Goal: Communication & Community: Answer question/provide support

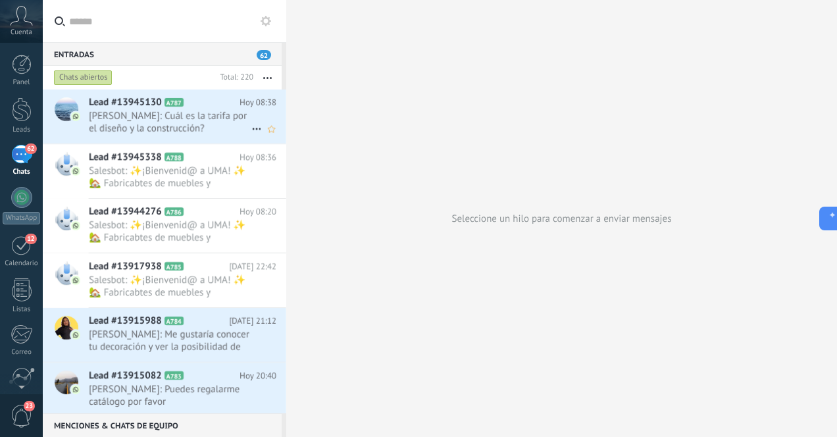
scroll to position [148, 0]
click at [26, 114] on div at bounding box center [22, 109] width 20 height 24
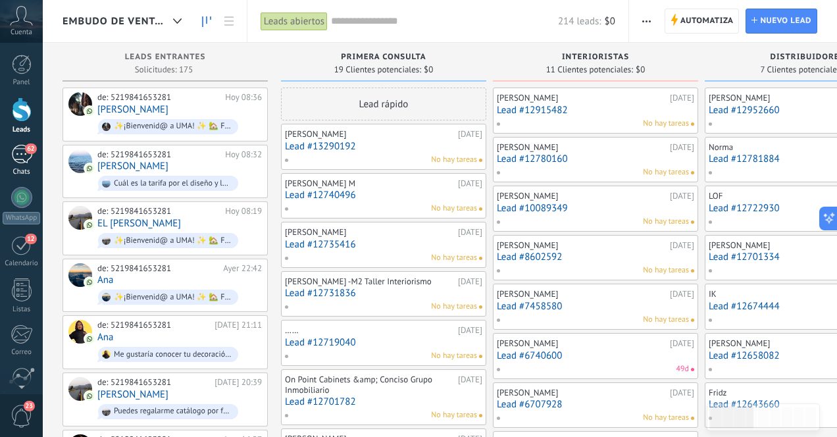
click at [22, 161] on div "62" at bounding box center [21, 154] width 21 height 19
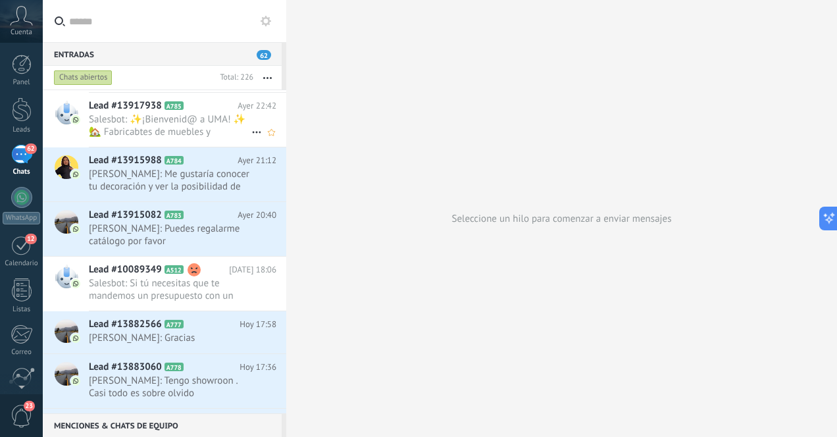
scroll to position [173, 0]
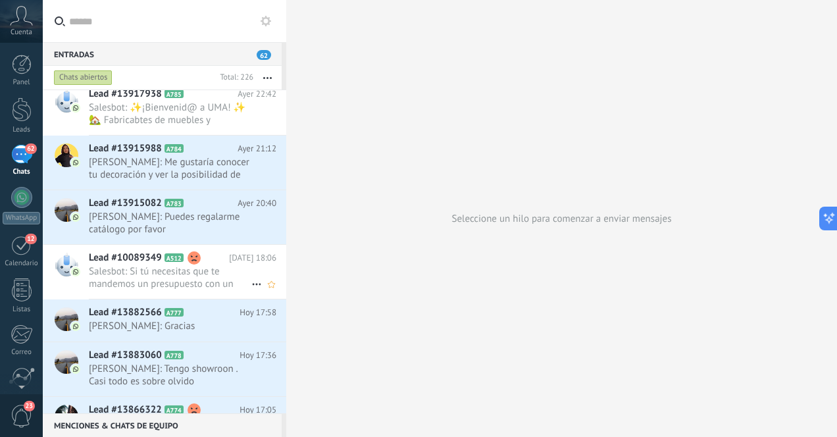
click at [214, 283] on span "Salesbot: Si tú necesitas que te mandemos un presupuesto con un precio mayor pa…" at bounding box center [170, 277] width 163 height 25
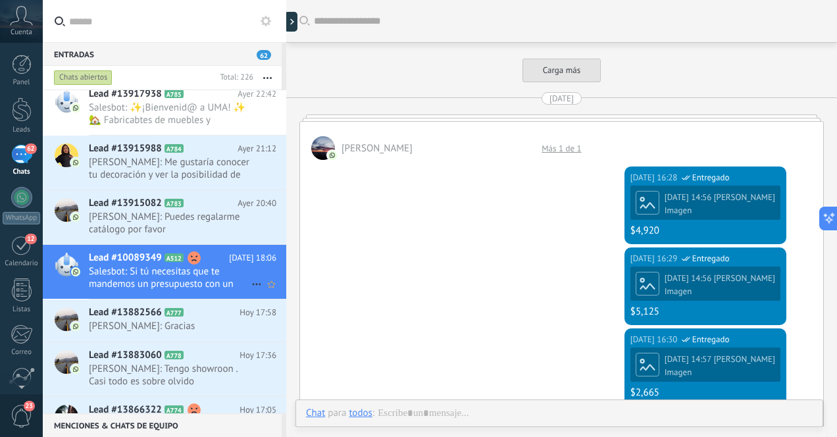
scroll to position [2913, 0]
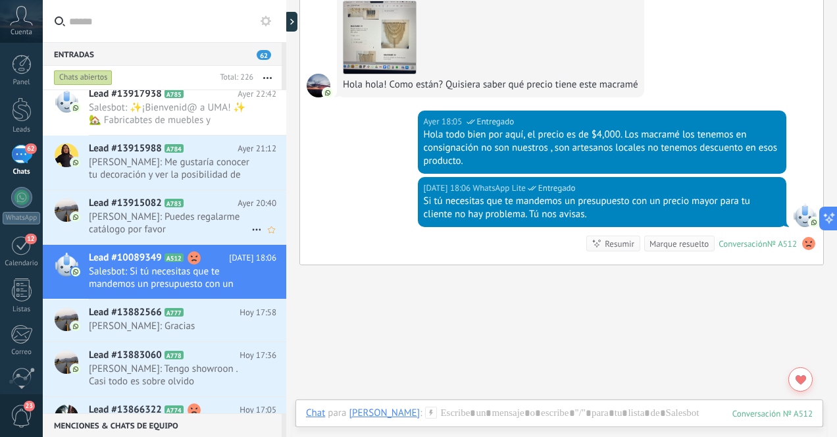
click at [193, 219] on span "[PERSON_NAME]: Puedes regalarme catálogo por favor" at bounding box center [170, 223] width 163 height 25
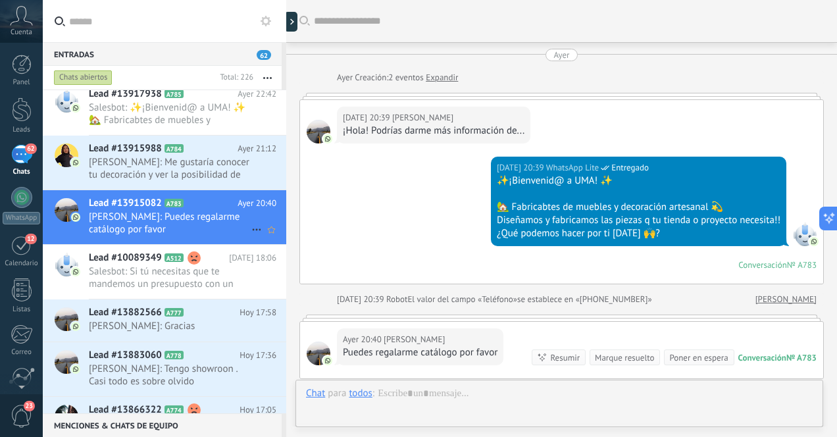
scroll to position [171, 0]
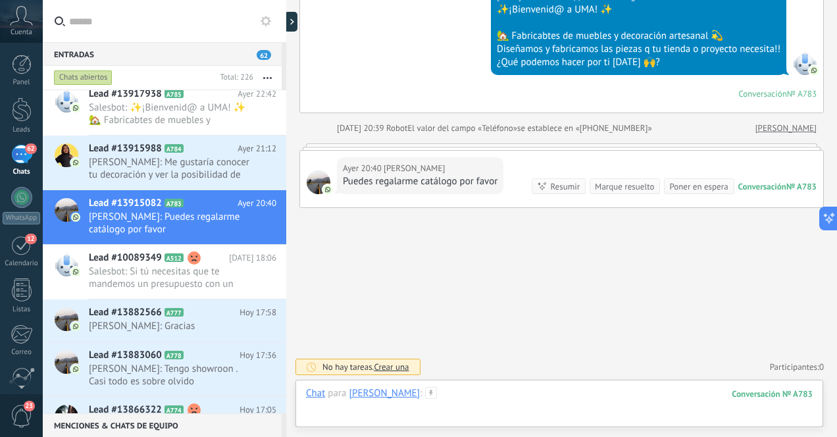
click at [468, 397] on div at bounding box center [559, 406] width 507 height 39
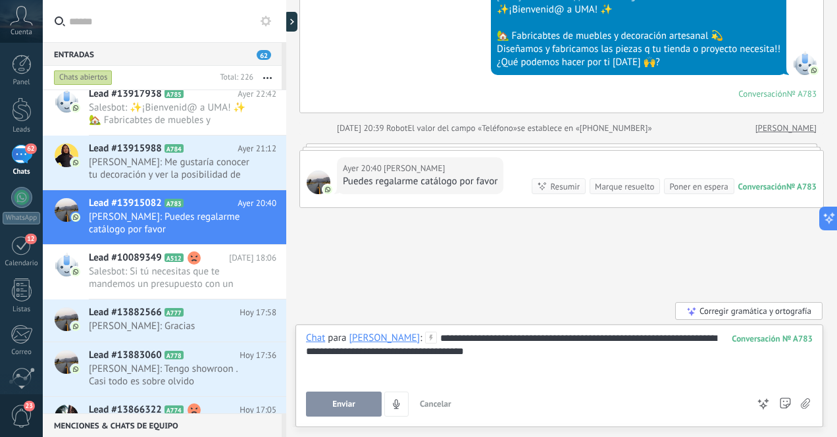
click at [355, 404] on button "Enviar" at bounding box center [344, 403] width 76 height 25
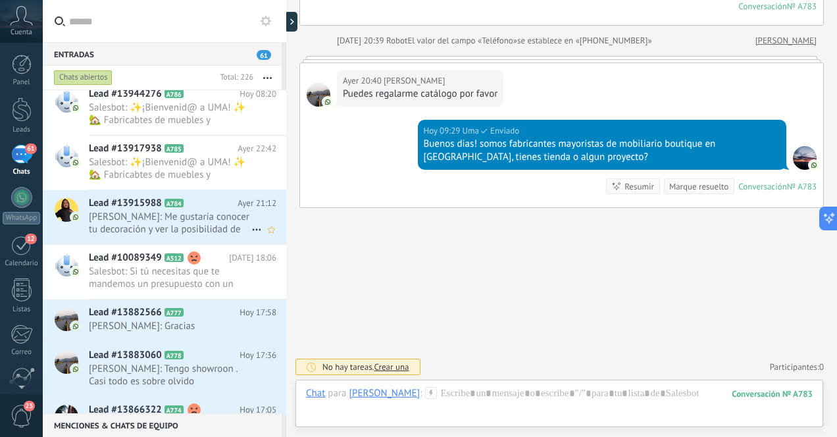
click at [211, 218] on span "[PERSON_NAME]: Me gustaría conocer tu decoración y ver la posibilidad de vender…" at bounding box center [170, 223] width 163 height 25
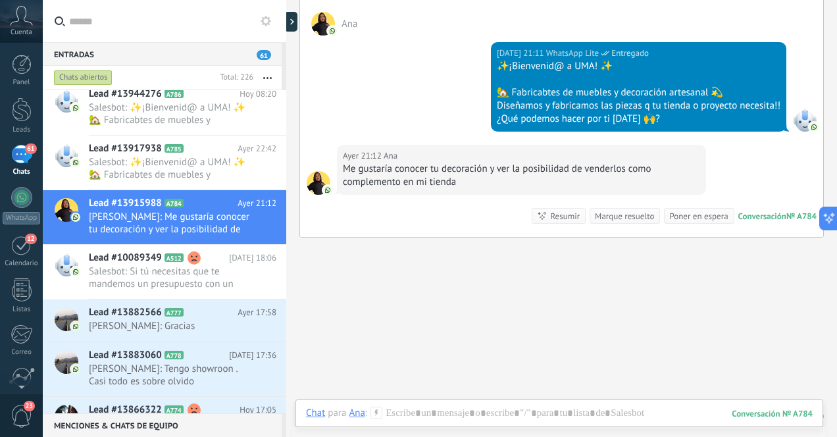
scroll to position [227, 0]
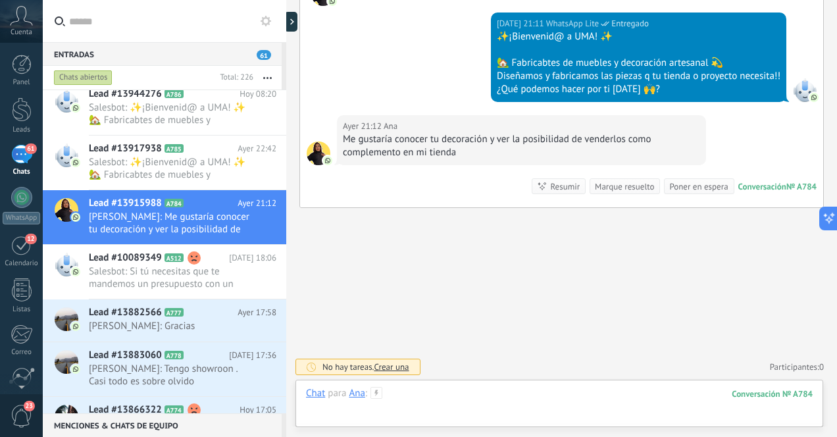
click at [510, 395] on div at bounding box center [559, 406] width 507 height 39
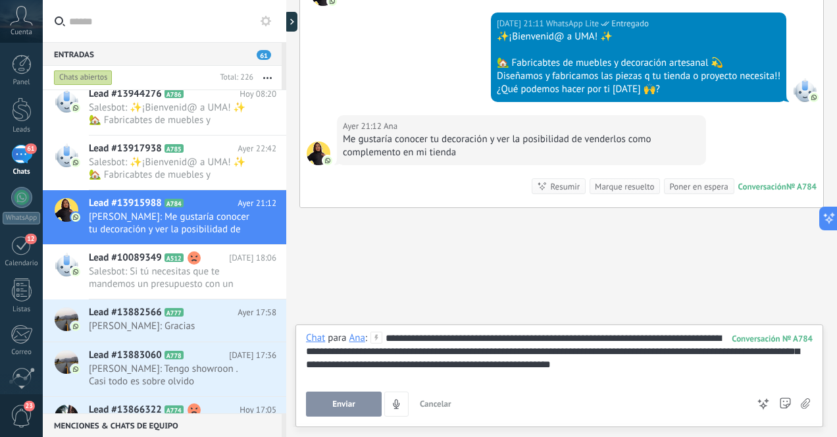
click at [346, 404] on span "Enviar" at bounding box center [343, 403] width 23 height 9
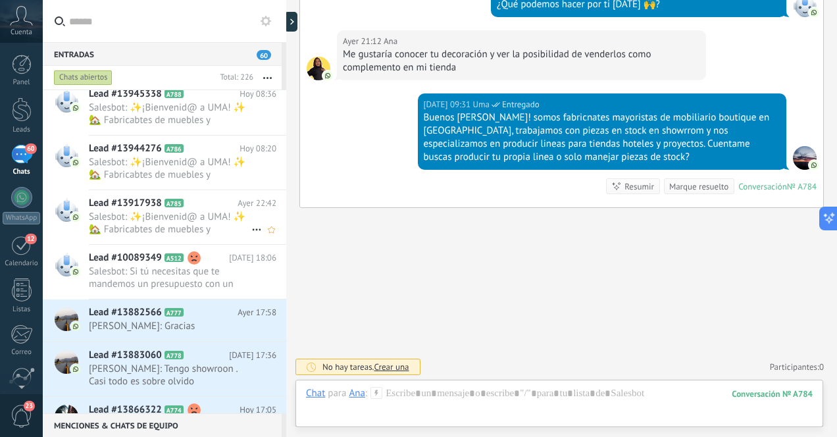
click at [193, 220] on span "Salesbot: ✨¡Bienvenid@ a UMA! ✨ 🏡 Fabricabtes de muebles y decoración artesanal…" at bounding box center [170, 223] width 163 height 25
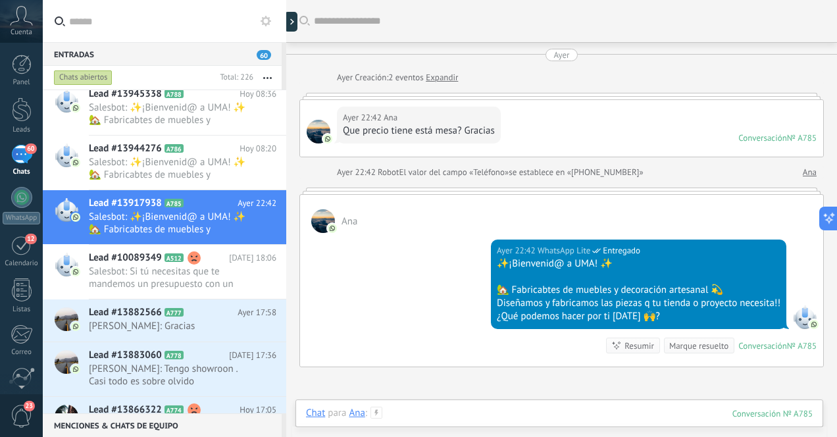
click at [485, 414] on div at bounding box center [559, 426] width 507 height 39
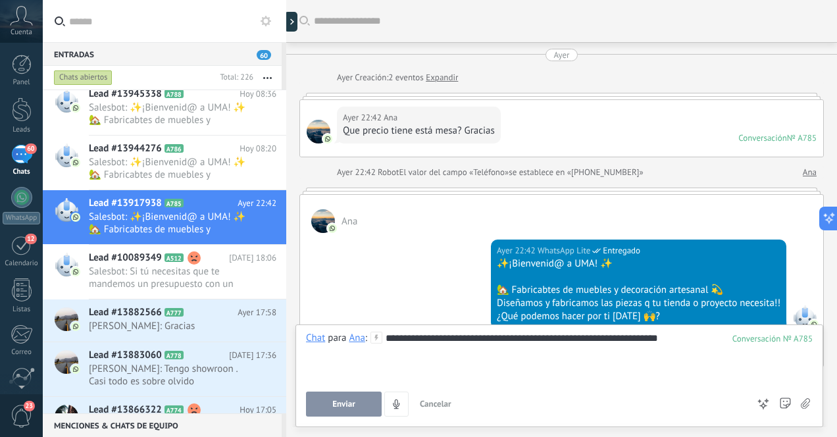
click at [344, 405] on span "Enviar" at bounding box center [343, 403] width 23 height 9
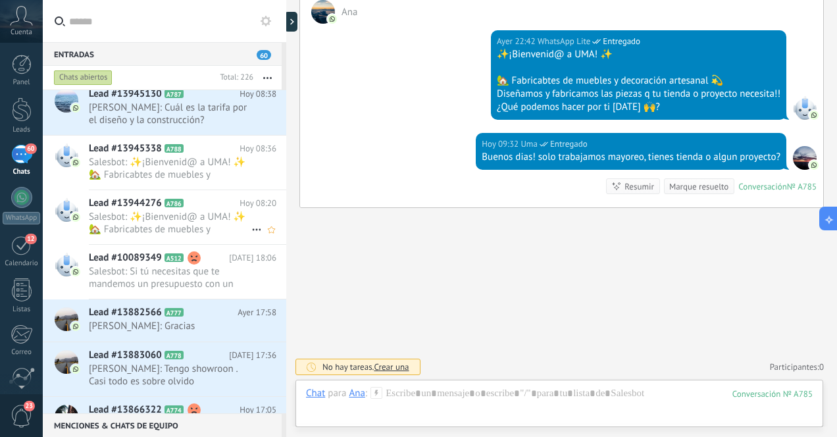
click at [191, 218] on span "Salesbot: ✨¡Bienvenid@ a UMA! ✨ 🏡 Fabricabtes de muebles y decoración artesanal…" at bounding box center [170, 223] width 163 height 25
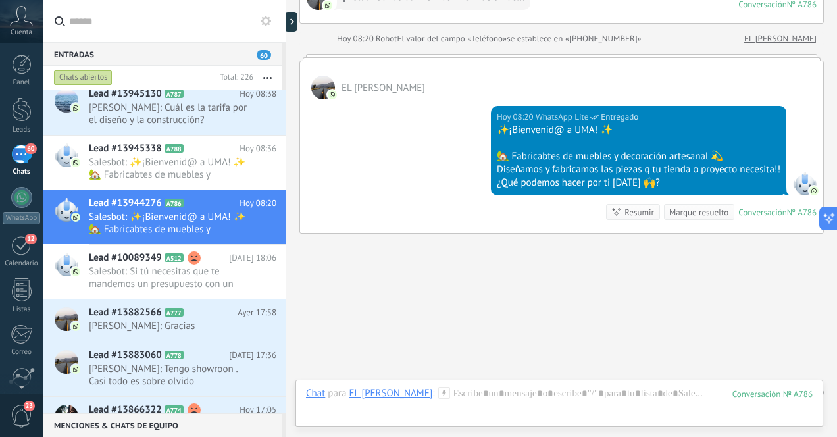
scroll to position [159, 0]
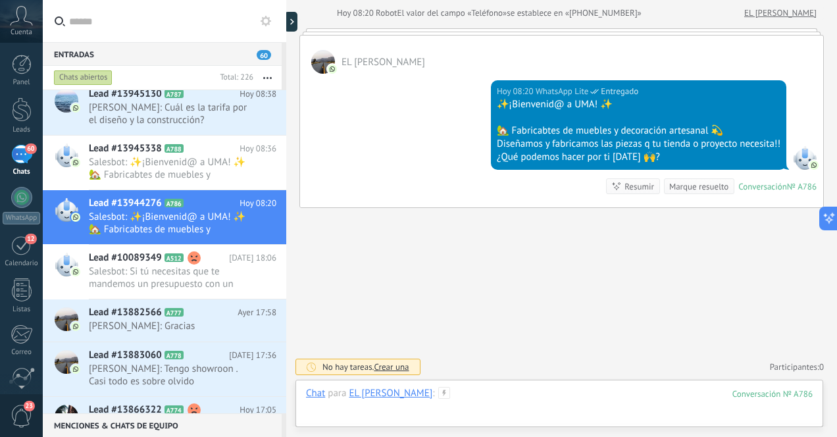
click at [489, 398] on div at bounding box center [559, 406] width 507 height 39
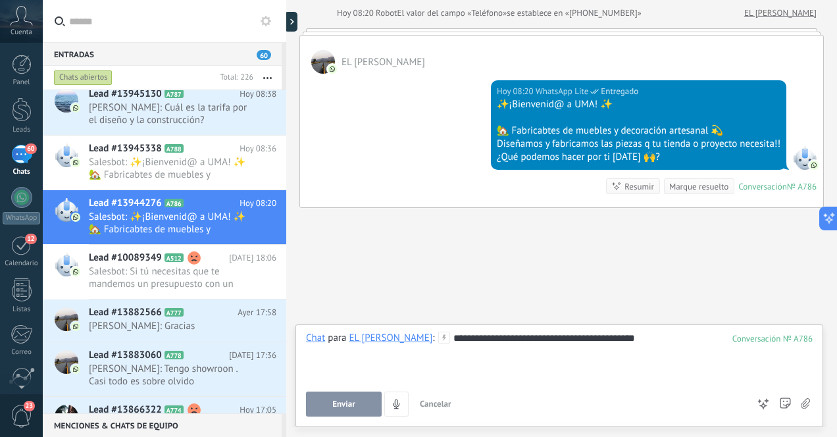
click at [344, 403] on span "Enviar" at bounding box center [343, 403] width 23 height 9
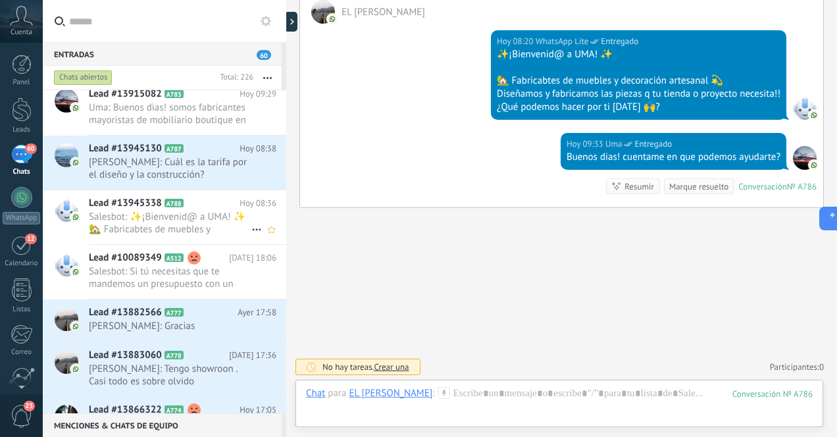
click at [197, 224] on span "Salesbot: ✨¡Bienvenid@ a UMA! ✨ 🏡 Fabricabtes de muebles y decoración artesanal…" at bounding box center [170, 223] width 163 height 25
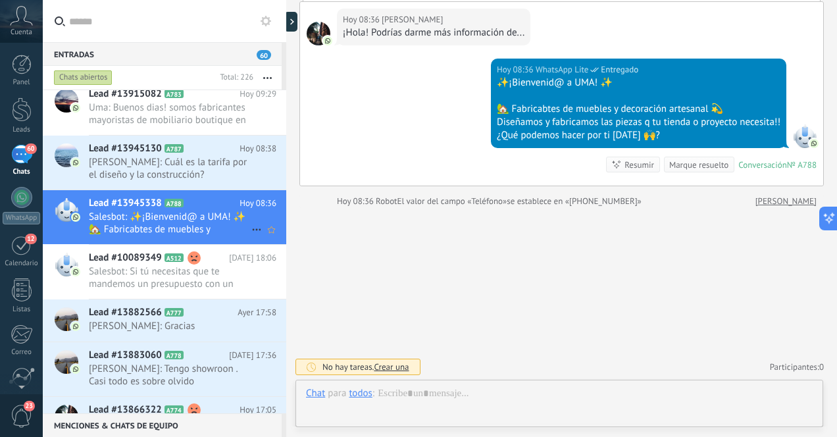
scroll to position [89, 0]
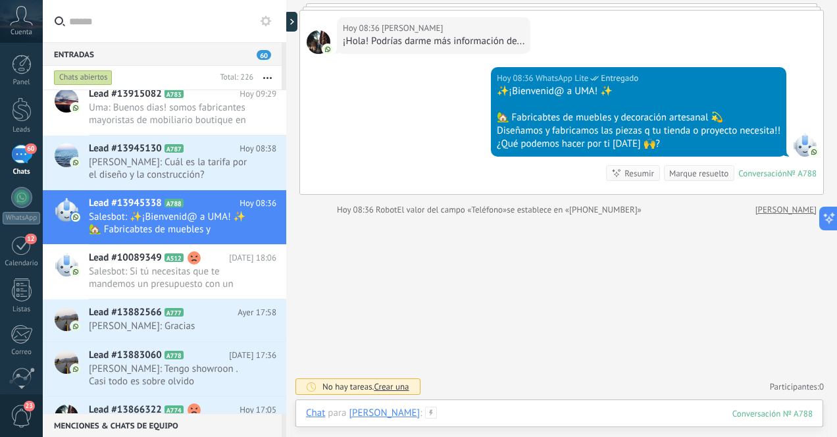
click at [543, 416] on div at bounding box center [559, 426] width 507 height 39
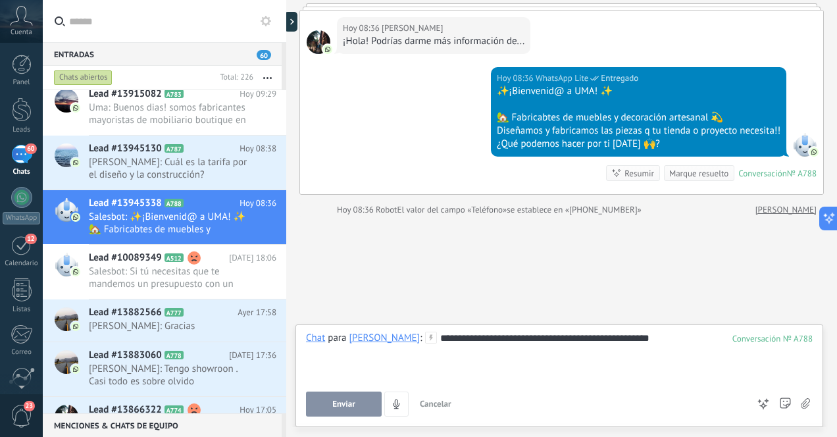
click at [359, 407] on button "Enviar" at bounding box center [344, 403] width 76 height 25
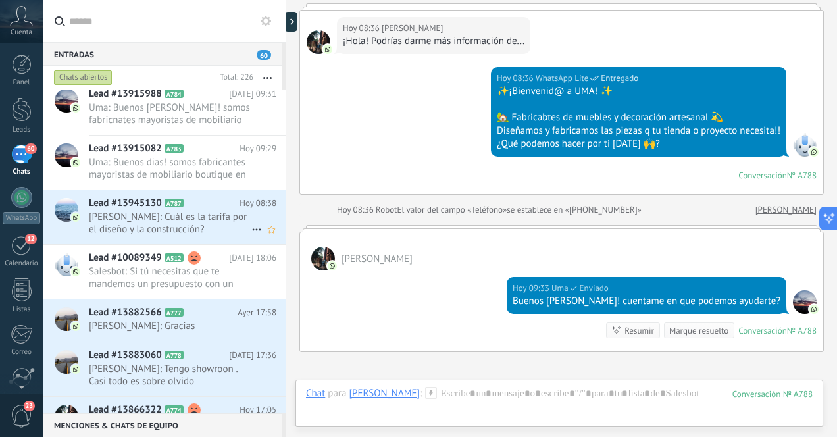
click at [201, 226] on span "[PERSON_NAME]: Cuál es la tarifa por el diseño y la construcción?" at bounding box center [170, 223] width 163 height 25
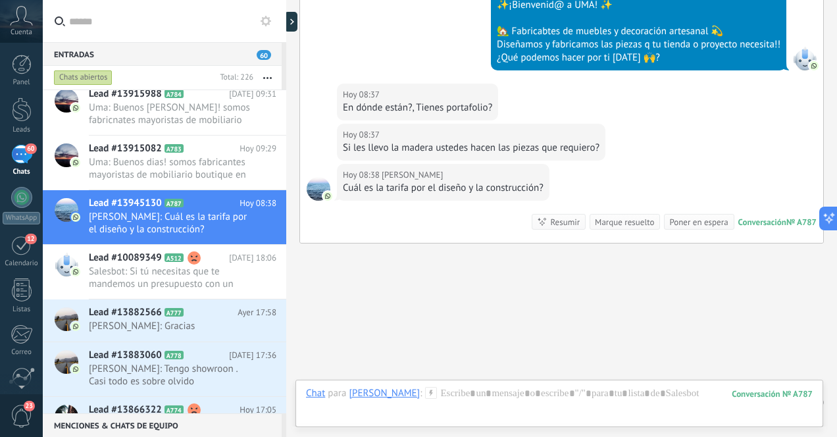
scroll to position [294, 0]
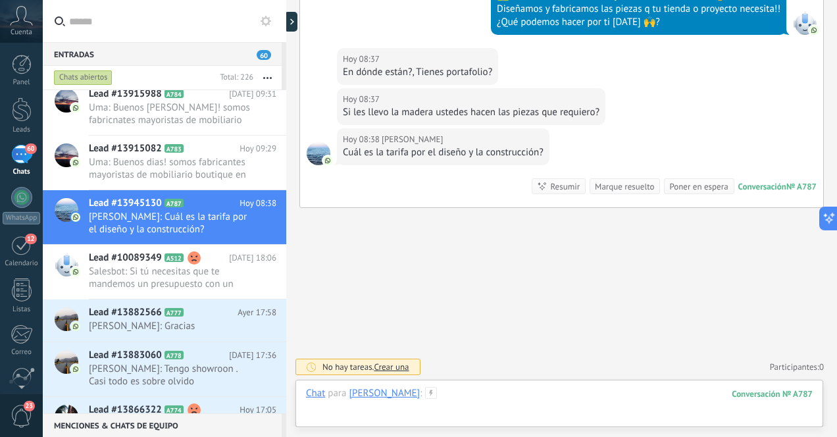
click at [503, 394] on div at bounding box center [559, 406] width 507 height 39
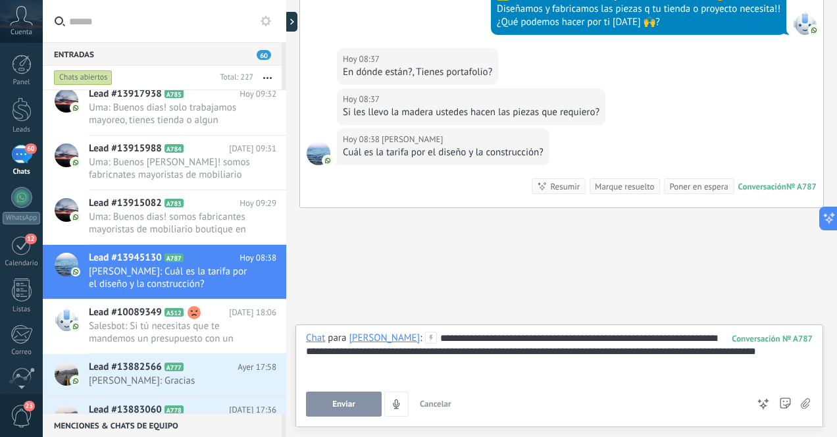
click at [717, 350] on div "**********" at bounding box center [559, 357] width 507 height 50
click at [366, 364] on div "**********" at bounding box center [559, 357] width 507 height 50
click at [337, 403] on span "Enviar" at bounding box center [343, 403] width 23 height 9
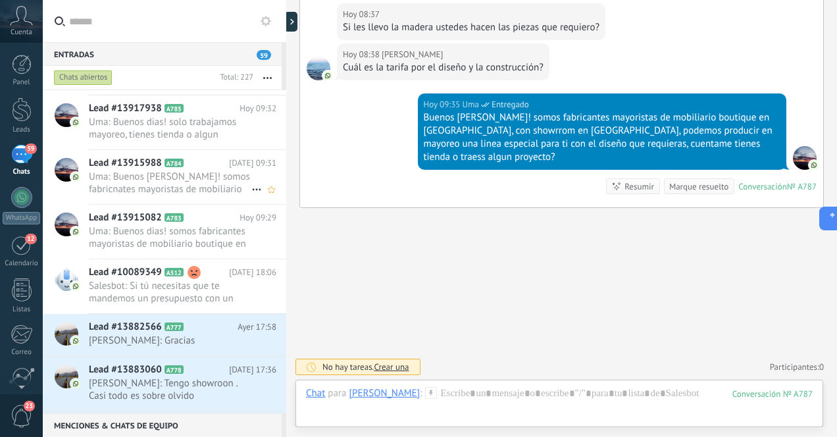
scroll to position [214, 0]
click at [123, 389] on span "[PERSON_NAME]: Tengo showroon . Casi todo es sobre olvido dependiendo del proye…" at bounding box center [170, 388] width 163 height 25
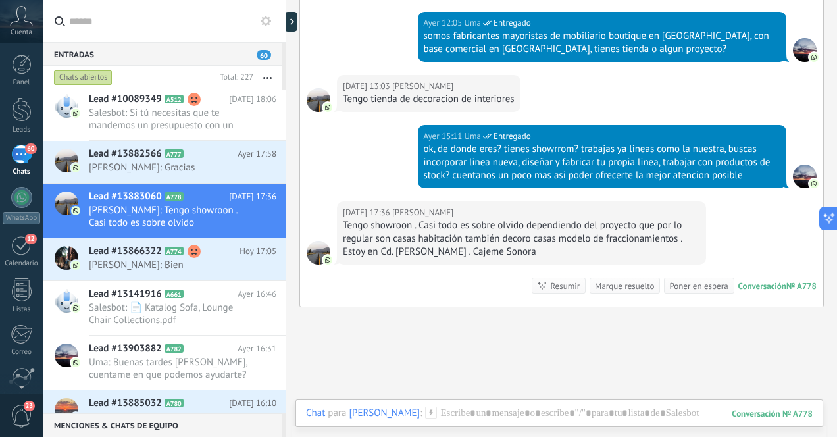
scroll to position [570, 0]
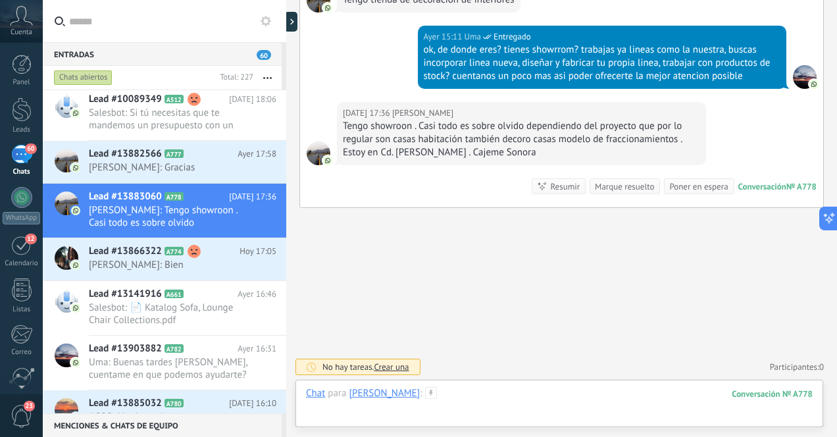
click at [534, 396] on div at bounding box center [559, 406] width 507 height 39
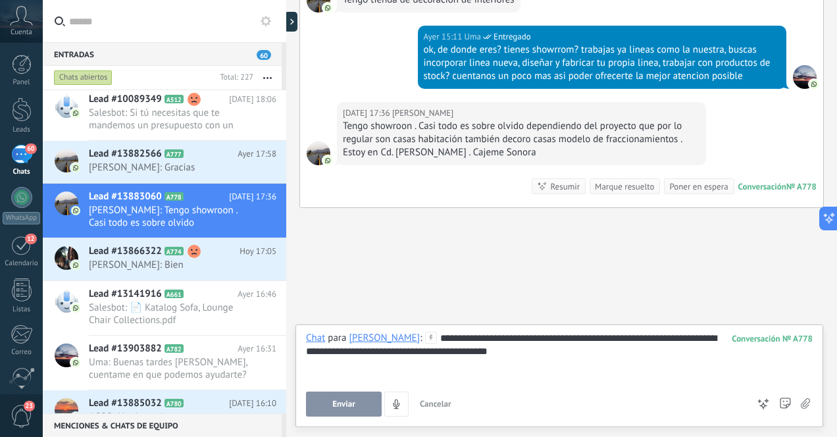
click at [338, 403] on span "Enviar" at bounding box center [343, 403] width 23 height 9
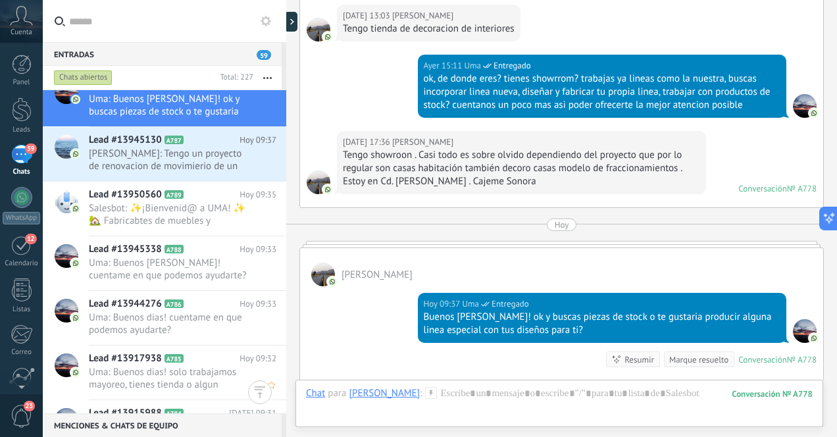
scroll to position [0, 0]
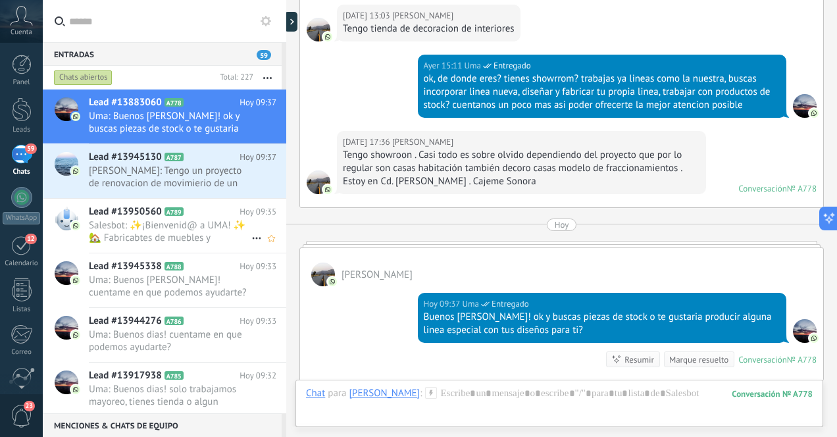
click at [202, 234] on span "Salesbot: ✨¡Bienvenid@ a UMA! ✨ 🏡 Fabricabtes de muebles y decoración artesanal…" at bounding box center [170, 231] width 163 height 25
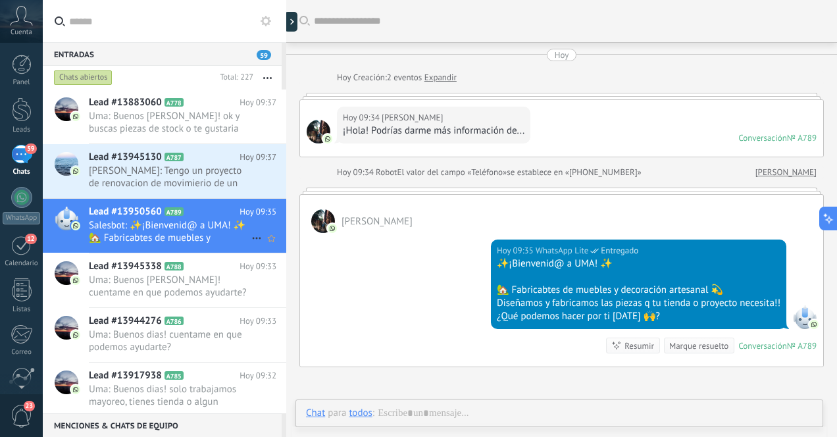
scroll to position [59, 0]
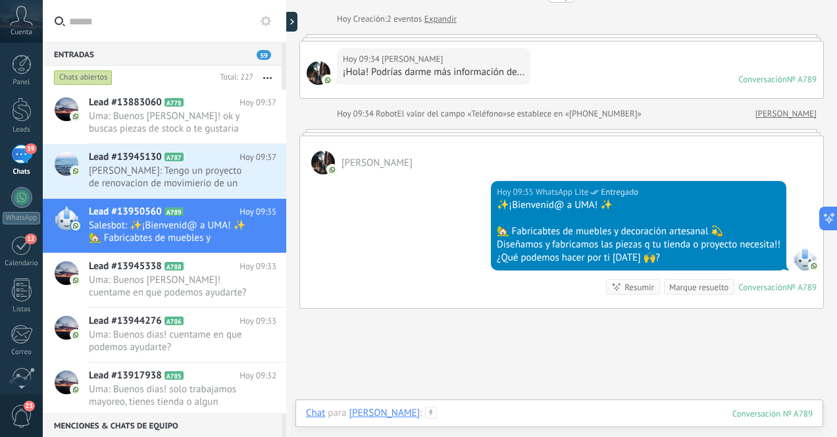
click at [503, 417] on div at bounding box center [559, 426] width 507 height 39
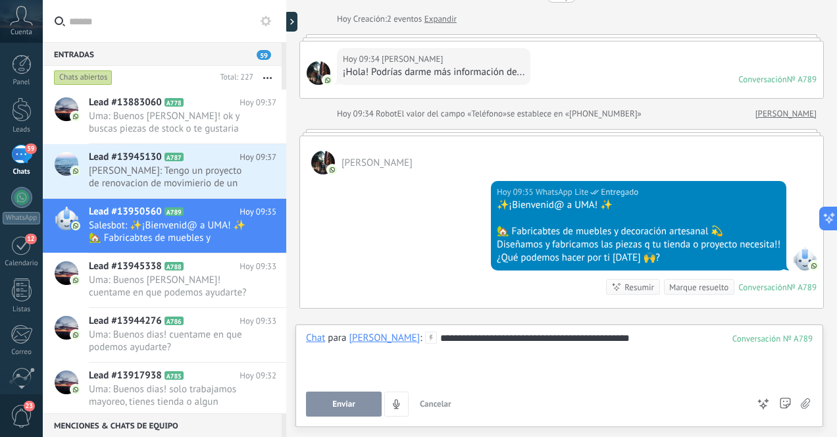
click at [353, 407] on span "Enviar" at bounding box center [343, 403] width 23 height 9
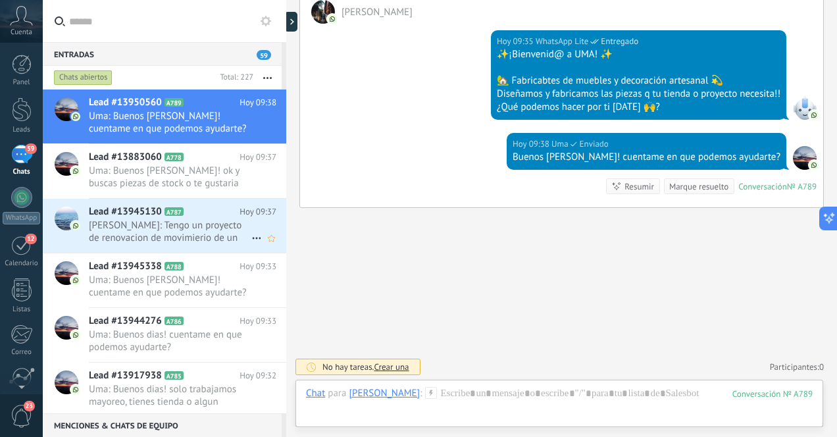
click at [216, 238] on span "[PERSON_NAME]: Tengo un proyecto de renovacion de movimierio de un departamento…" at bounding box center [170, 231] width 163 height 25
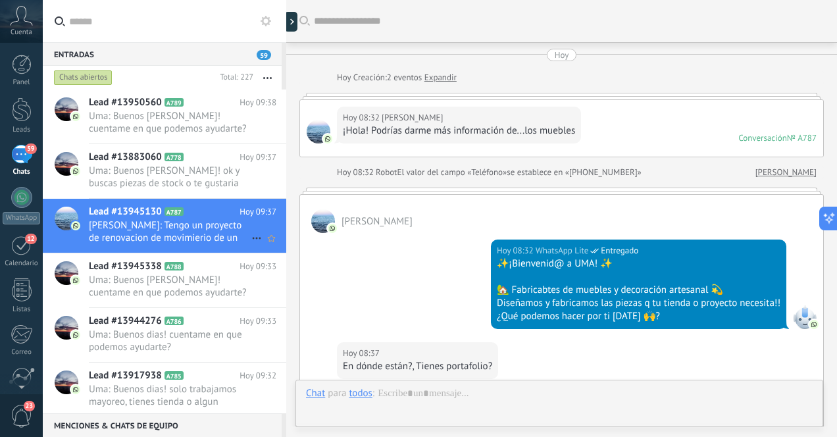
scroll to position [429, 0]
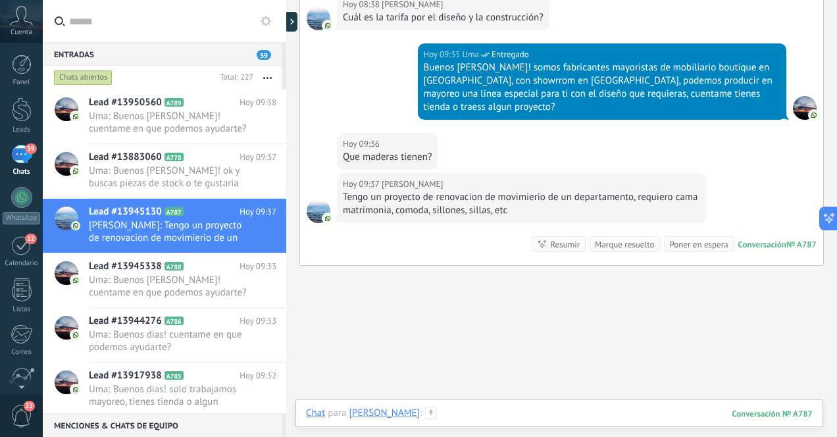
click at [524, 412] on div at bounding box center [559, 426] width 507 height 39
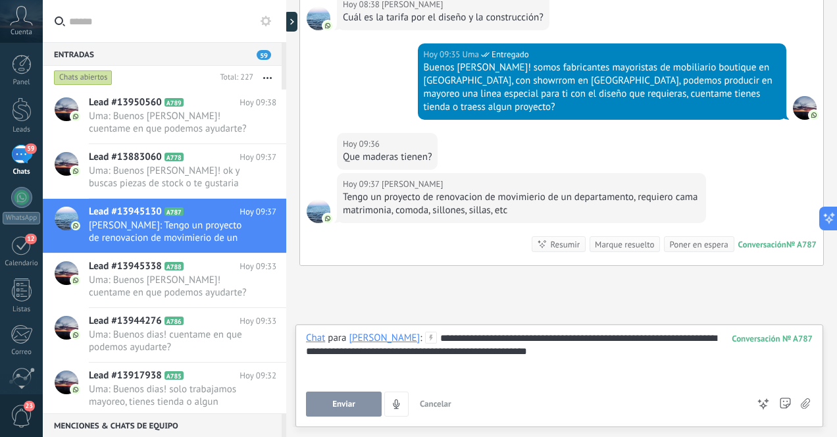
click at [342, 402] on span "Enviar" at bounding box center [343, 403] width 23 height 9
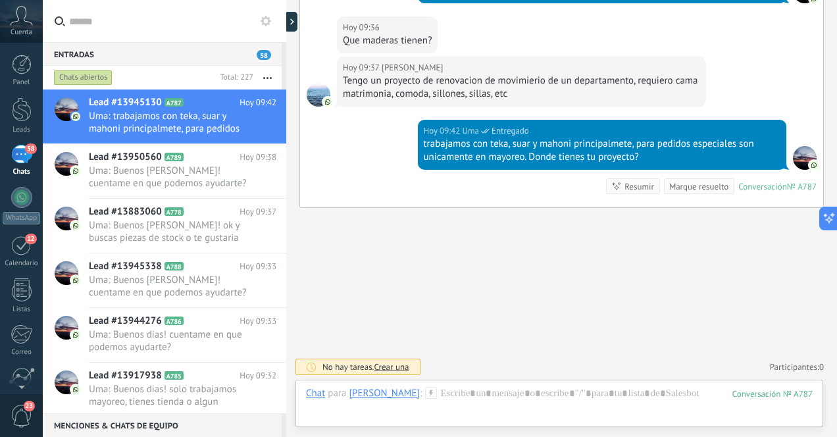
click at [17, 155] on div "58" at bounding box center [21, 154] width 21 height 19
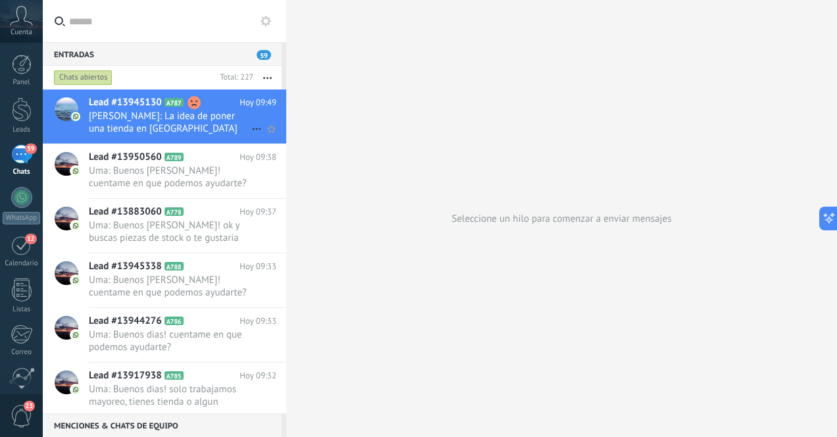
click at [157, 124] on span "[PERSON_NAME]: La idea de poner una tienda en [GEOGRAPHIC_DATA] con producto de…" at bounding box center [170, 122] width 163 height 25
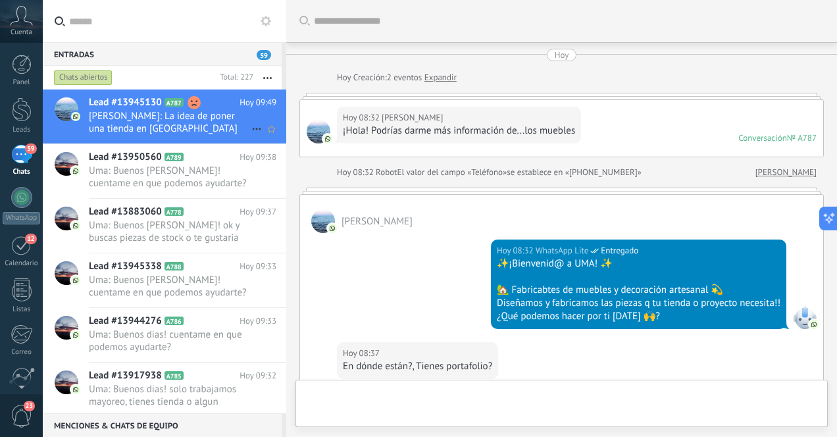
scroll to position [666, 0]
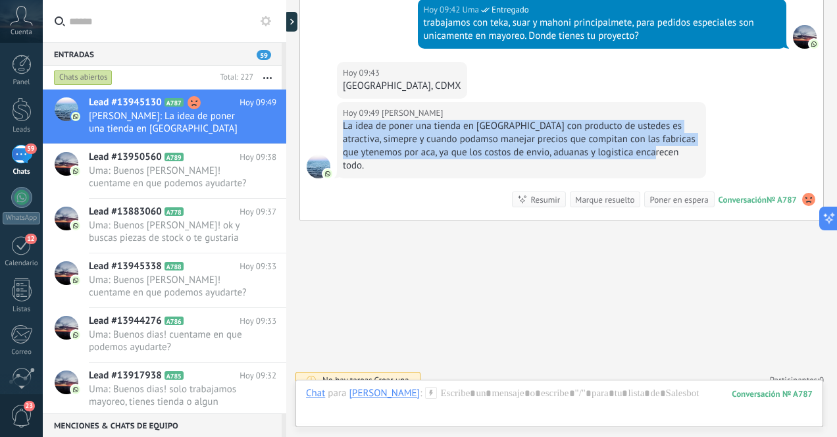
drag, startPoint x: 344, startPoint y: 126, endPoint x: 686, endPoint y: 155, distance: 343.3
click at [686, 155] on div "La idea de poner una tienda en [GEOGRAPHIC_DATA] con producto de ustedes es atr…" at bounding box center [521, 146] width 357 height 53
copy div "La idea de poner una tienda en [GEOGRAPHIC_DATA] con producto de ustedes es atr…"
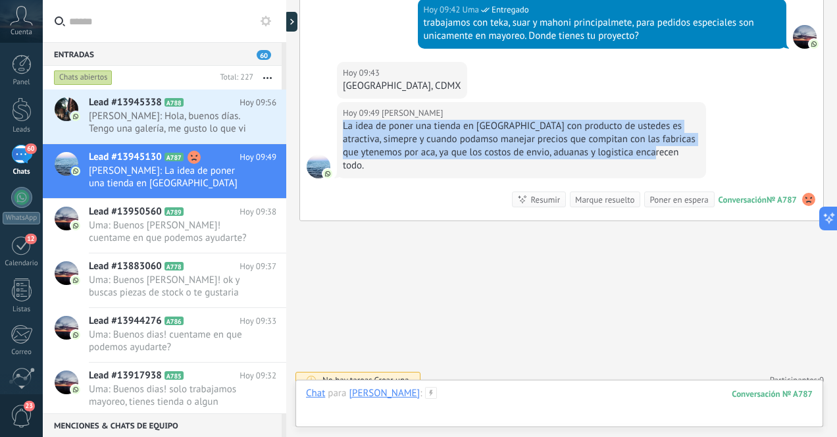
click at [549, 403] on div at bounding box center [559, 406] width 507 height 39
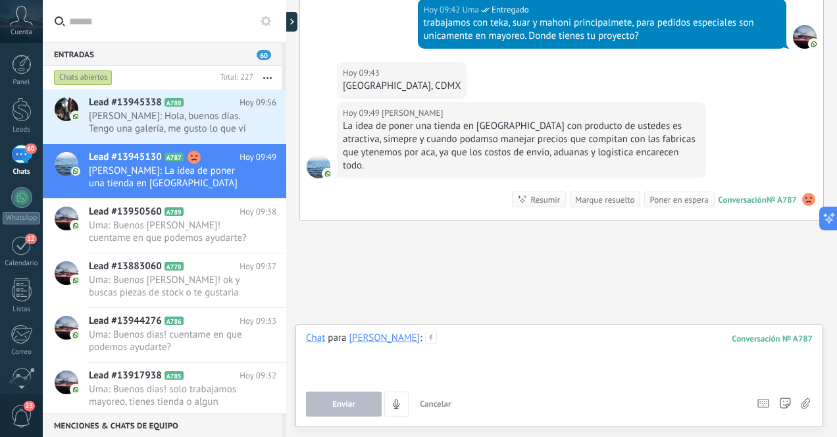
paste div
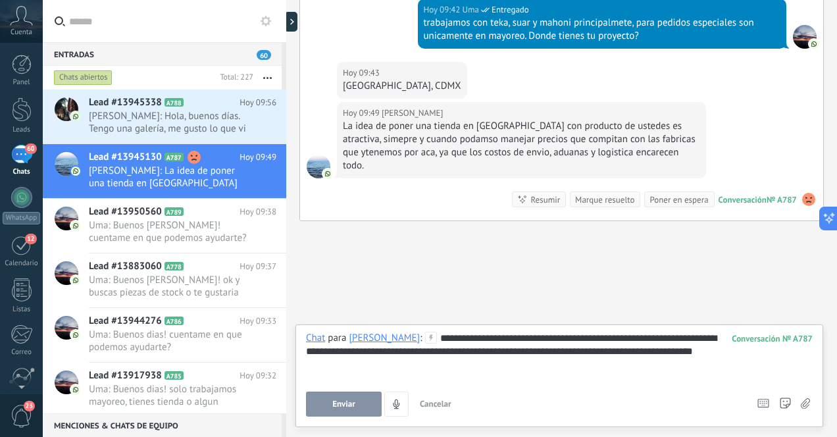
click at [364, 352] on div "**********" at bounding box center [559, 357] width 507 height 50
click at [539, 354] on div "**********" at bounding box center [559, 357] width 507 height 50
click at [432, 336] on div "**********" at bounding box center [559, 357] width 507 height 50
click at [570, 367] on div "**********" at bounding box center [559, 357] width 507 height 50
click at [347, 405] on span "Enviar" at bounding box center [343, 403] width 23 height 9
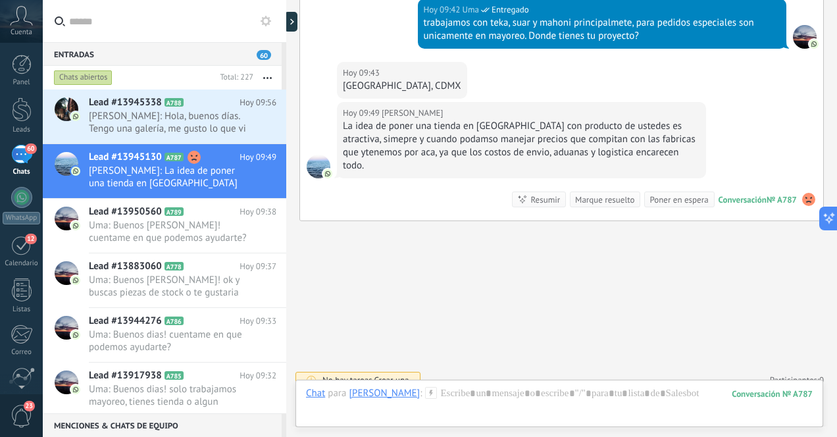
scroll to position [738, 0]
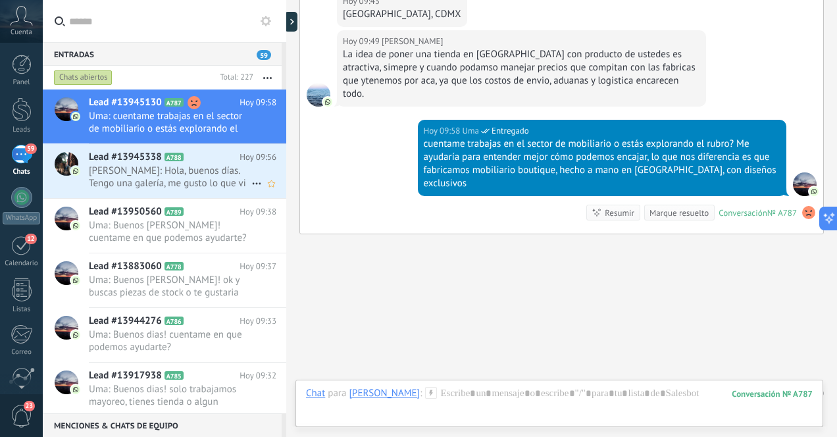
click at [206, 182] on span "[PERSON_NAME]: Hola, buenos días. Tengo una galería, me gusto lo que vi en su p…" at bounding box center [170, 176] width 163 height 25
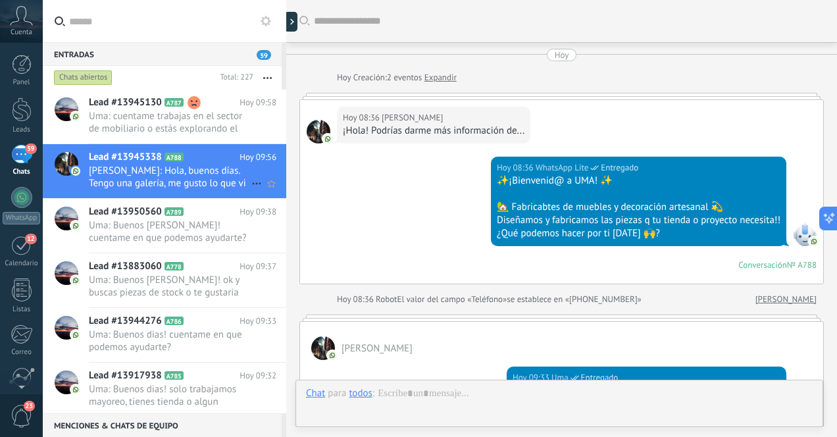
scroll to position [243, 0]
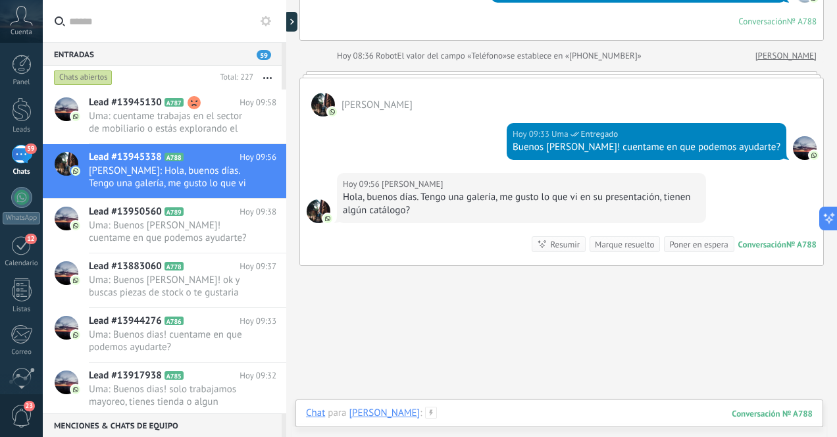
click at [547, 413] on div at bounding box center [559, 426] width 507 height 39
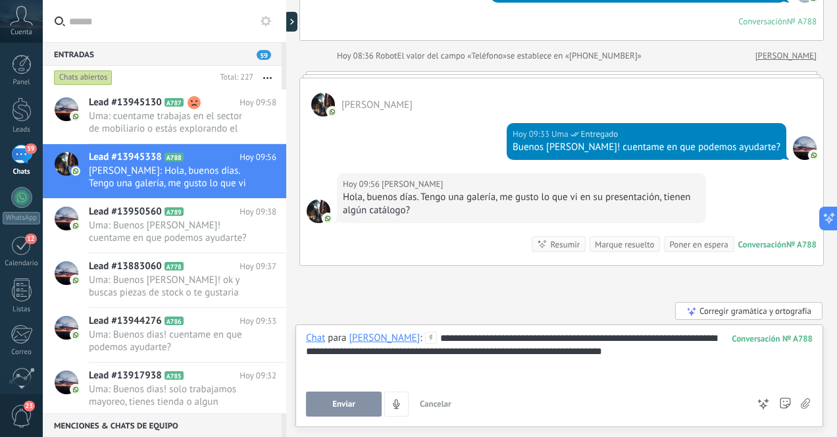
click at [681, 353] on div "**********" at bounding box center [559, 357] width 507 height 50
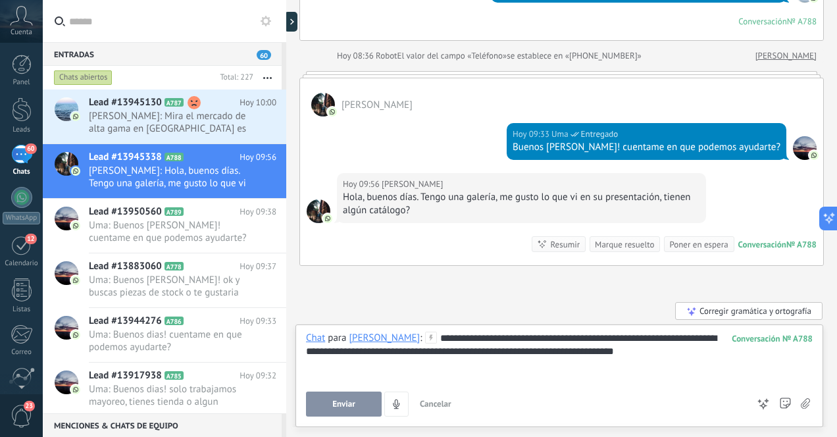
click at [723, 350] on div "**********" at bounding box center [559, 357] width 507 height 50
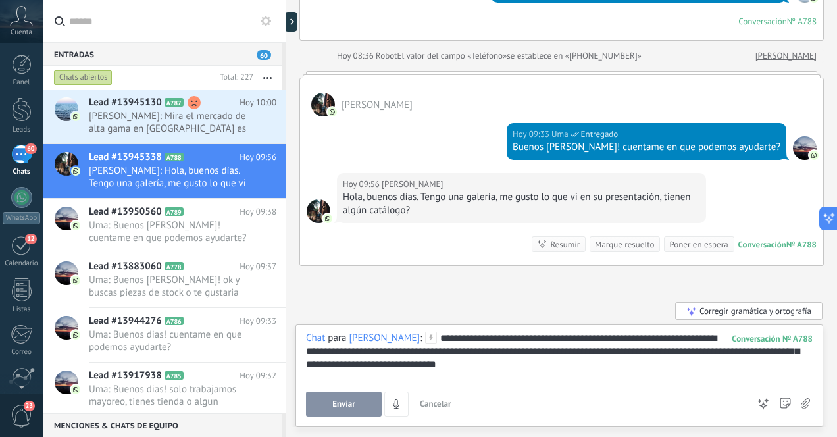
click at [341, 401] on span "Enviar" at bounding box center [343, 403] width 23 height 9
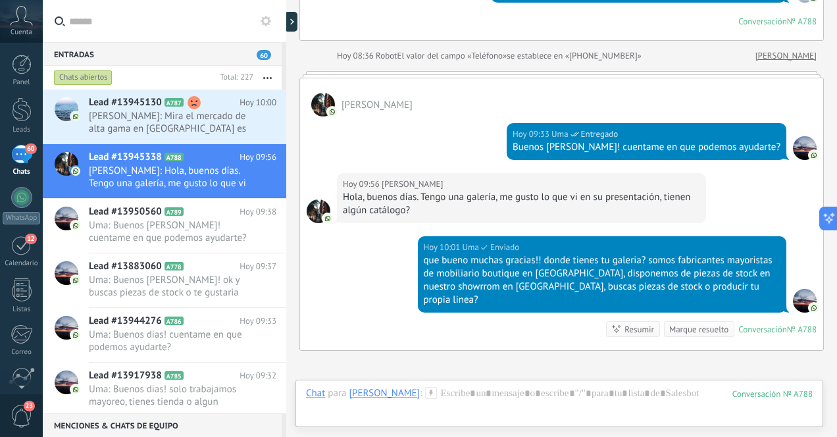
scroll to position [373, 0]
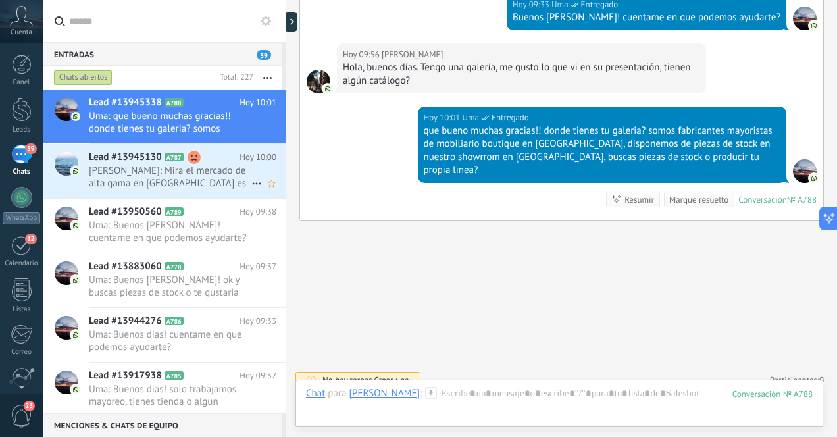
click at [197, 184] on span "[PERSON_NAME]: Mira el mercado de alta gama en [GEOGRAPHIC_DATA] es muy competi…" at bounding box center [170, 176] width 163 height 25
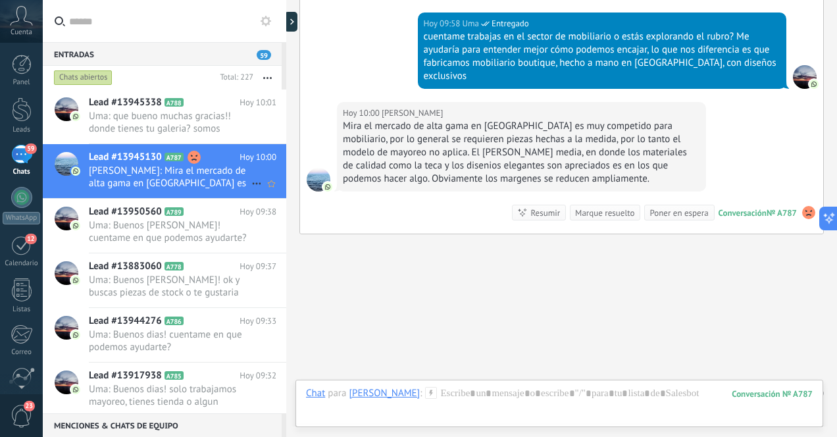
scroll to position [769, 0]
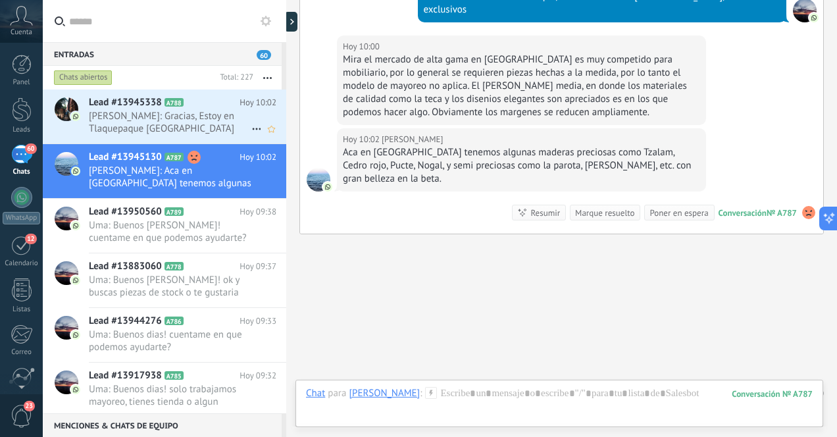
click at [197, 128] on span "[PERSON_NAME]: Gracias, Estoy en Tlaquepaque [GEOGRAPHIC_DATA]" at bounding box center [170, 122] width 163 height 25
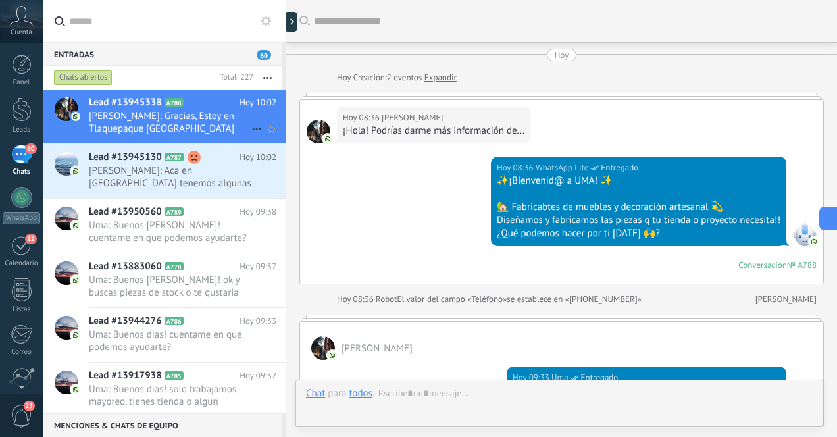
scroll to position [399, 0]
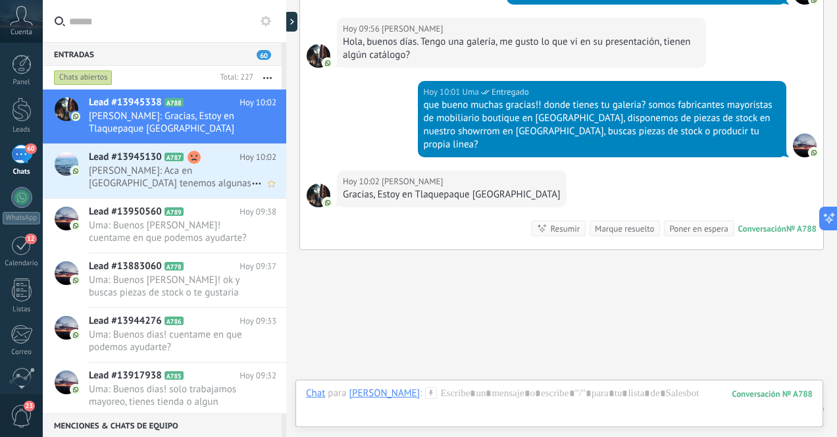
click at [176, 180] on span "[PERSON_NAME]: Aca en [GEOGRAPHIC_DATA] tenemos algunas maderas preciosas como …" at bounding box center [170, 176] width 163 height 25
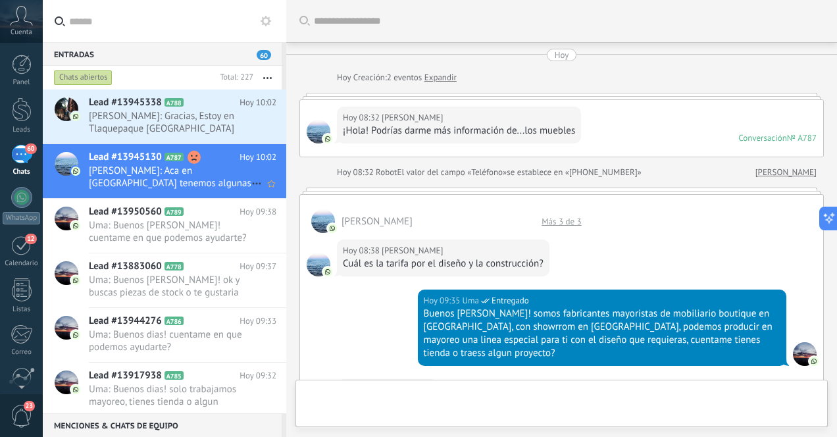
scroll to position [729, 0]
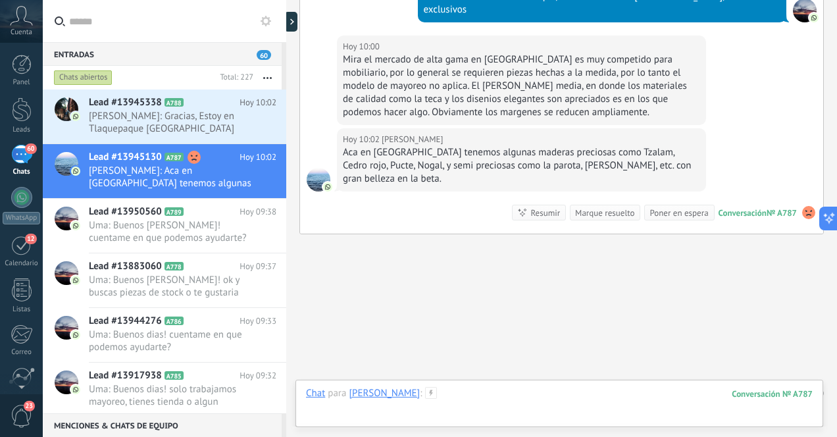
click at [466, 398] on div at bounding box center [559, 406] width 507 height 39
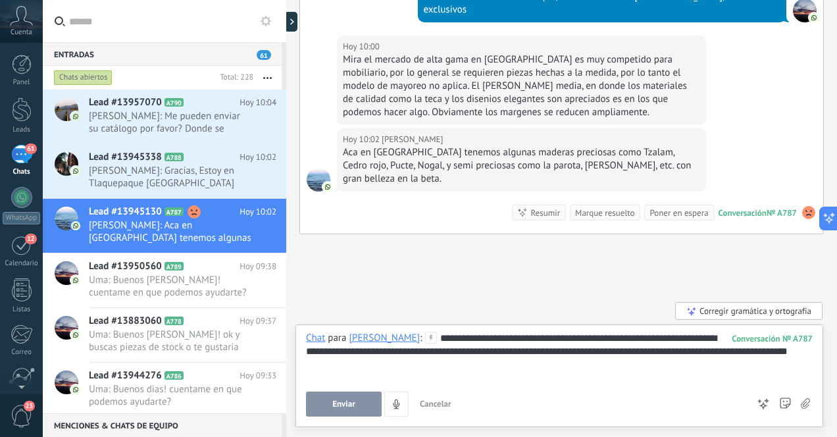
click at [370, 368] on div "**********" at bounding box center [559, 357] width 507 height 50
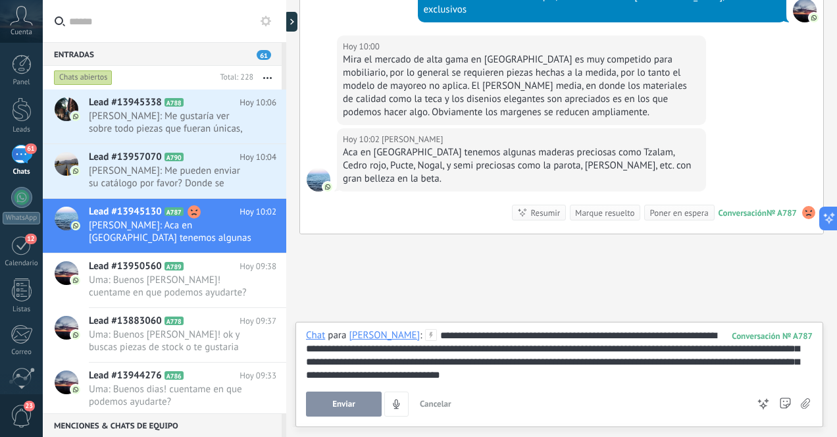
click at [354, 403] on span "Enviar" at bounding box center [343, 403] width 23 height 9
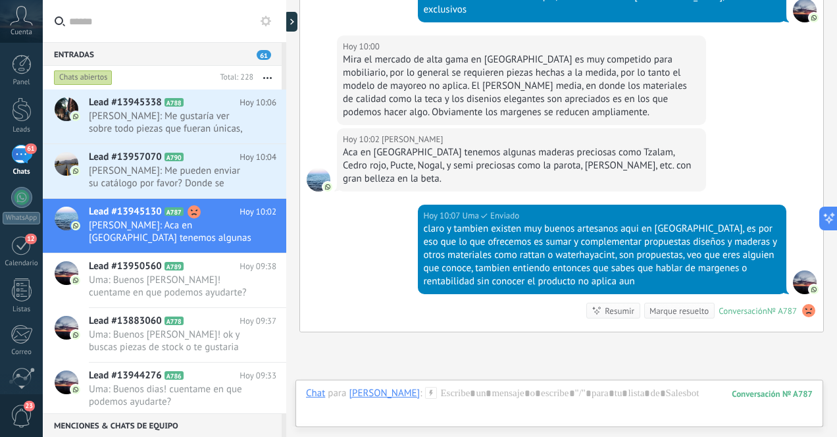
scroll to position [827, 0]
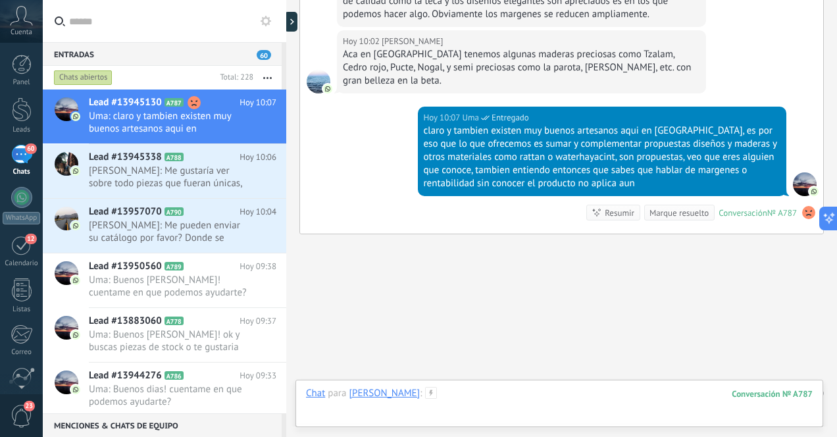
click at [461, 399] on div at bounding box center [559, 406] width 507 height 39
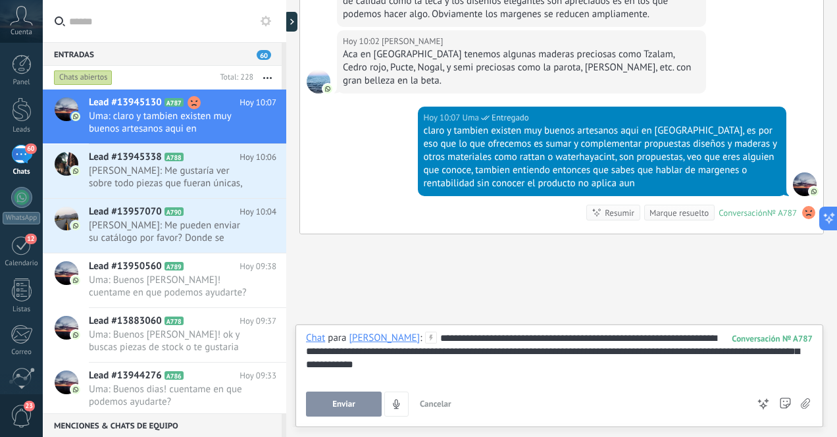
click at [343, 400] on span "Enviar" at bounding box center [343, 403] width 23 height 9
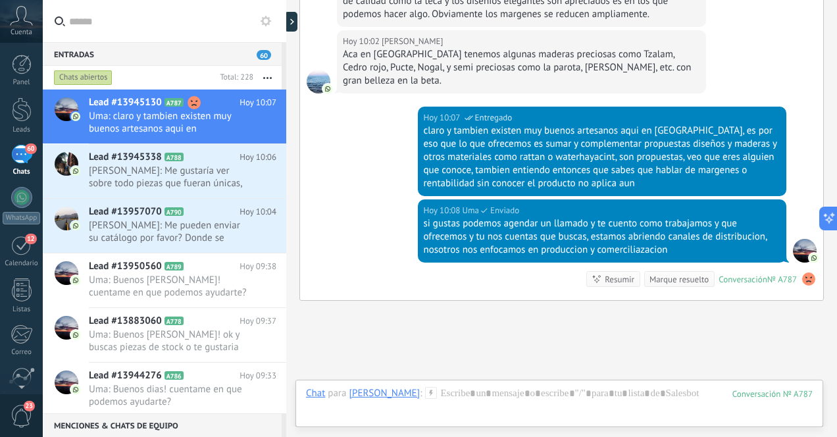
scroll to position [893, 0]
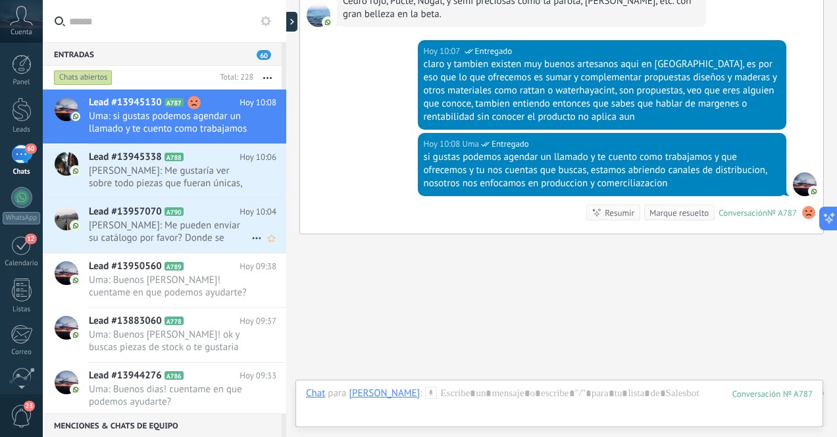
click at [208, 234] on span "[PERSON_NAME]: Me pueden enviar su catálogo por favor? Donde se encuentran ubic…" at bounding box center [170, 231] width 163 height 25
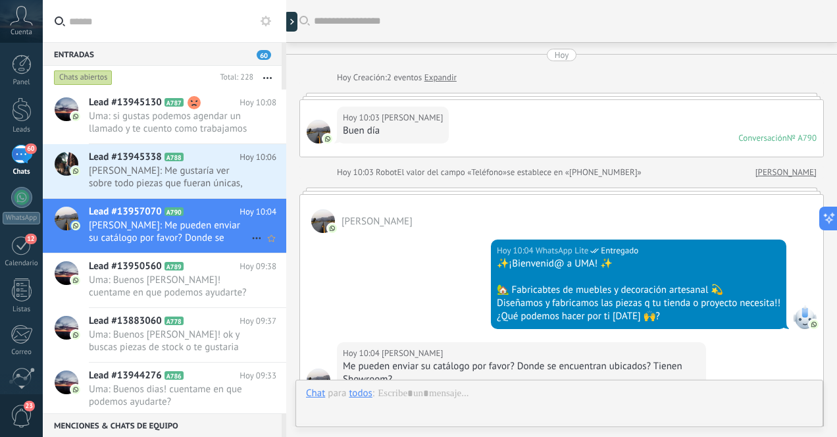
scroll to position [227, 0]
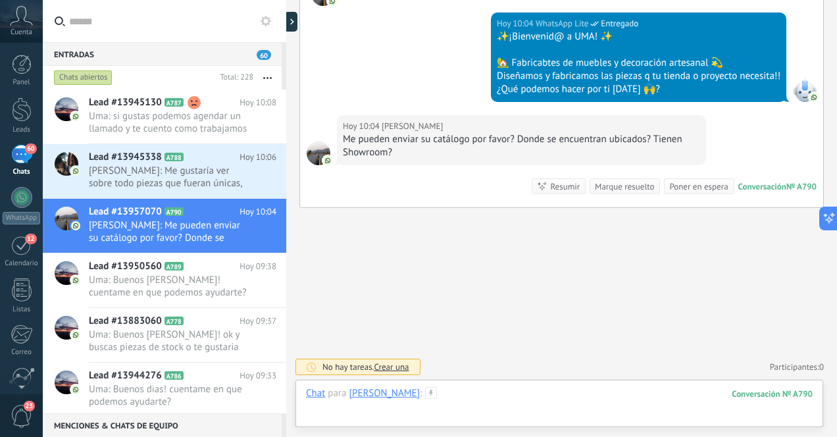
click at [500, 399] on div at bounding box center [559, 406] width 507 height 39
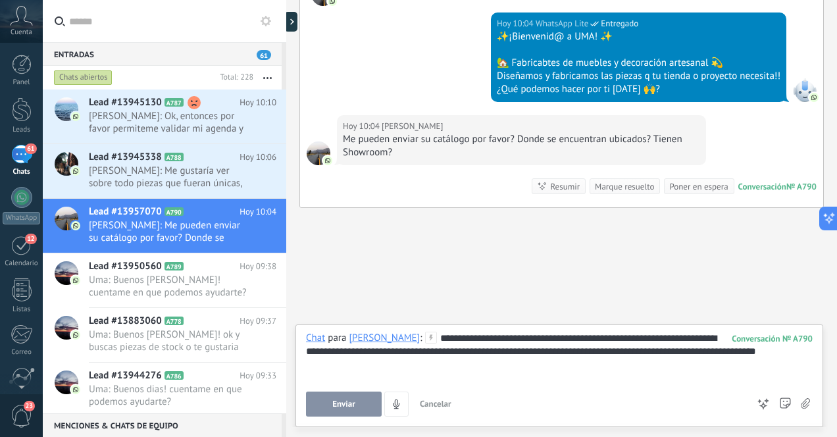
click at [351, 403] on span "Enviar" at bounding box center [343, 403] width 23 height 9
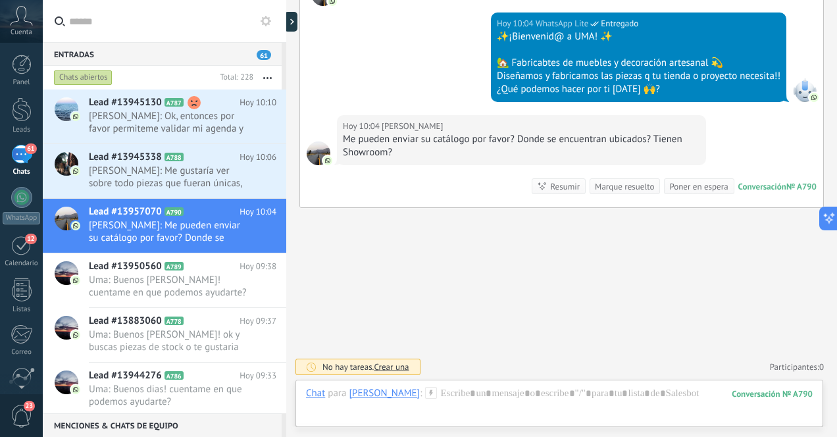
scroll to position [299, 0]
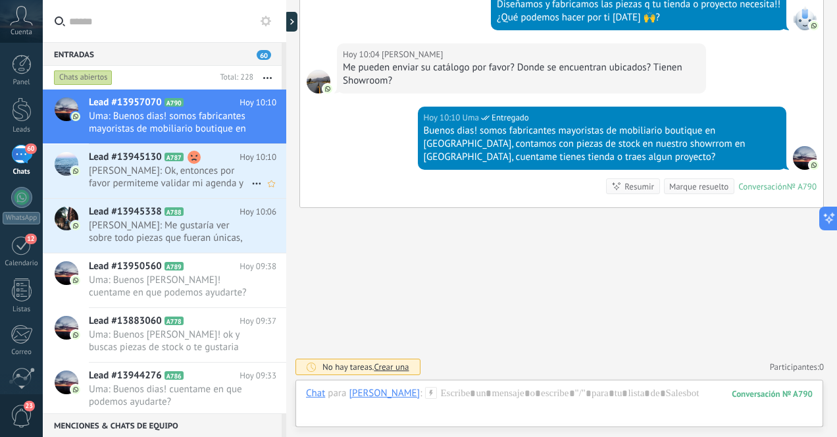
click at [198, 179] on span "[PERSON_NAME]: Ok, entonces por favor permiteme validar mi agenda y te mando pr…" at bounding box center [170, 176] width 163 height 25
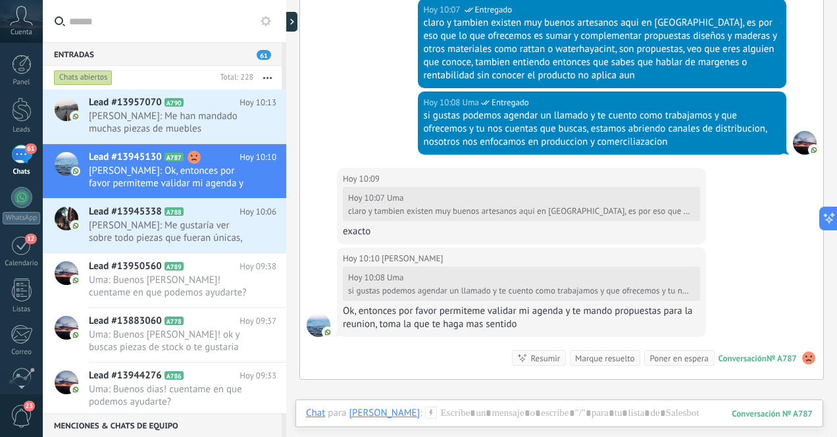
scroll to position [694, 0]
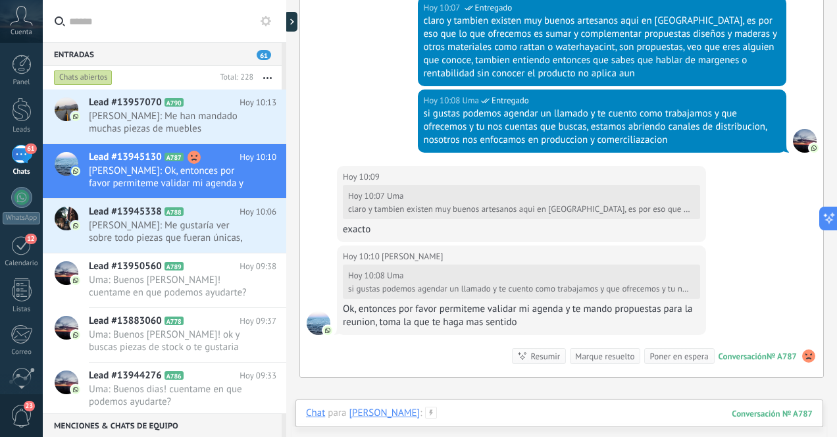
click at [480, 418] on div at bounding box center [559, 426] width 507 height 39
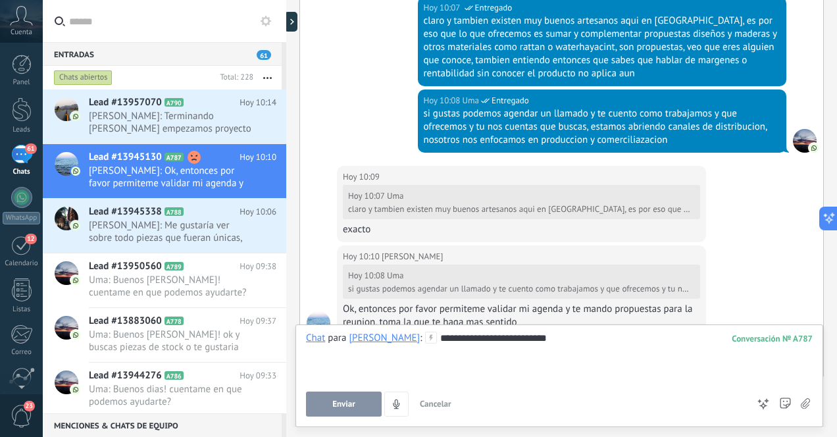
click at [353, 402] on span "Enviar" at bounding box center [343, 403] width 23 height 9
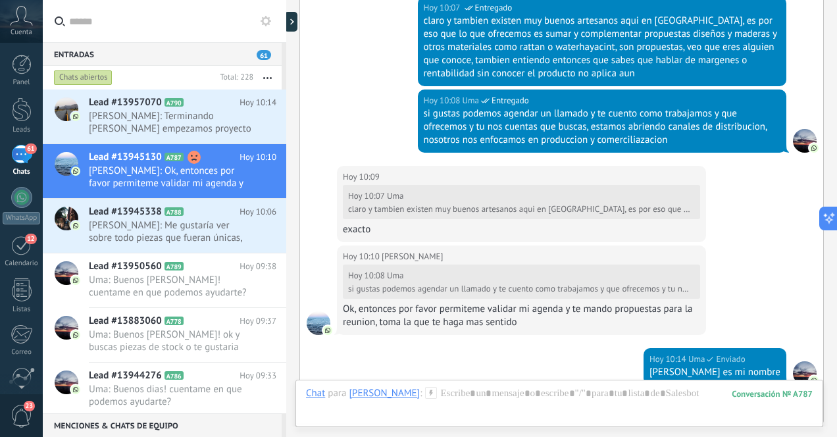
scroll to position [883, 0]
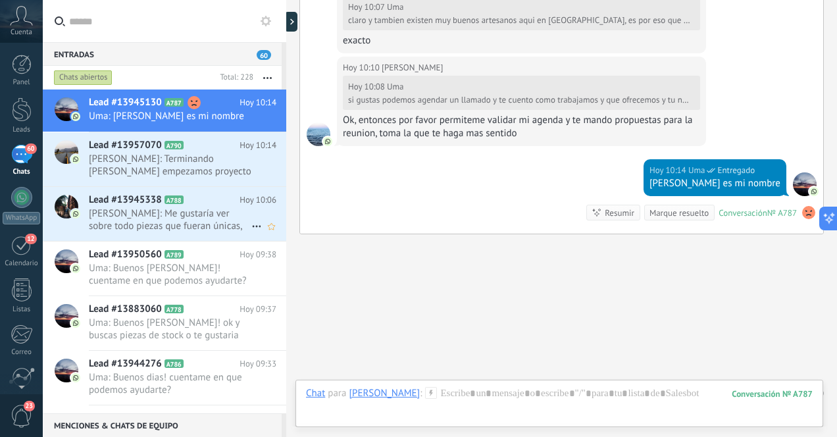
click at [212, 224] on span "[PERSON_NAME]: Me gustaría ver sobre todo piezas que fueran únicas, cosas espec…" at bounding box center [170, 219] width 163 height 25
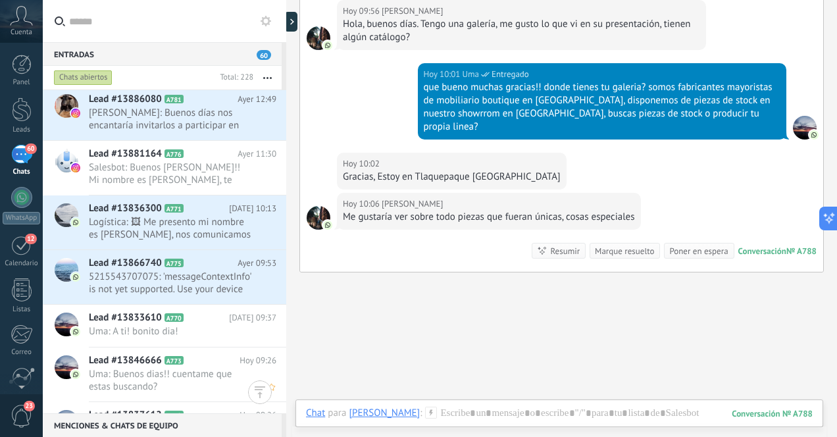
scroll to position [847, 0]
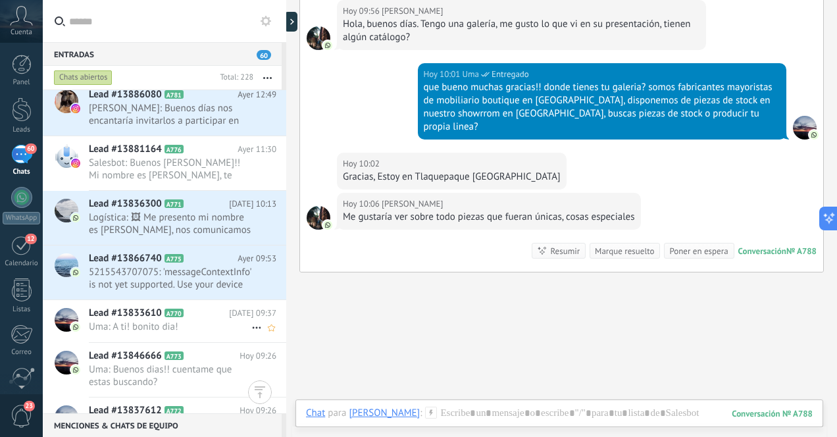
click at [206, 324] on span "Uma: A ti! bonito dia!" at bounding box center [170, 326] width 163 height 13
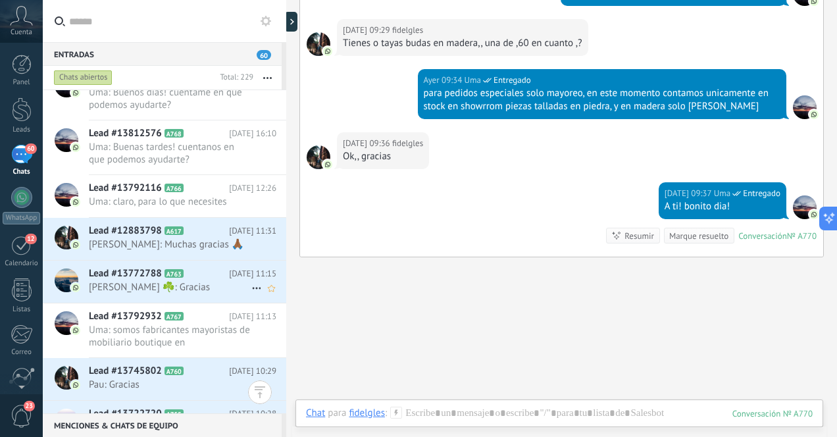
scroll to position [1274, 0]
click at [203, 332] on span "Uma: somos fabricantes mayoristas de mobiliario boutique en [GEOGRAPHIC_DATA], …" at bounding box center [170, 336] width 163 height 25
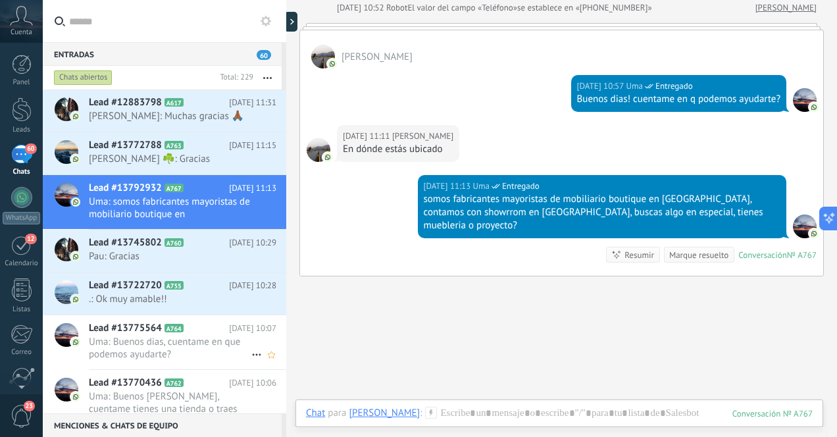
scroll to position [1403, 0]
click at [209, 296] on span ".: Ok muy amable!!" at bounding box center [170, 299] width 163 height 13
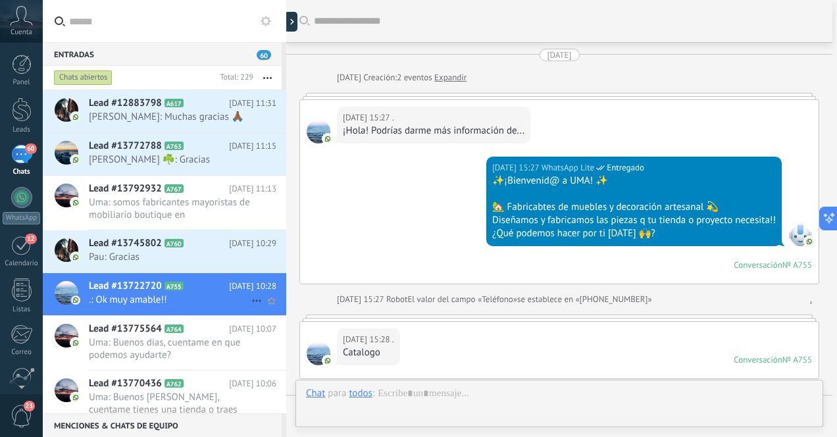
scroll to position [396, 0]
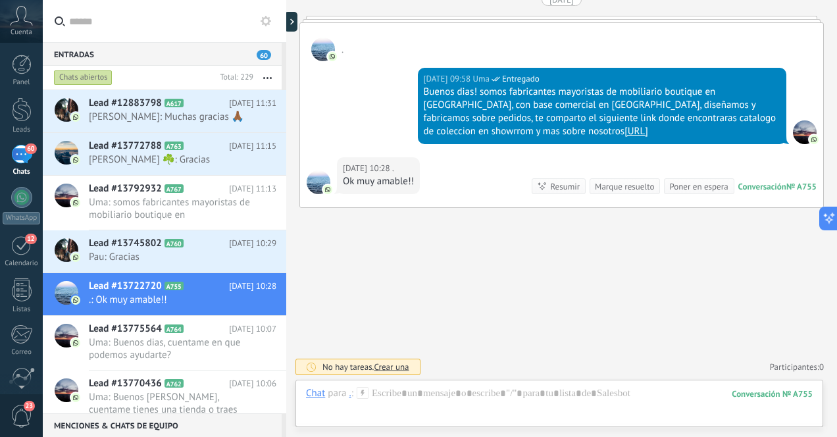
drag, startPoint x: 459, startPoint y: 132, endPoint x: 672, endPoint y: 130, distance: 213.8
click at [672, 130] on div "Buenos dias! somos fabricantes mayoristas de mobiliario boutique en [GEOGRAPHIC…" at bounding box center [602, 112] width 357 height 53
copy div "[URL]"
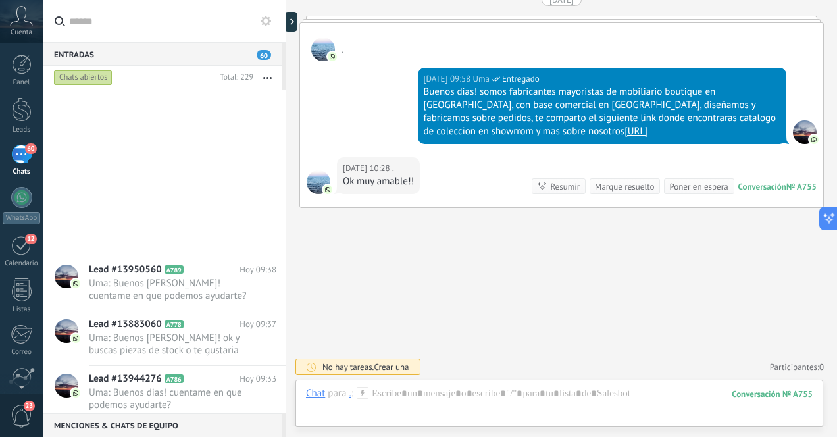
scroll to position [0, 0]
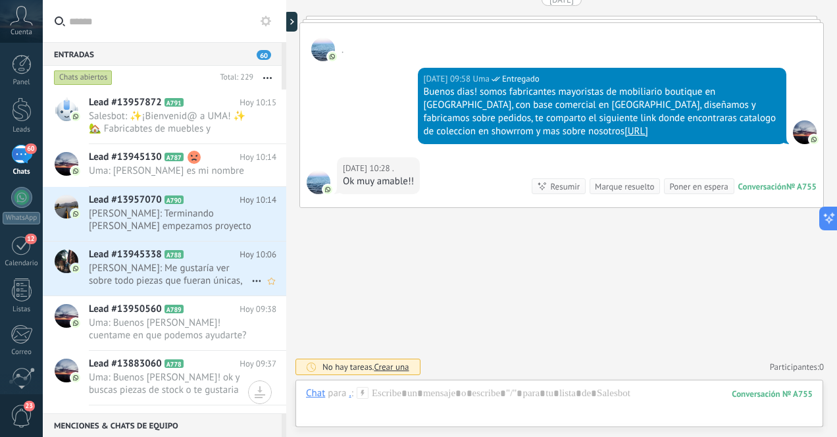
click at [202, 277] on span "[PERSON_NAME]: Me gustaría ver sobre todo piezas que fueran únicas, cosas espec…" at bounding box center [170, 274] width 163 height 25
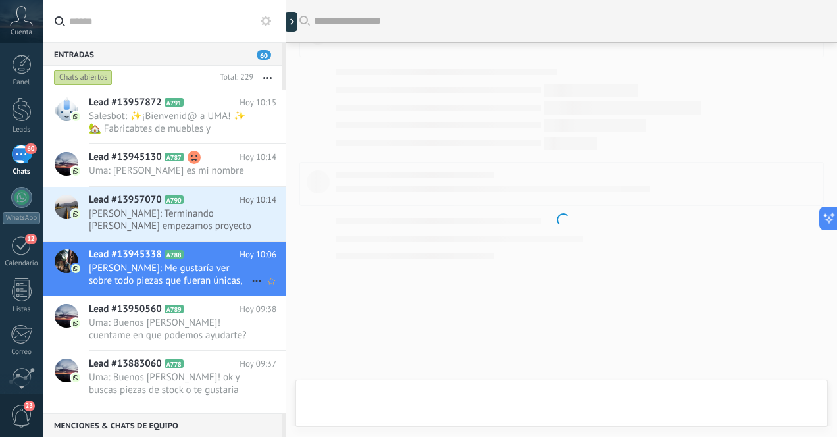
scroll to position [416, 0]
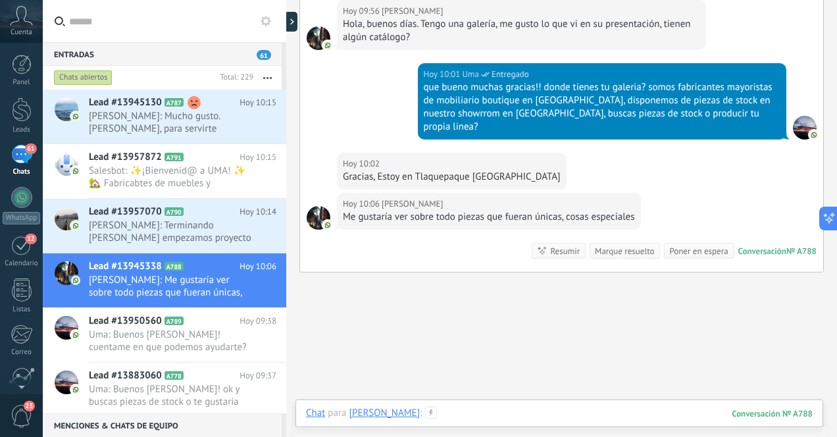
click at [529, 412] on div at bounding box center [559, 426] width 507 height 39
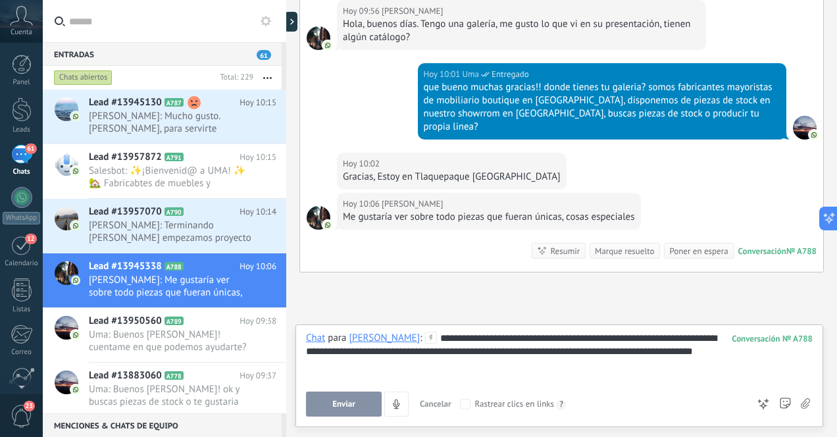
click at [351, 403] on span "Enviar" at bounding box center [343, 403] width 23 height 9
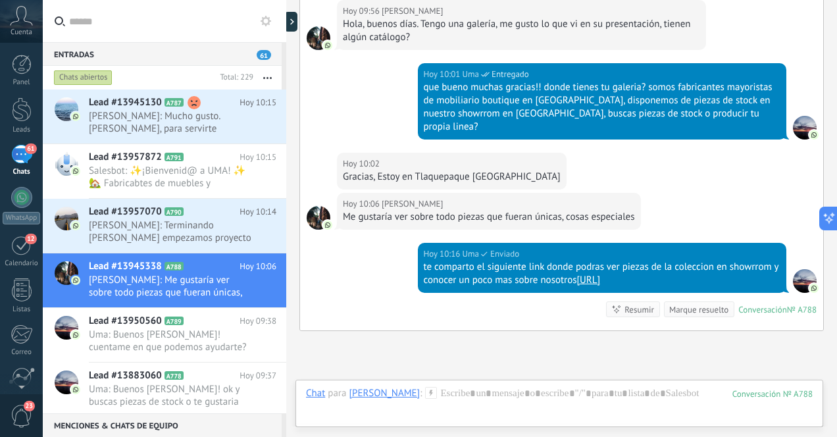
scroll to position [539, 0]
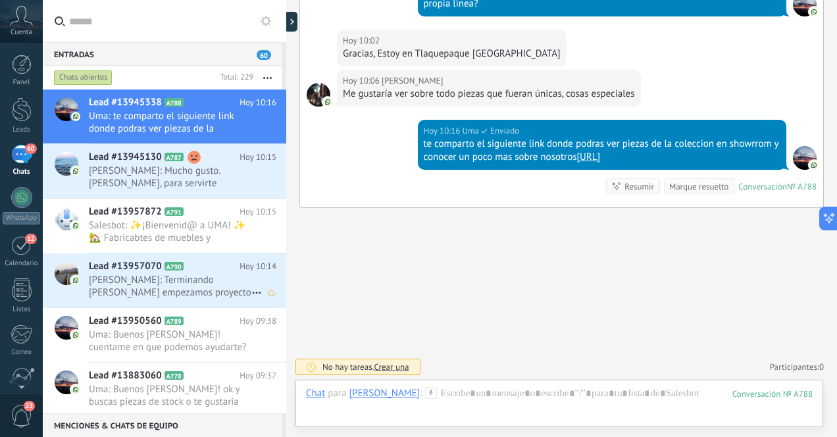
click at [214, 293] on span "[PERSON_NAME]: Terminando [PERSON_NAME] empezamos proyecto en Malinalco [GEOGRA…" at bounding box center [170, 286] width 163 height 25
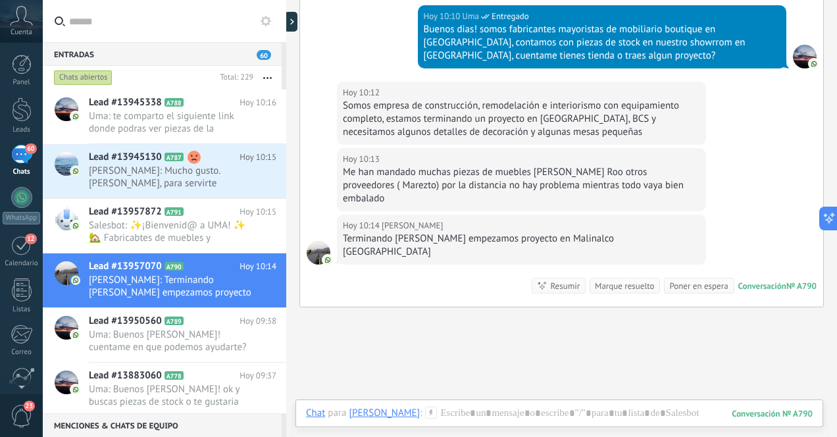
scroll to position [398, 0]
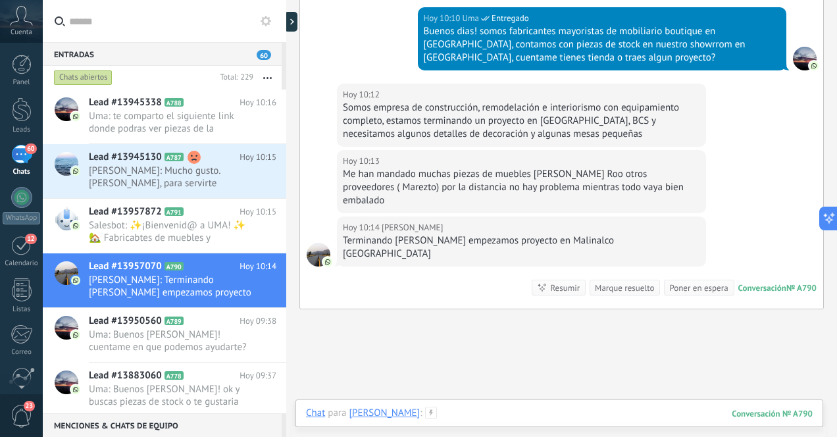
click at [497, 408] on div at bounding box center [559, 426] width 507 height 39
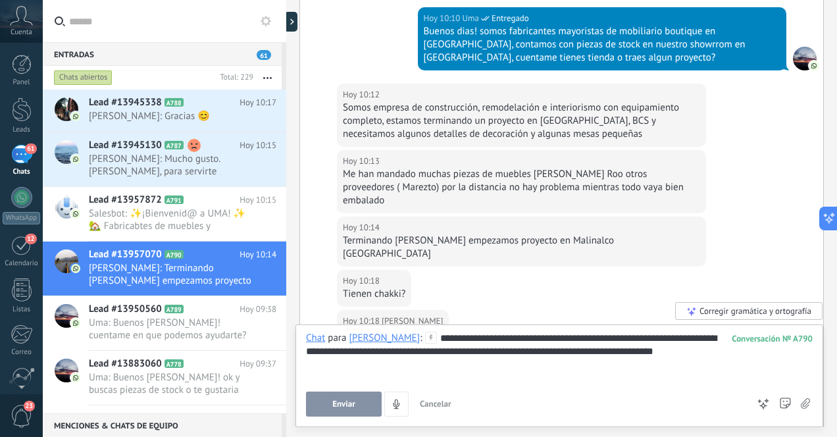
scroll to position [551, 0]
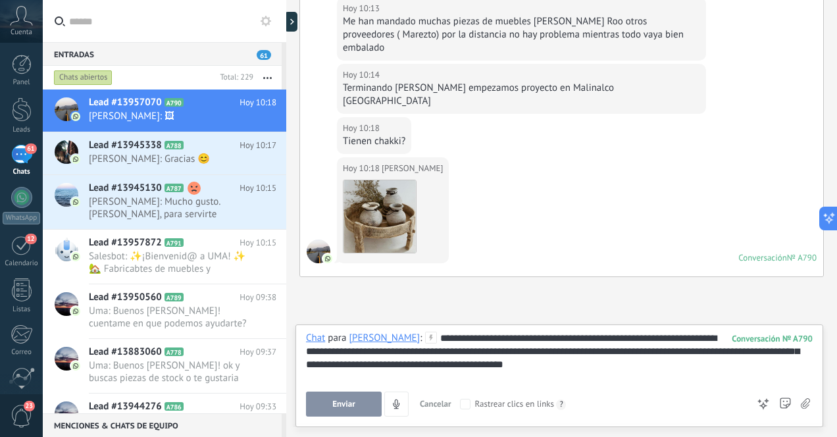
click at [336, 404] on span "Enviar" at bounding box center [343, 403] width 23 height 9
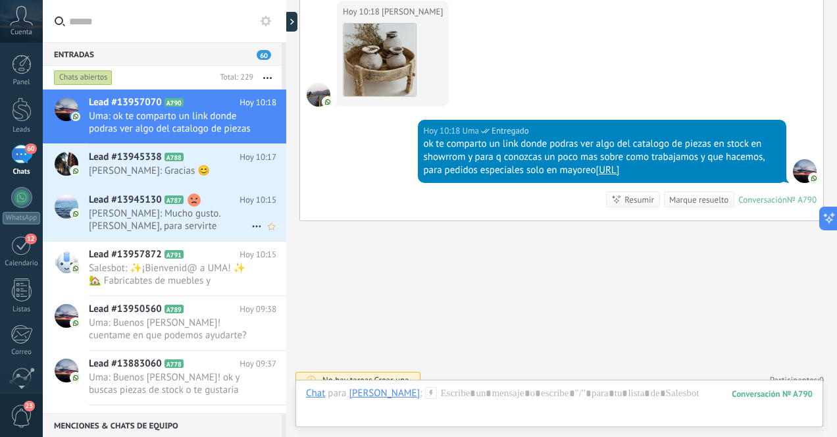
click at [203, 224] on span "[PERSON_NAME]: Mucho gusto. [PERSON_NAME], para servirte" at bounding box center [170, 219] width 163 height 25
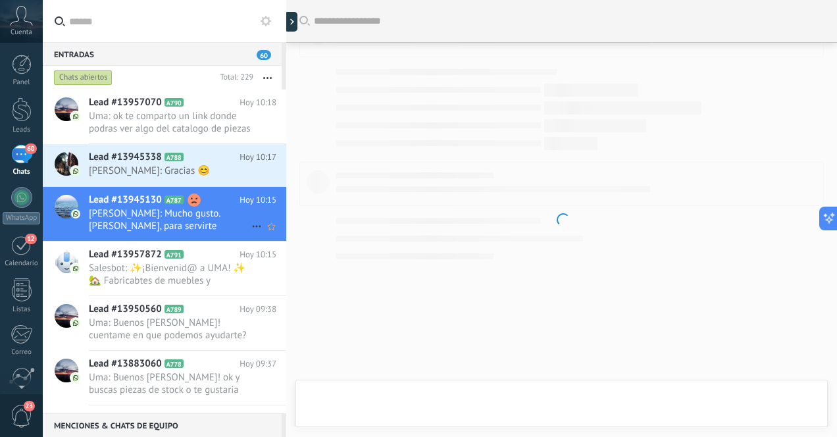
scroll to position [768, 0]
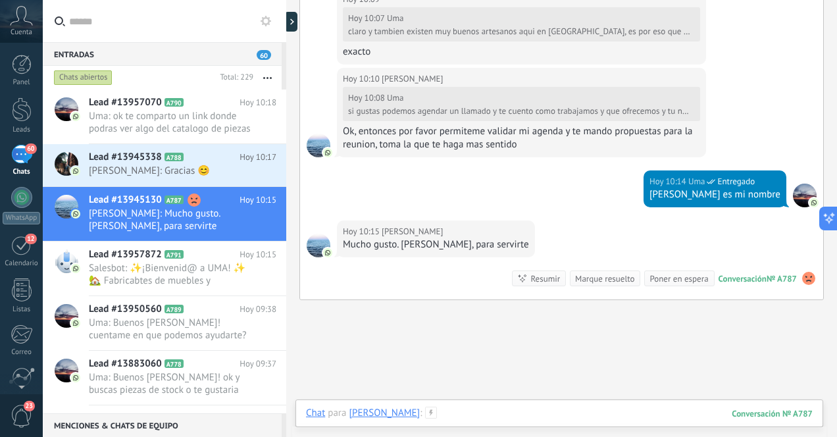
click at [543, 417] on div at bounding box center [559, 426] width 507 height 39
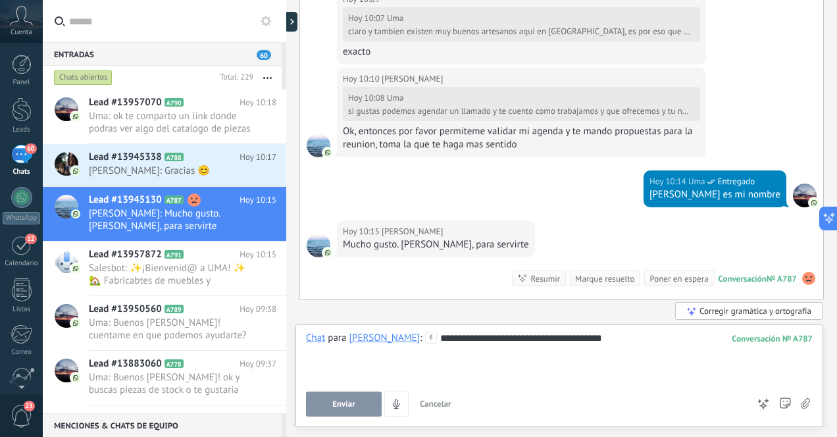
click at [343, 402] on span "Enviar" at bounding box center [343, 403] width 23 height 9
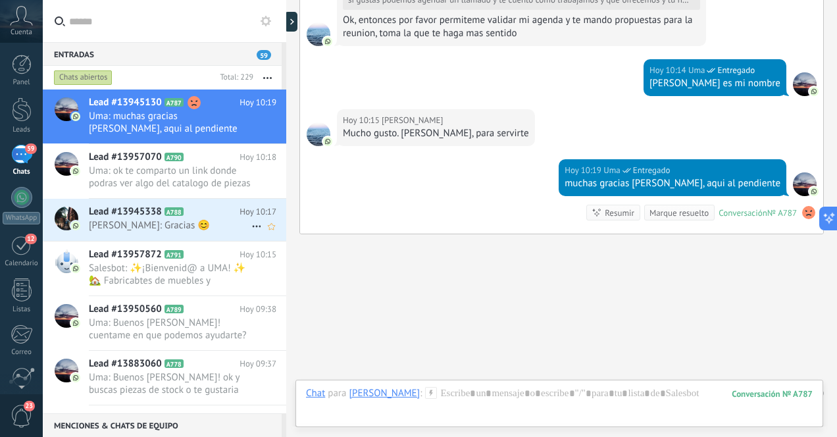
click at [197, 226] on span "[PERSON_NAME]: Gracias 😊" at bounding box center [170, 225] width 163 height 13
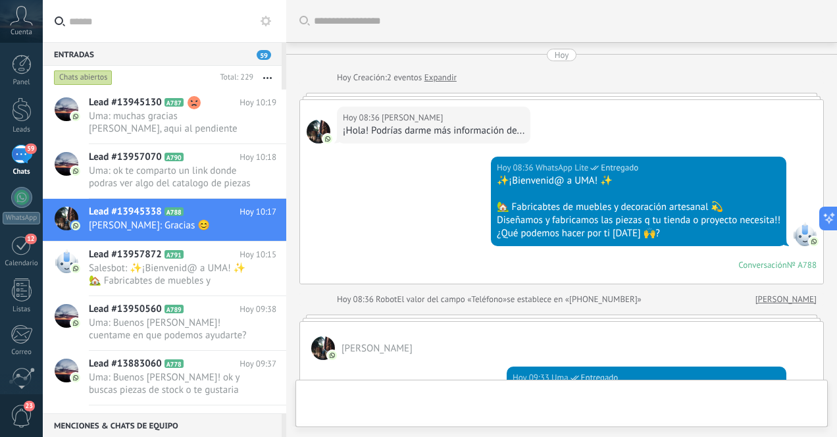
scroll to position [565, 0]
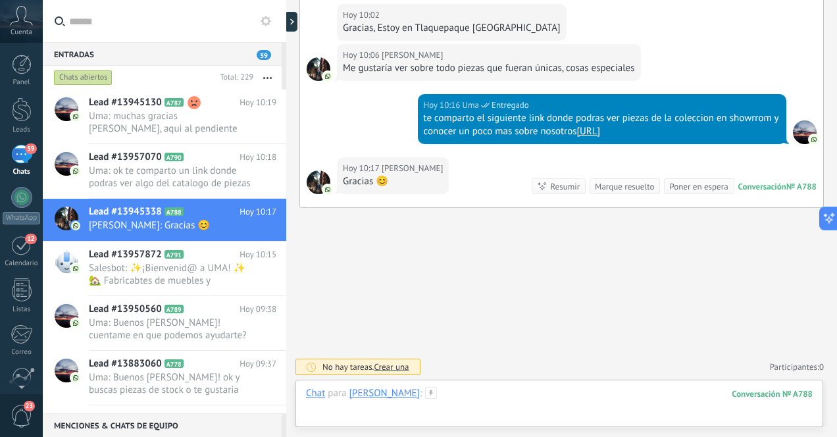
click at [590, 401] on div at bounding box center [559, 406] width 507 height 39
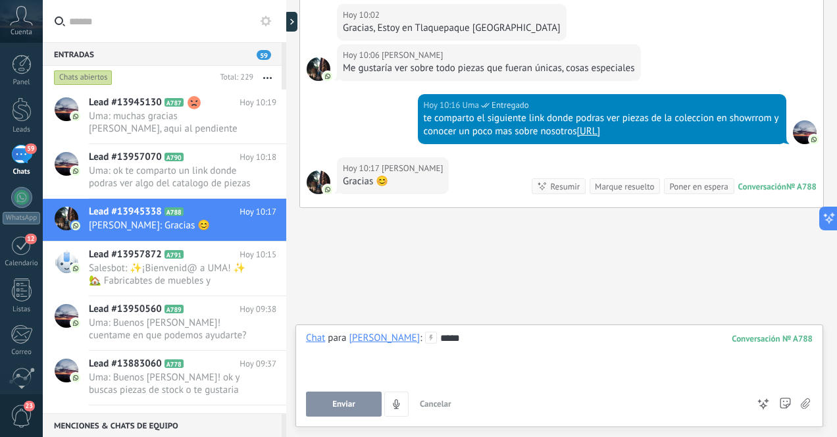
click at [334, 403] on span "Enviar" at bounding box center [343, 403] width 23 height 9
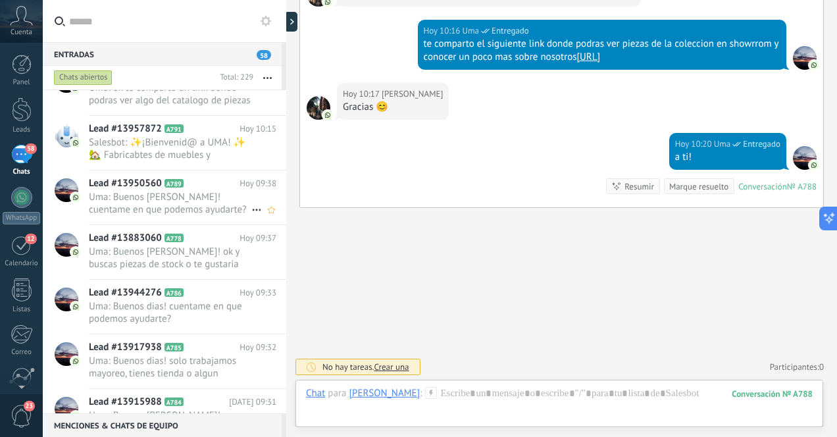
scroll to position [0, 0]
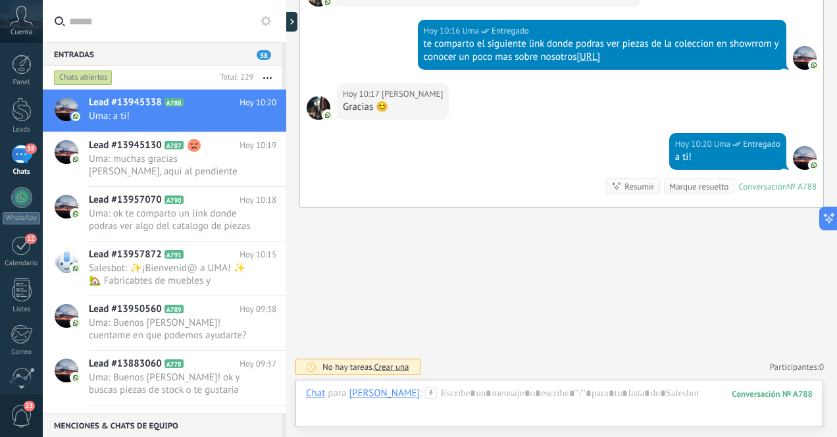
click at [21, 159] on div "58" at bounding box center [21, 154] width 21 height 19
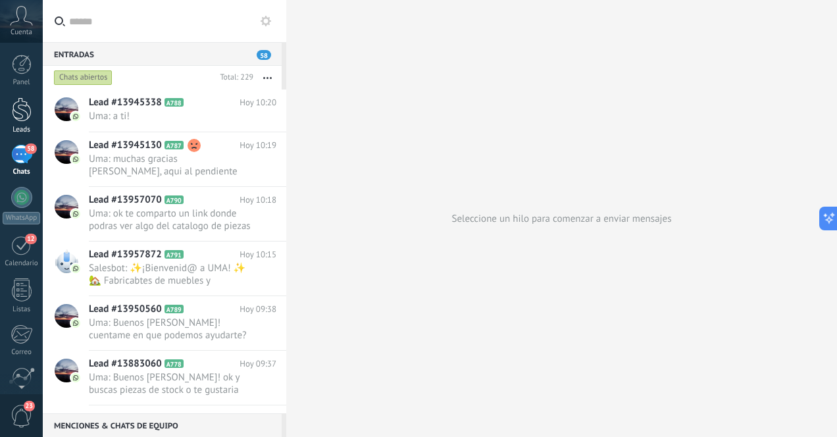
click at [19, 111] on div at bounding box center [22, 109] width 20 height 24
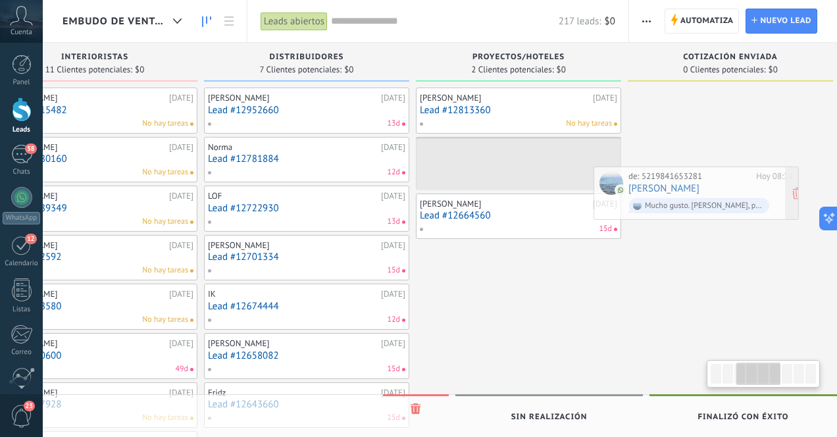
scroll to position [0, 518]
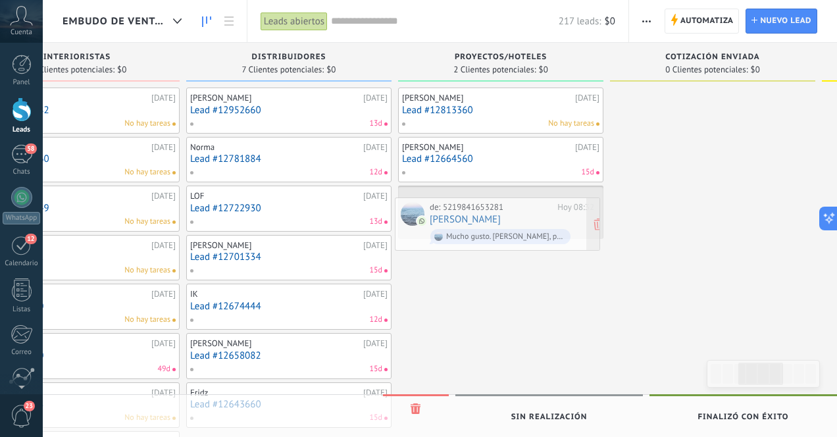
drag, startPoint x: 190, startPoint y: 326, endPoint x: 522, endPoint y: 212, distance: 351.4
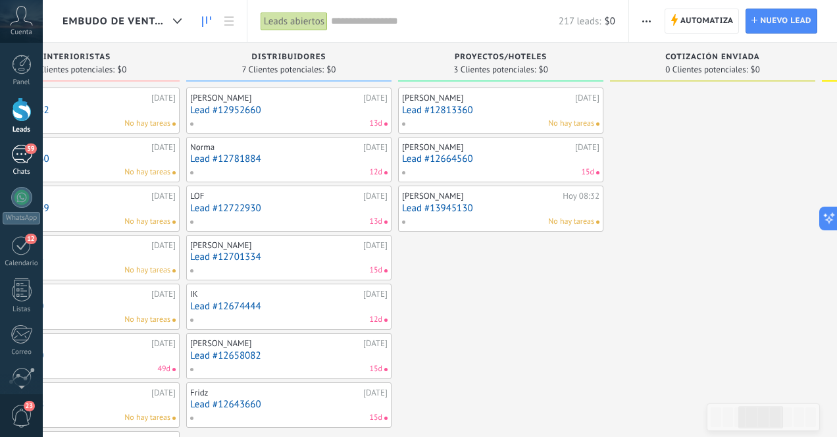
click at [18, 152] on div "59" at bounding box center [21, 154] width 21 height 19
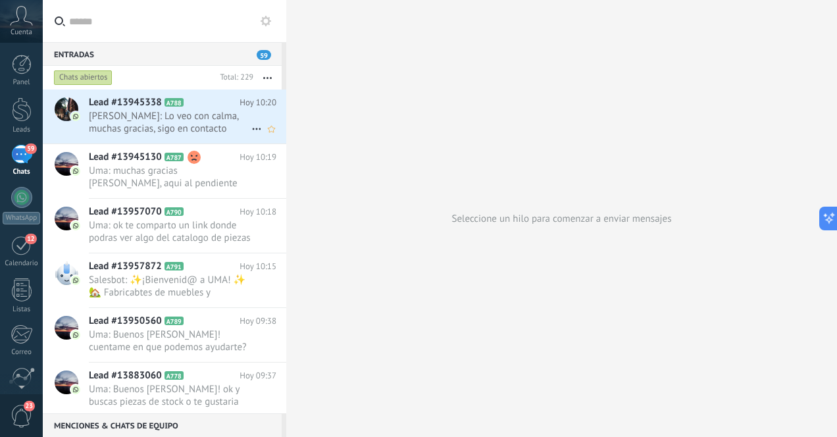
click at [182, 120] on span "[PERSON_NAME]: Lo veo con calma, muchas gracias, sigo en contacto" at bounding box center [170, 122] width 163 height 25
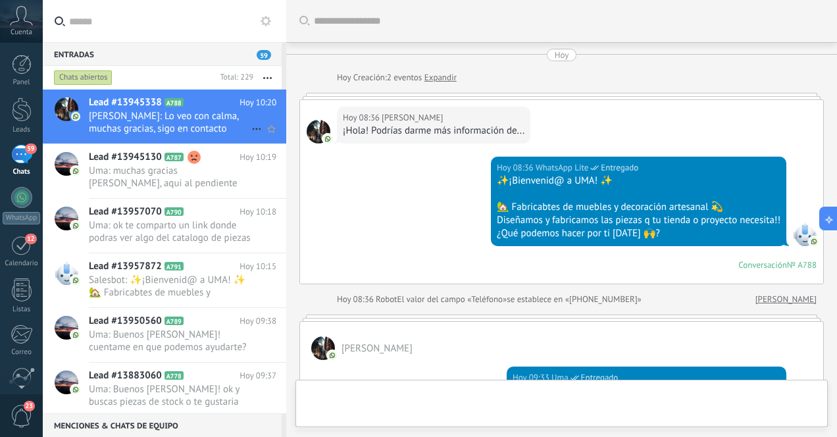
scroll to position [694, 0]
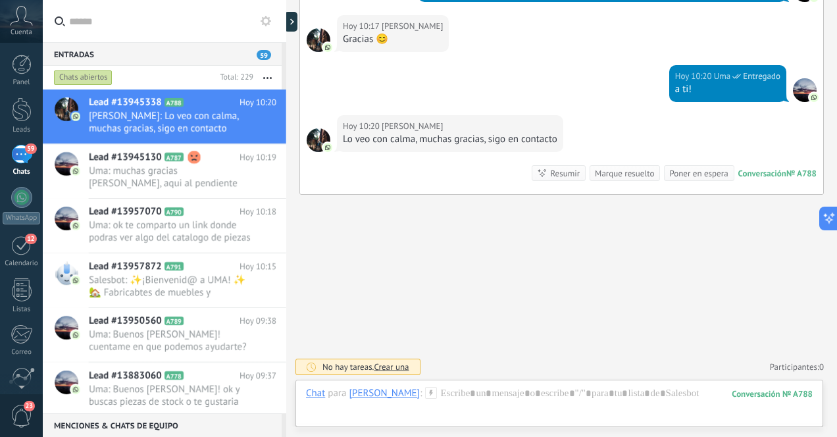
click at [22, 153] on div "59" at bounding box center [21, 154] width 21 height 19
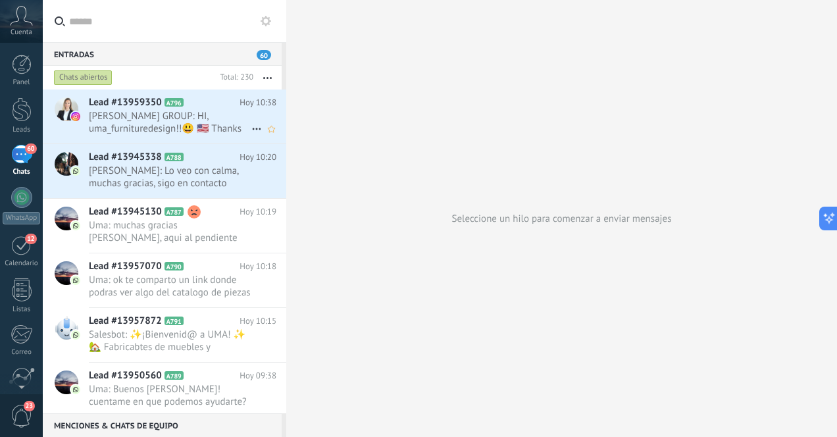
click at [217, 131] on span "MENOTTO GROUP: HI, uma_furnituredesign!!😃 🇺🇸 Thanks for reaching out to us. 🏗️ …" at bounding box center [170, 122] width 163 height 25
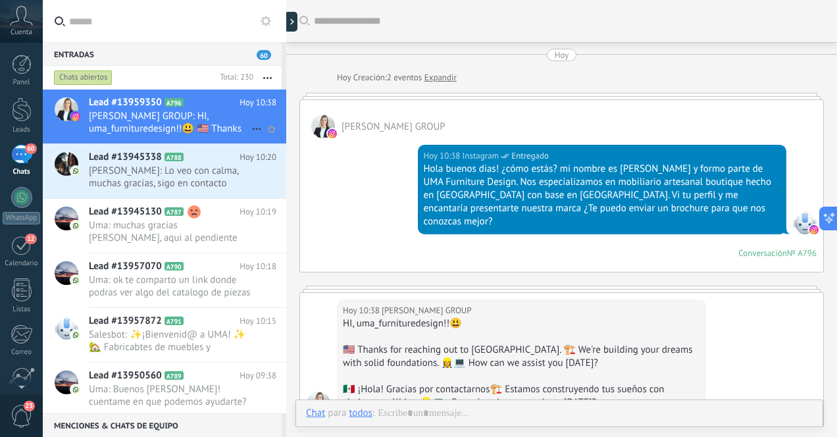
scroll to position [139, 0]
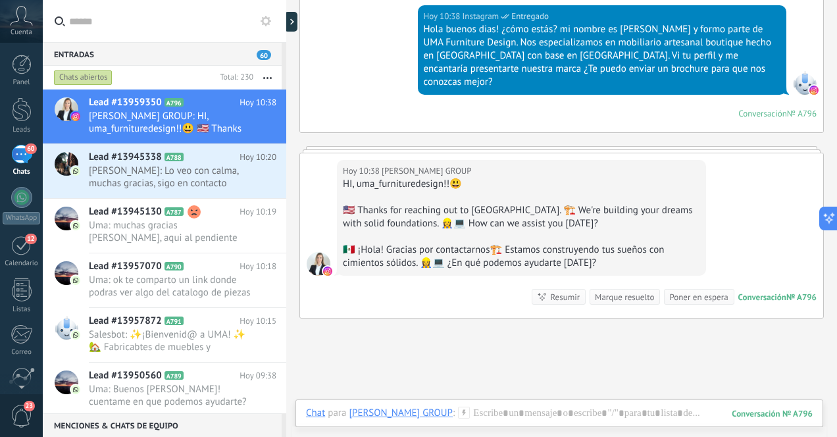
click at [20, 151] on div "60" at bounding box center [21, 154] width 21 height 19
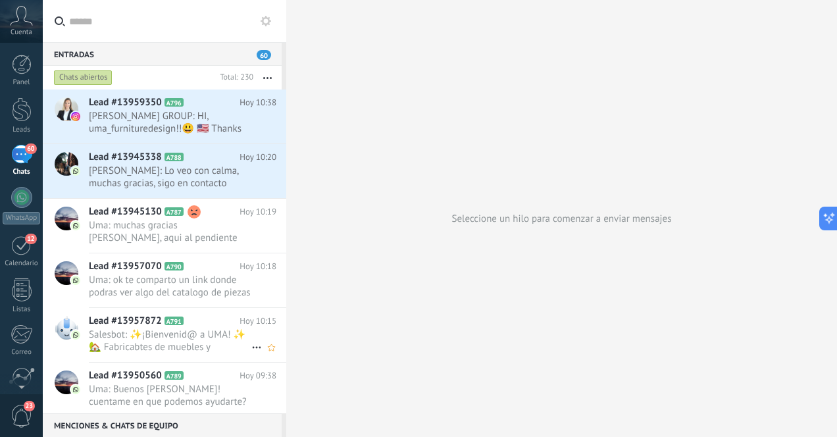
click at [160, 336] on span "Salesbot: ✨¡Bienvenid@ a UMA! ✨ 🏡 Fabricabtes de muebles y decoración artesanal…" at bounding box center [170, 340] width 163 height 25
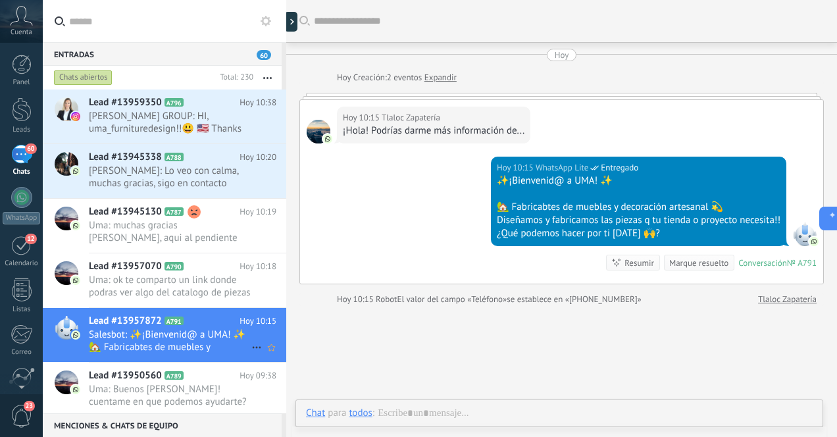
scroll to position [1, 0]
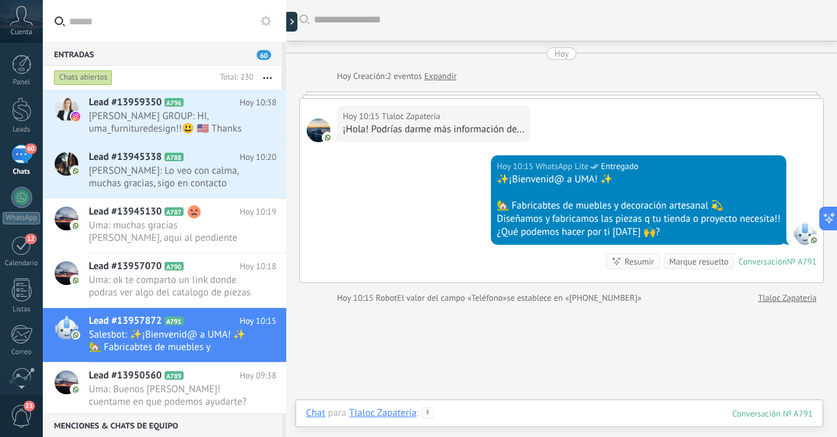
click at [511, 414] on div at bounding box center [559, 426] width 507 height 39
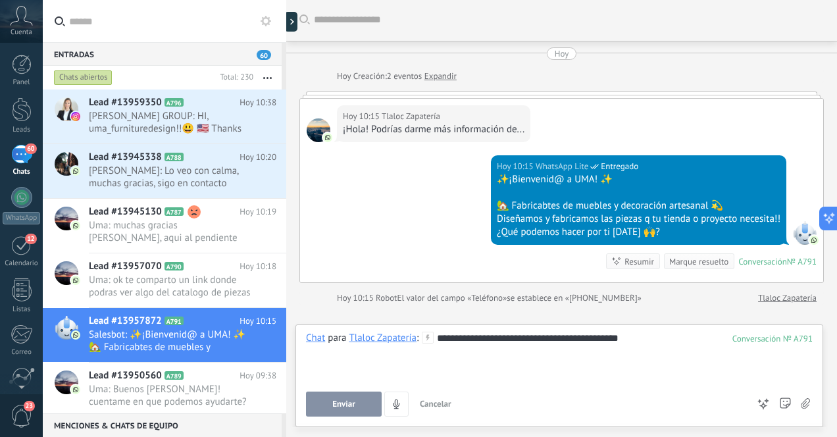
click at [355, 405] on button "Enviar" at bounding box center [344, 403] width 76 height 25
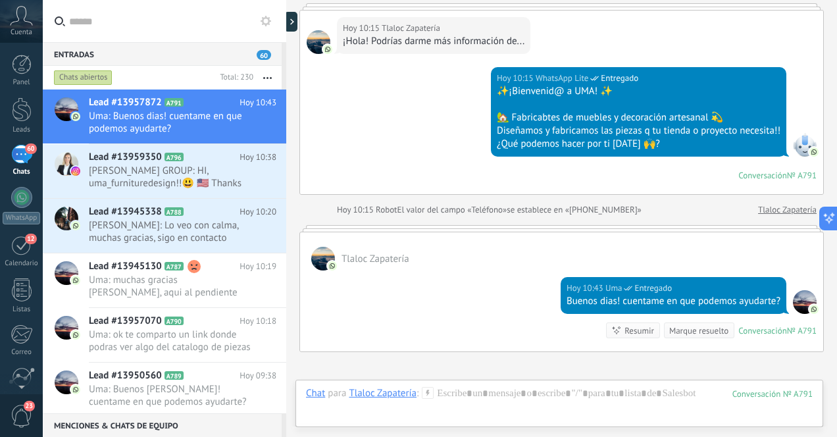
click at [18, 163] on div "60" at bounding box center [21, 154] width 21 height 19
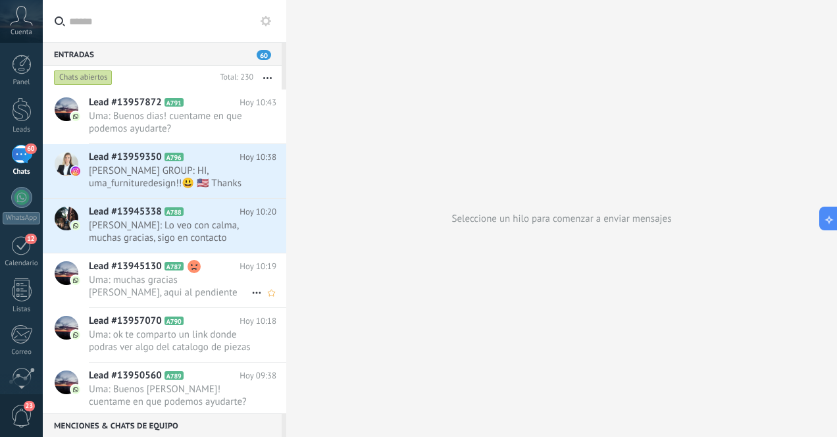
click at [142, 280] on span "Uma: muchas gracias [PERSON_NAME], aqui al pendiente" at bounding box center [170, 286] width 163 height 25
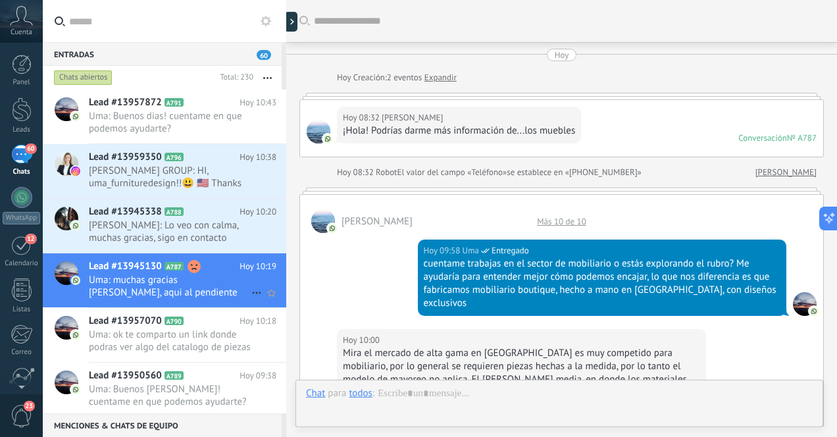
scroll to position [755, 0]
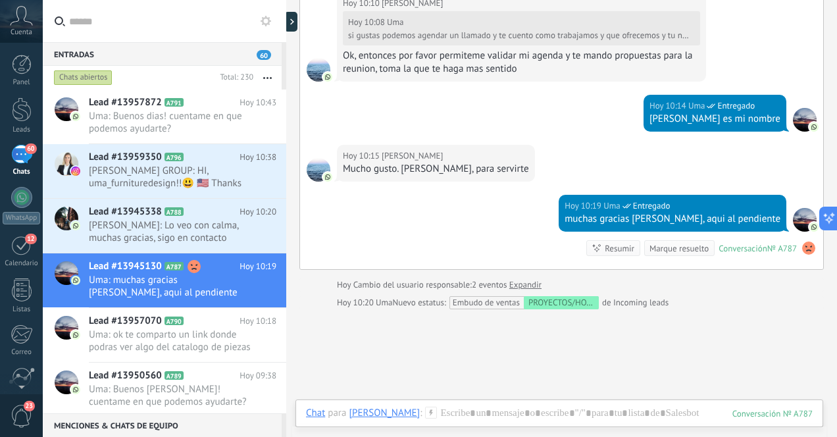
click at [21, 159] on div "60" at bounding box center [21, 154] width 21 height 19
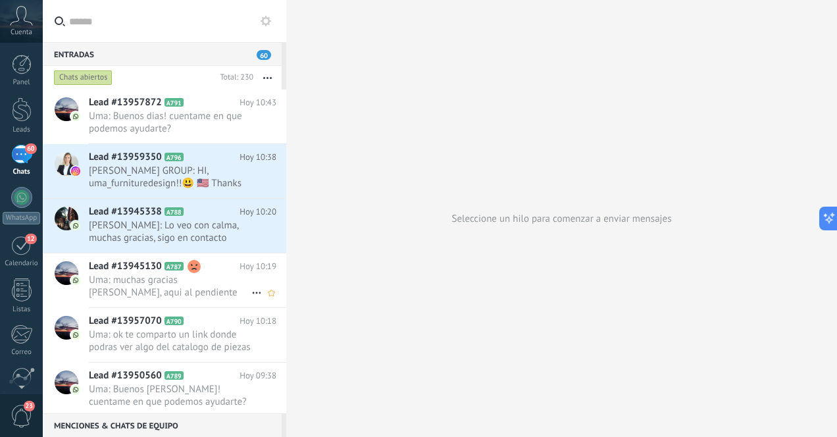
click at [222, 285] on span "Uma: muchas gracias [PERSON_NAME], aqui al pendiente" at bounding box center [170, 286] width 163 height 25
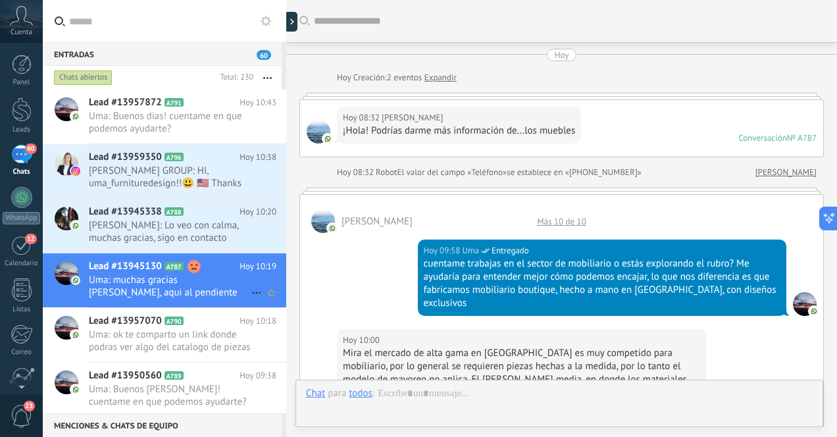
scroll to position [755, 0]
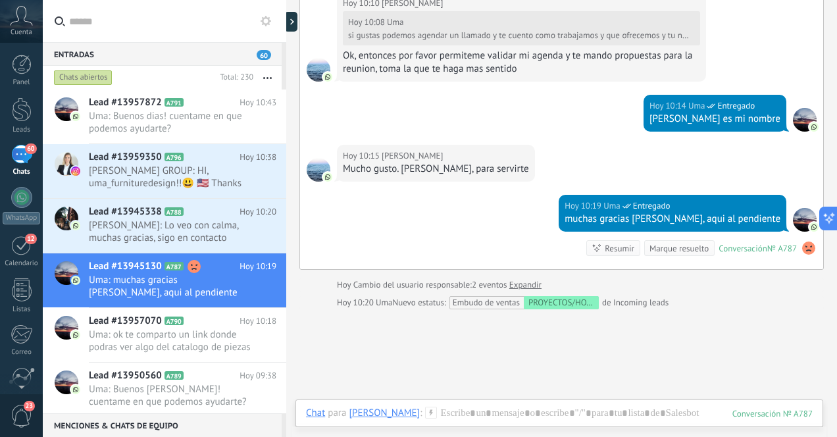
click at [20, 157] on div "60" at bounding box center [21, 154] width 21 height 19
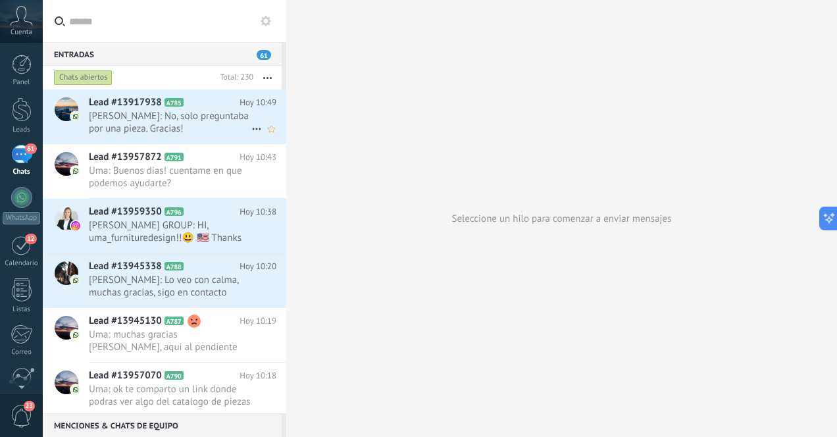
click at [193, 130] on span "Ana: No, solo preguntaba por una pieza. Gracias!" at bounding box center [170, 122] width 163 height 25
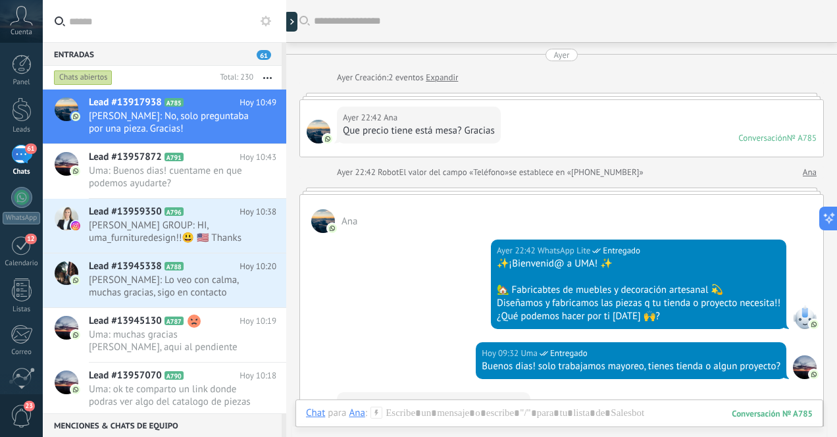
scroll to position [264, 0]
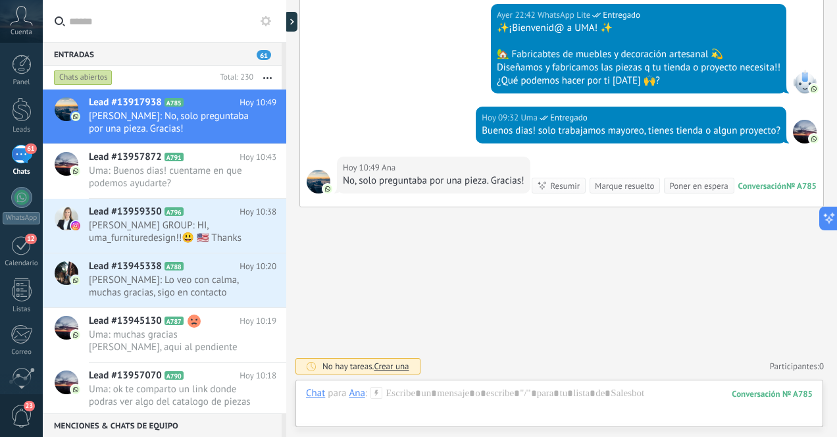
click at [25, 162] on div "61" at bounding box center [21, 154] width 21 height 19
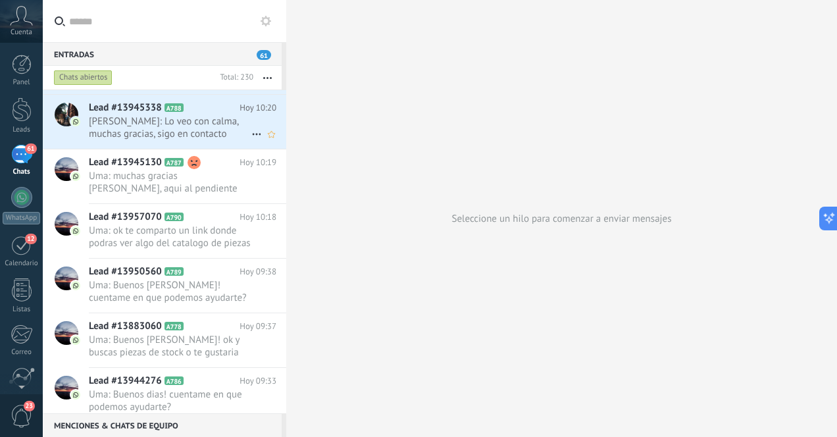
scroll to position [158, 0]
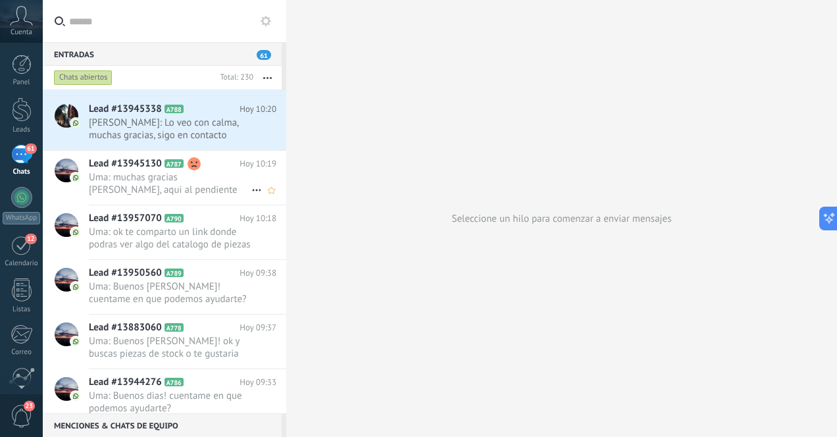
click at [234, 186] on span "Uma: muchas gracias [PERSON_NAME], aqui al pendiente" at bounding box center [170, 183] width 163 height 25
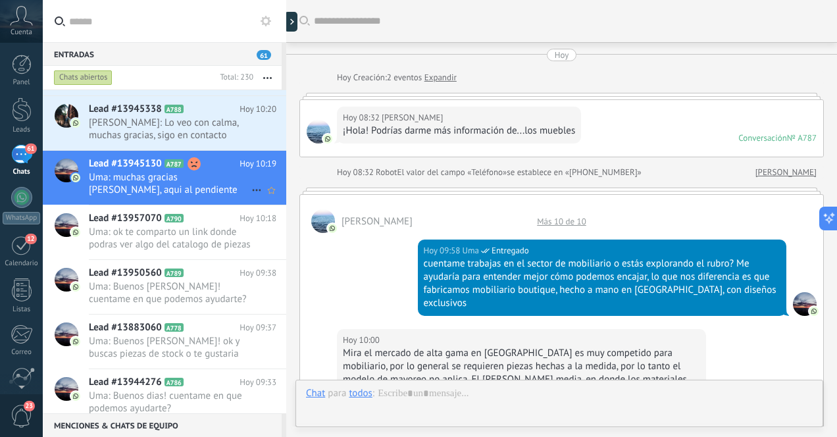
scroll to position [843, 0]
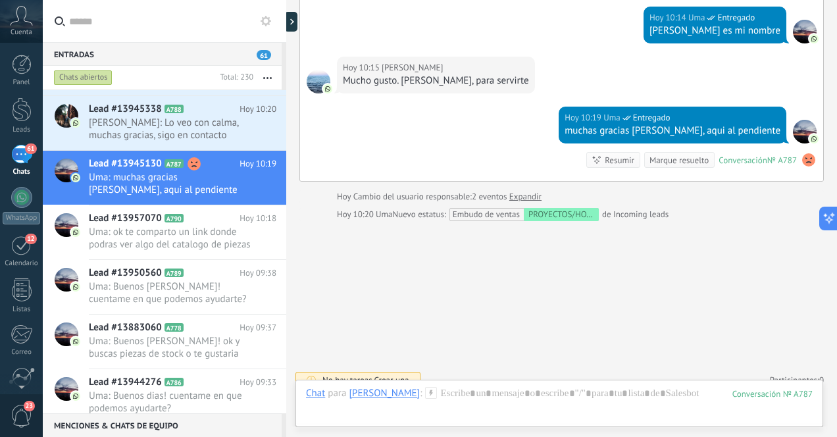
click at [405, 374] on span "Crear una" at bounding box center [391, 379] width 35 height 11
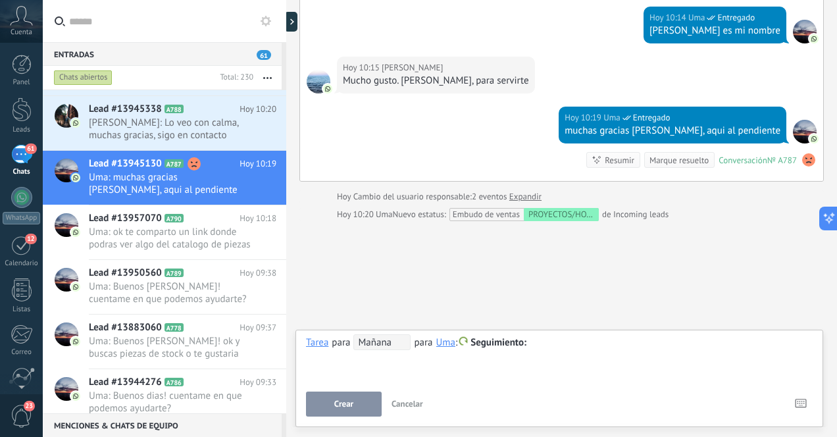
click at [401, 346] on span "Mañana" at bounding box center [381, 342] width 57 height 16
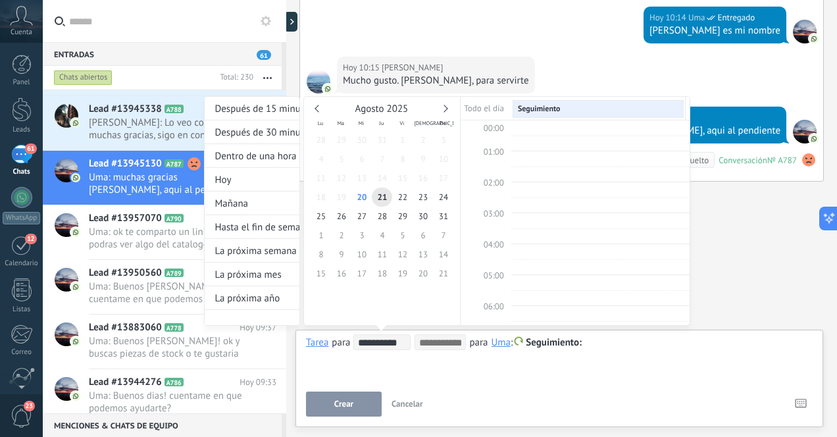
scroll to position [248, 0]
type input "**********"
click at [341, 216] on span "26" at bounding box center [341, 216] width 20 height 19
type input "**********"
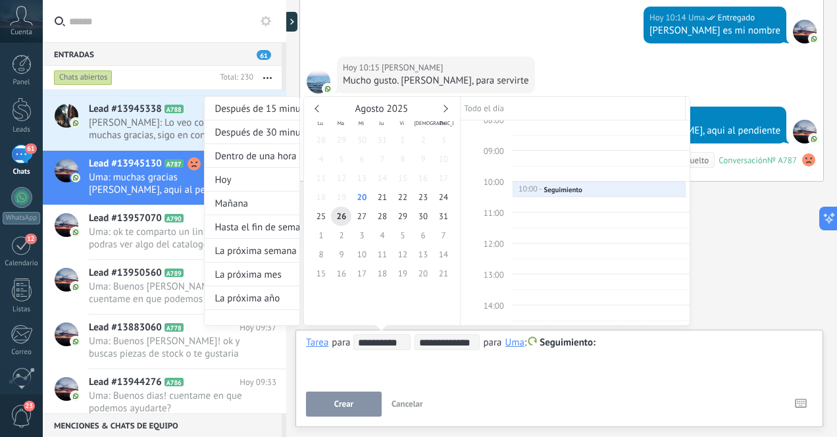
click at [345, 405] on div at bounding box center [418, 218] width 837 height 437
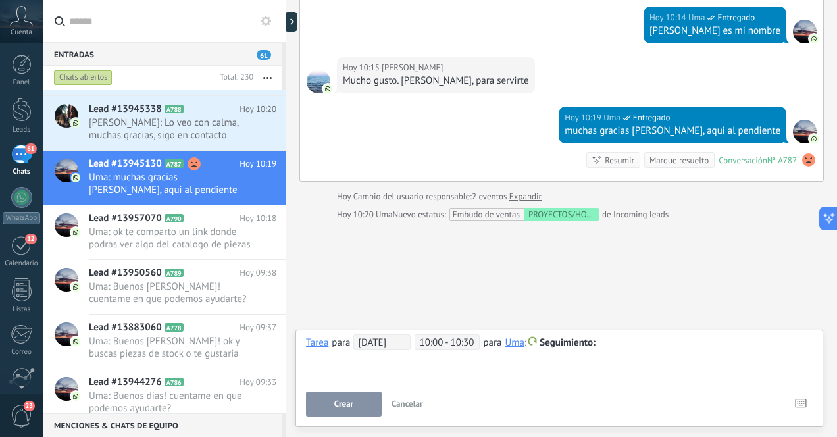
click at [355, 405] on button "Crear" at bounding box center [344, 403] width 76 height 25
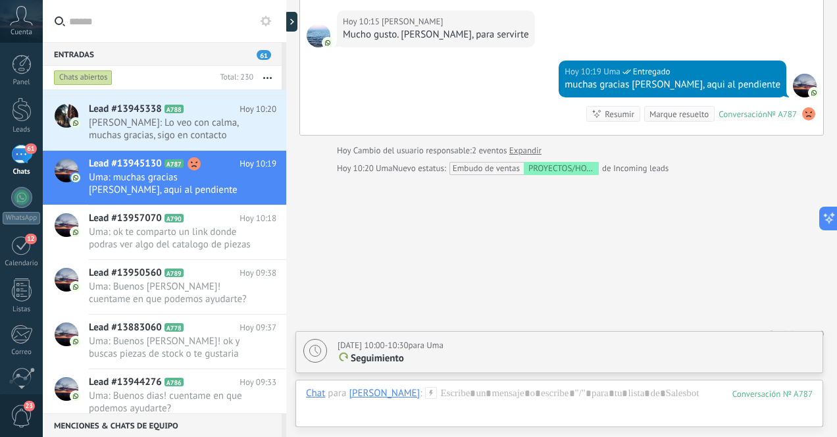
click at [20, 159] on div "61" at bounding box center [21, 154] width 21 height 19
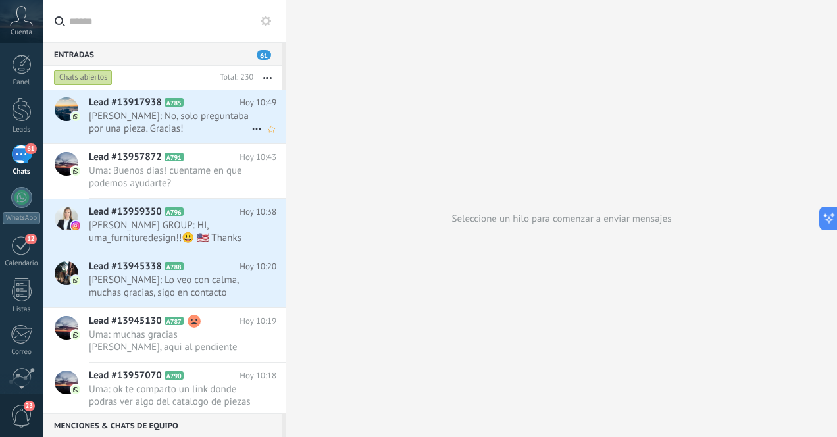
click at [192, 120] on span "Ana: No, solo preguntaba por una pieza. Gracias!" at bounding box center [170, 122] width 163 height 25
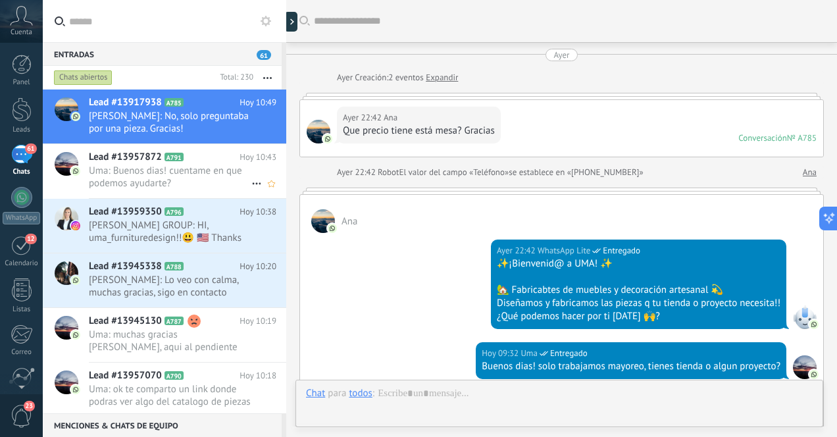
scroll to position [264, 0]
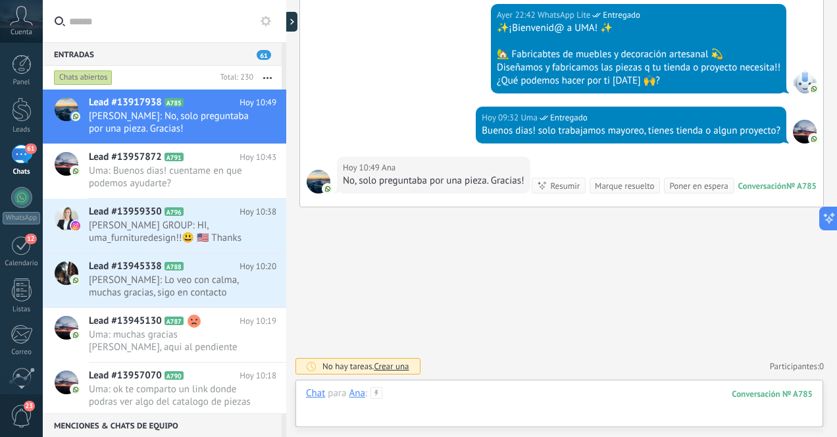
click at [494, 391] on div at bounding box center [559, 406] width 507 height 39
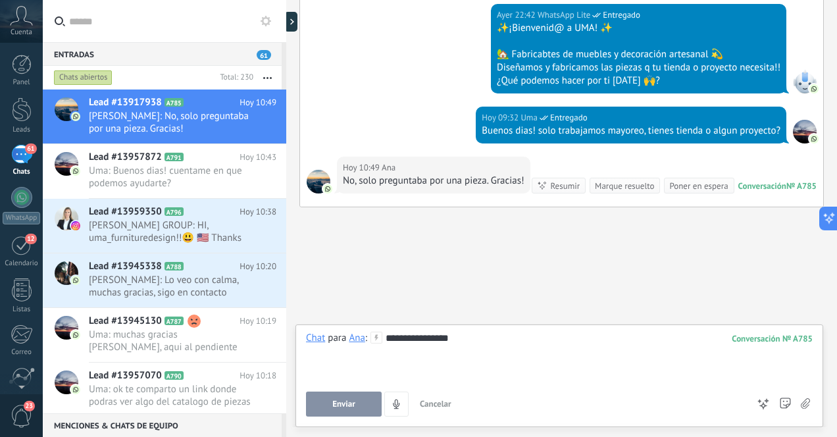
click at [343, 405] on span "Enviar" at bounding box center [343, 403] width 23 height 9
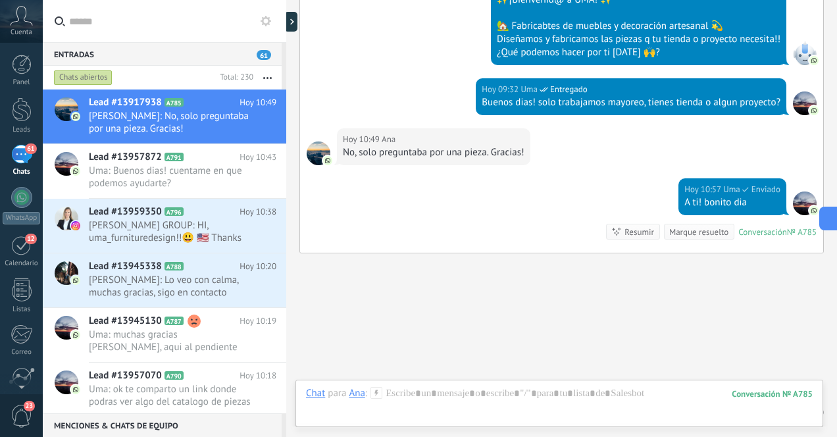
scroll to position [309, 0]
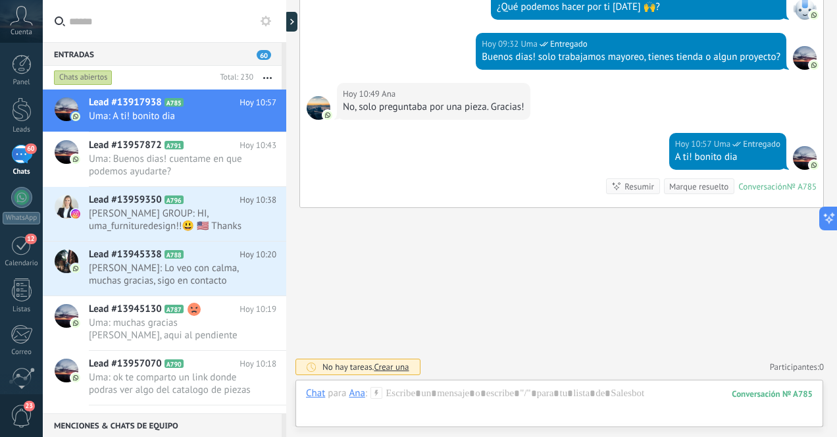
click at [19, 161] on div "60" at bounding box center [21, 154] width 21 height 19
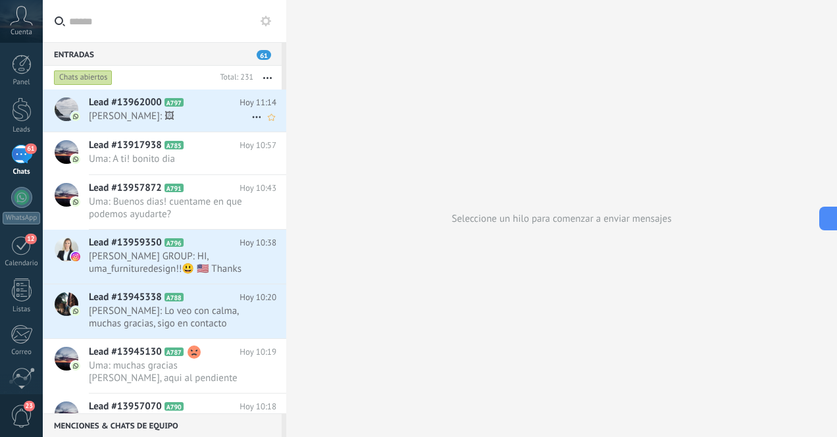
click at [203, 116] on span "Casandra Padilla: 🖼" at bounding box center [170, 116] width 163 height 13
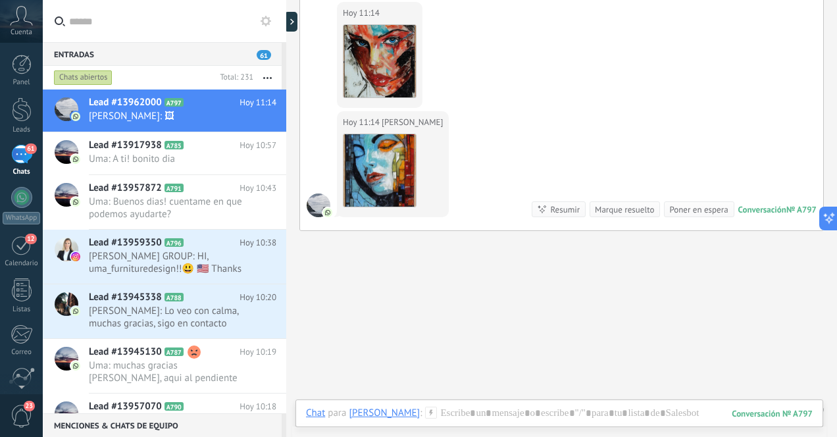
scroll to position [647, 0]
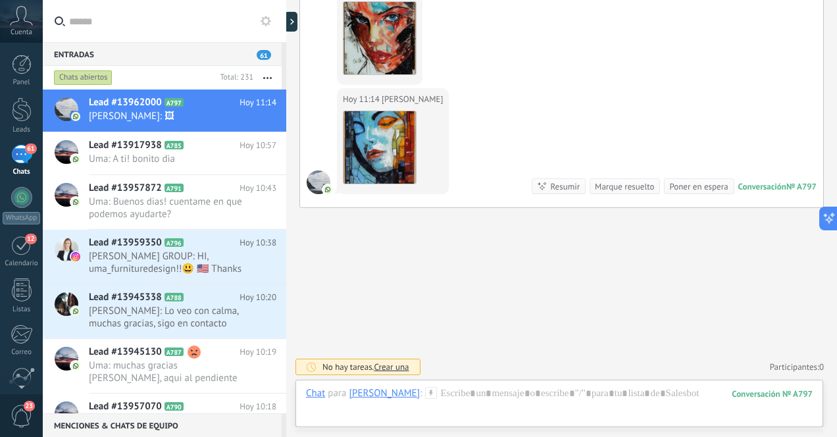
click at [20, 159] on div "61" at bounding box center [21, 154] width 21 height 19
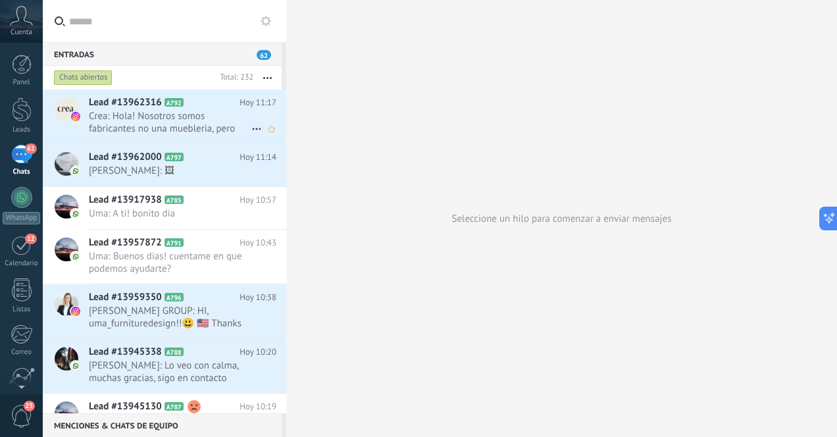
click at [196, 125] on span "Crea: Hola! Nosotros somos fabricantes no una muebleria, pero gracias por la in…" at bounding box center [170, 122] width 163 height 25
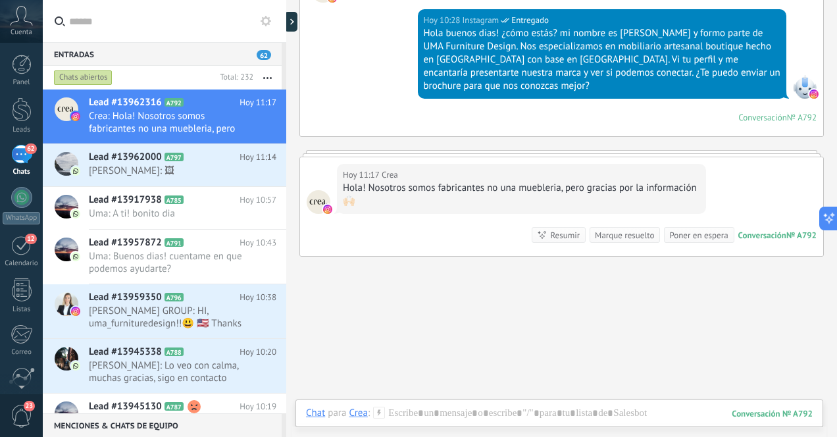
scroll to position [134, 0]
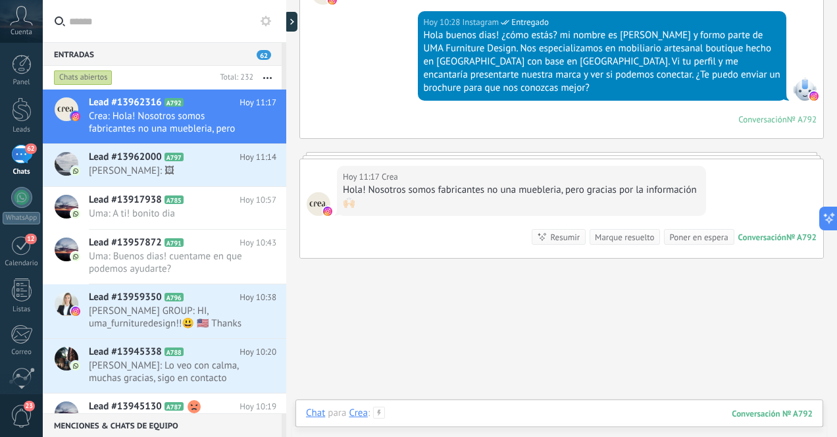
click at [478, 411] on div at bounding box center [559, 426] width 507 height 39
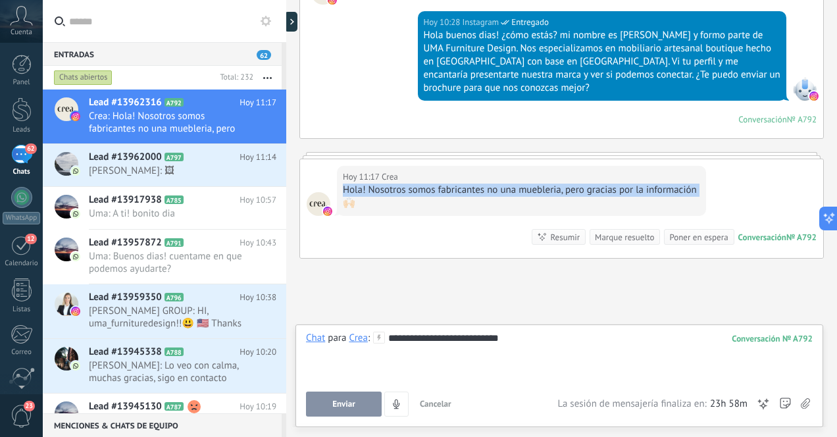
drag, startPoint x: 343, startPoint y: 189, endPoint x: 397, endPoint y: 207, distance: 56.8
click at [397, 207] on div "Hola! Nosotros somos fabricantes no una muebleria, pero gracias por la informac…" at bounding box center [521, 197] width 357 height 26
copy div "Hola! Nosotros somos fabricantes no una muebleria, pero gracias por la informac…"
click at [518, 345] on div "**********" at bounding box center [559, 357] width 507 height 50
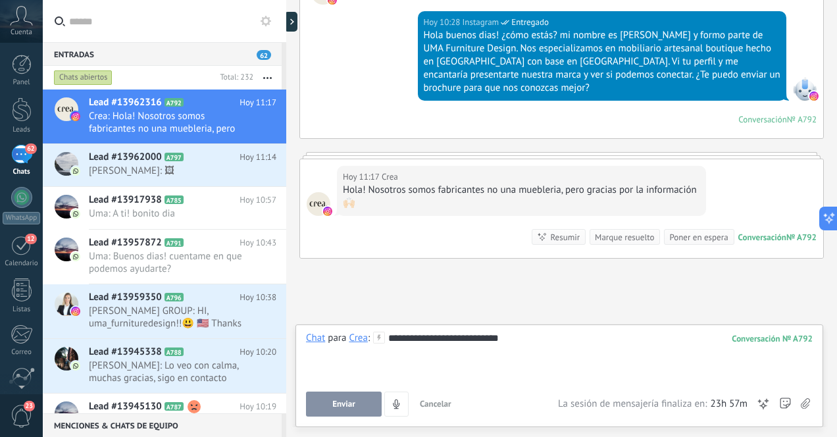
click at [515, 342] on div "**********" at bounding box center [559, 357] width 507 height 50
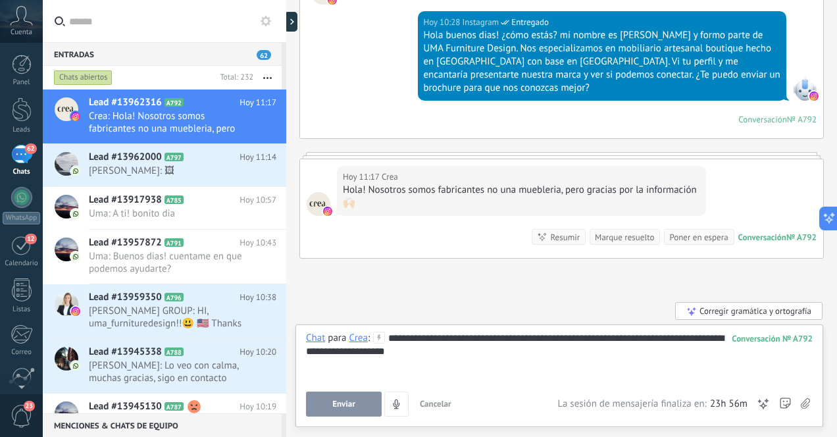
click at [353, 353] on div "**********" at bounding box center [559, 357] width 507 height 50
click at [470, 351] on div "**********" at bounding box center [559, 357] width 507 height 50
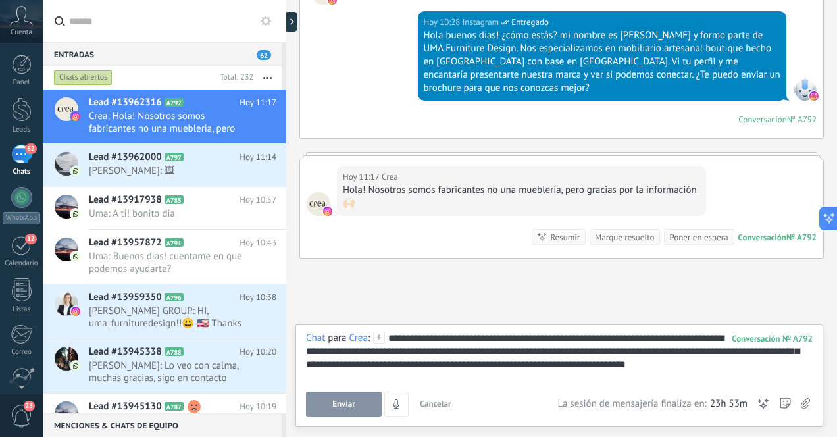
click at [344, 404] on span "Enviar" at bounding box center [343, 403] width 23 height 9
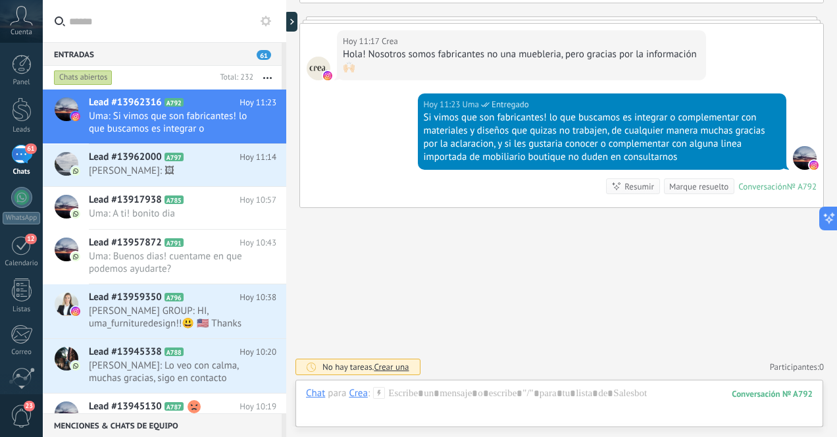
click at [18, 155] on div "61" at bounding box center [21, 154] width 21 height 19
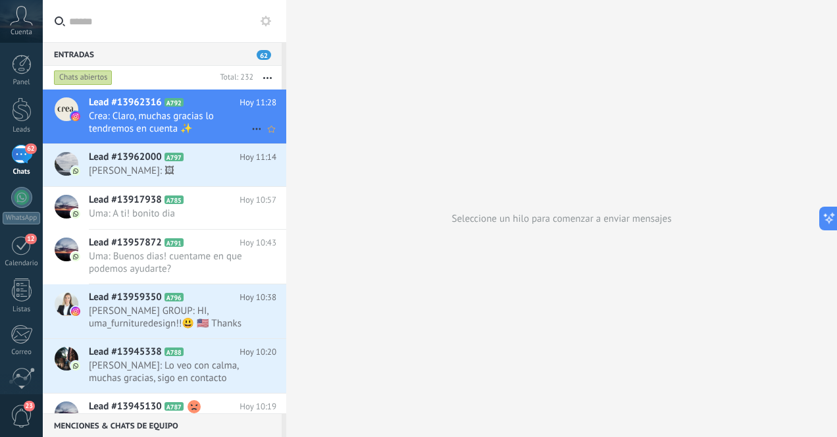
click at [167, 114] on span "Crea: Claro, muchas gracias lo tendremos en cuenta ✨️" at bounding box center [170, 122] width 163 height 25
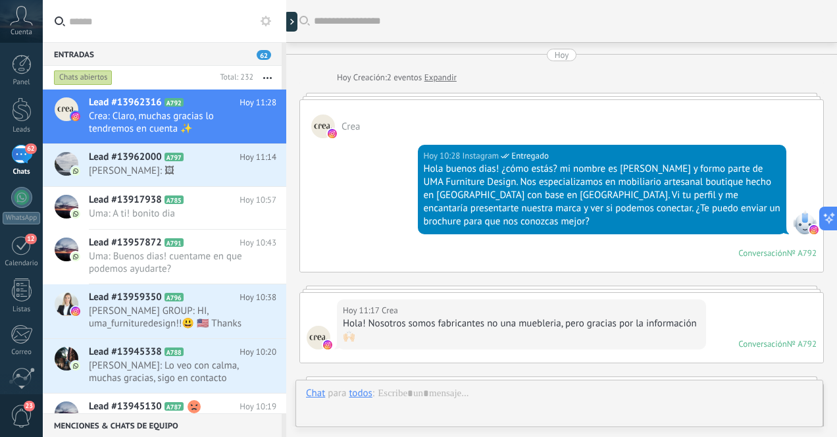
scroll to position [389, 0]
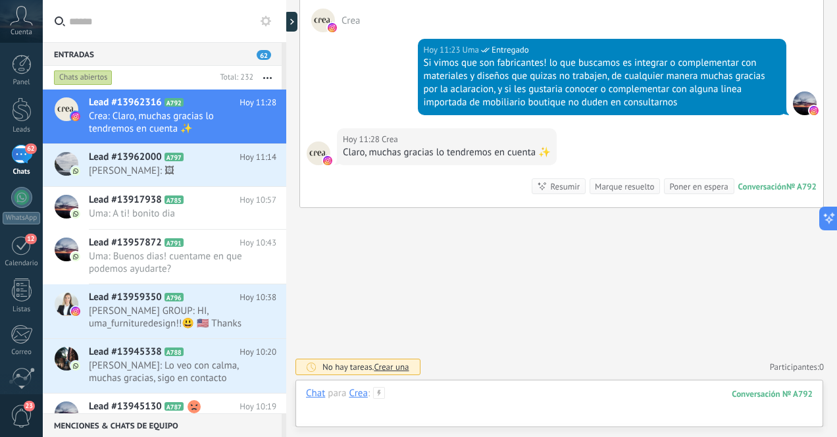
click at [577, 397] on div at bounding box center [559, 406] width 507 height 39
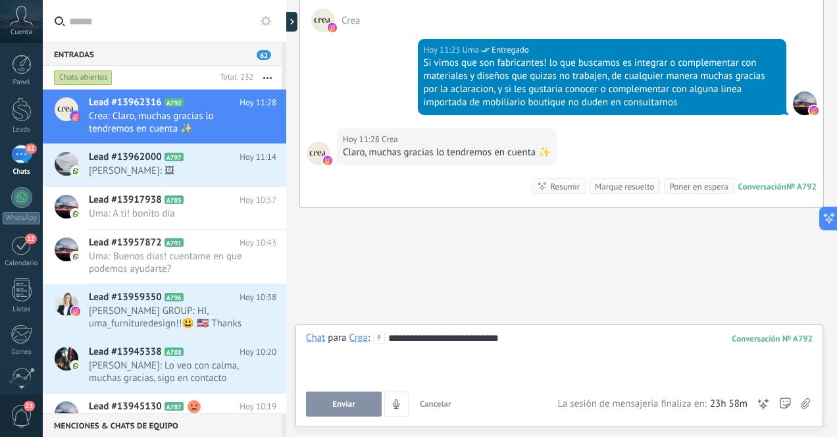
click at [349, 405] on span "Enviar" at bounding box center [343, 403] width 23 height 9
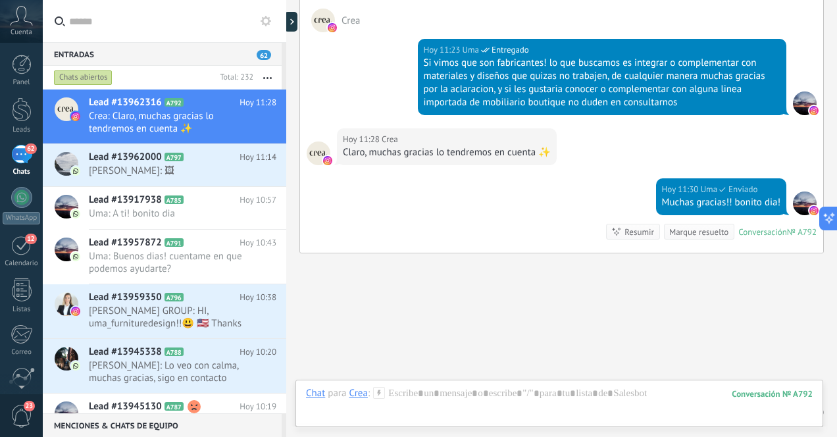
scroll to position [435, 0]
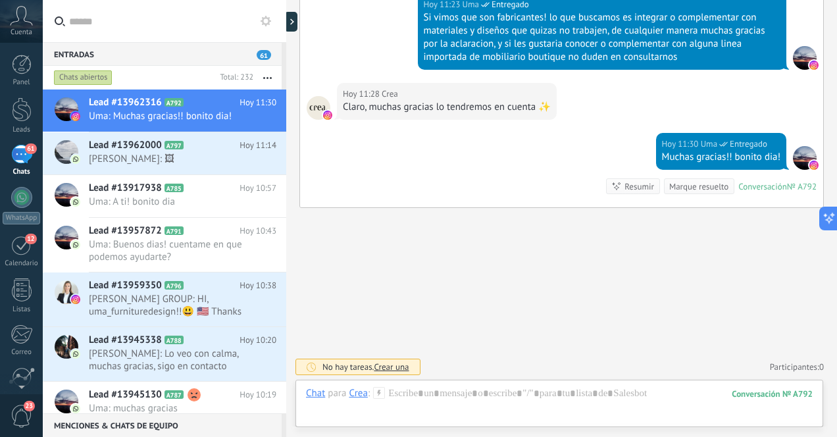
click at [20, 153] on div "61" at bounding box center [21, 154] width 21 height 19
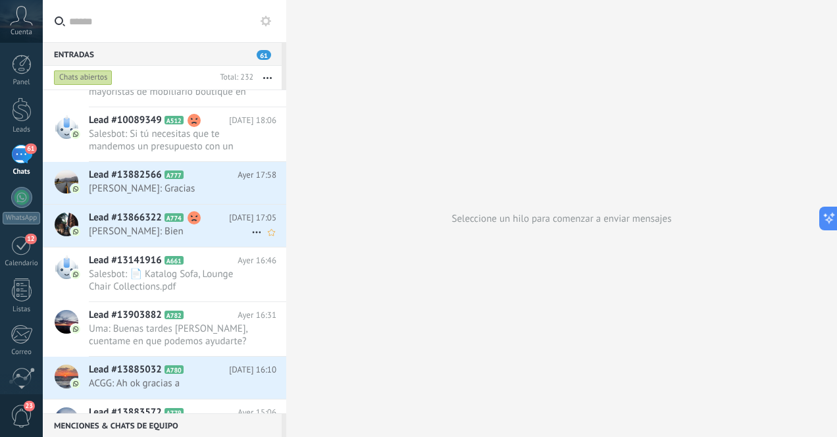
scroll to position [680, 0]
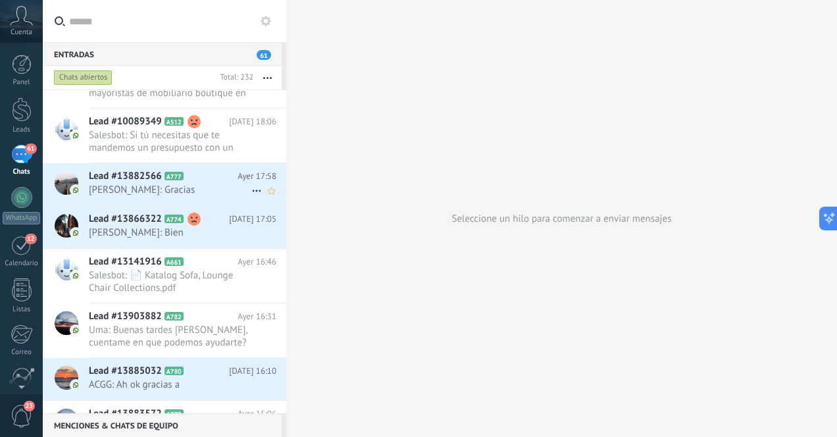
click at [165, 193] on span "[PERSON_NAME]: Gracias" at bounding box center [170, 190] width 163 height 13
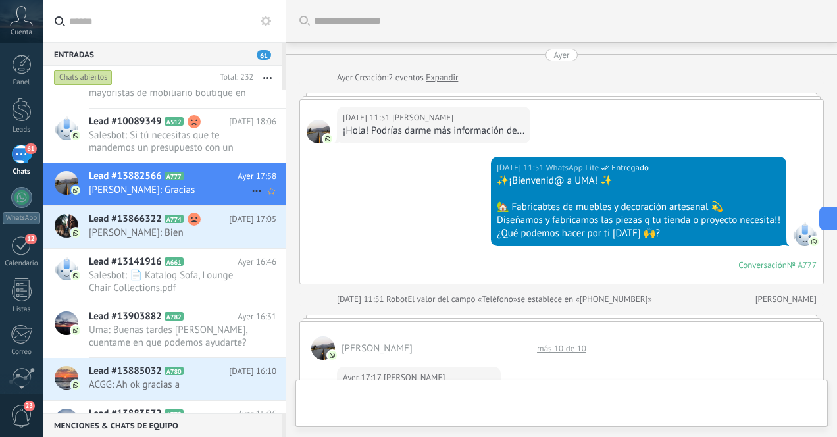
scroll to position [643, 0]
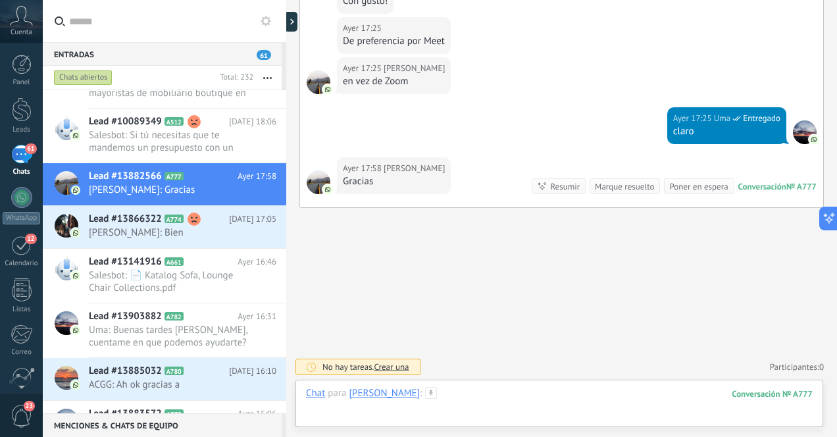
click at [551, 396] on div at bounding box center [559, 406] width 507 height 39
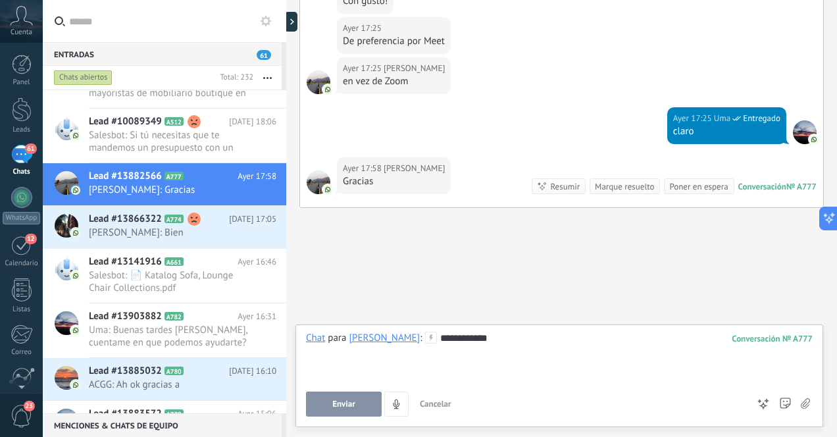
click at [345, 404] on span "Enviar" at bounding box center [343, 403] width 23 height 9
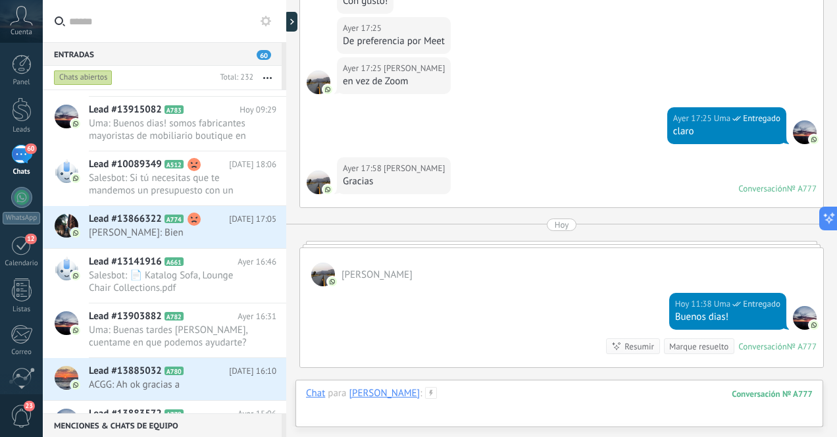
click at [476, 399] on div at bounding box center [559, 406] width 507 height 39
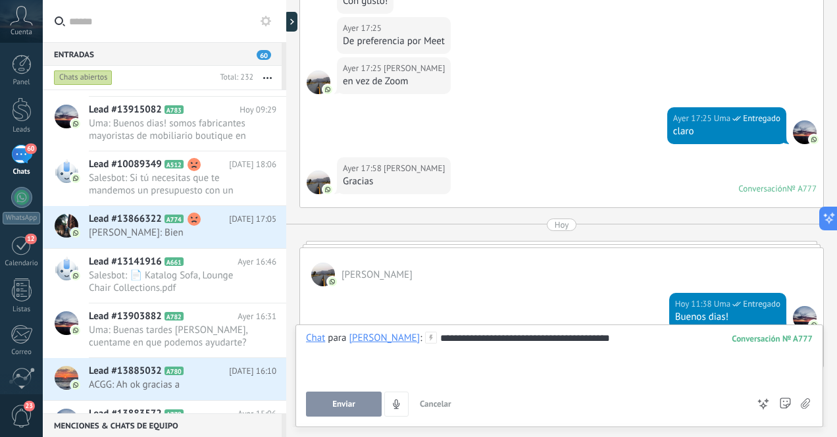
click at [353, 404] on span "Enviar" at bounding box center [343, 403] width 23 height 9
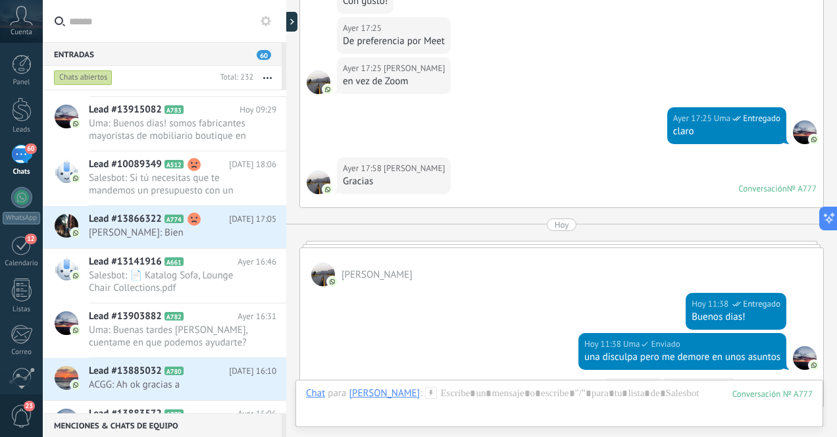
scroll to position [843, 0]
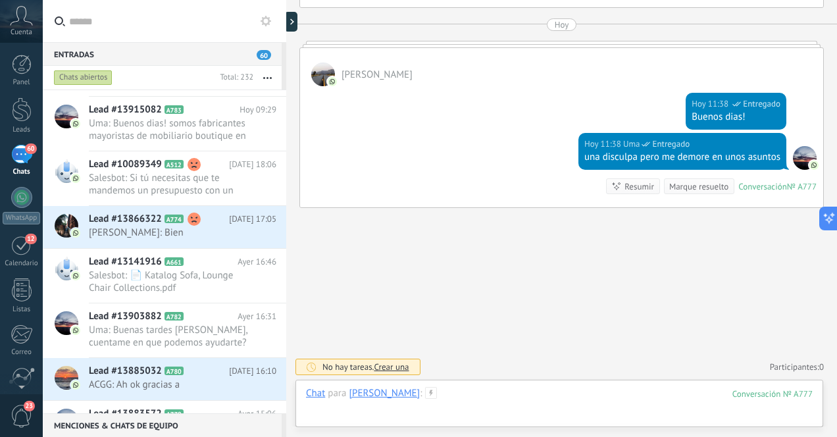
click at [524, 405] on div at bounding box center [559, 406] width 507 height 39
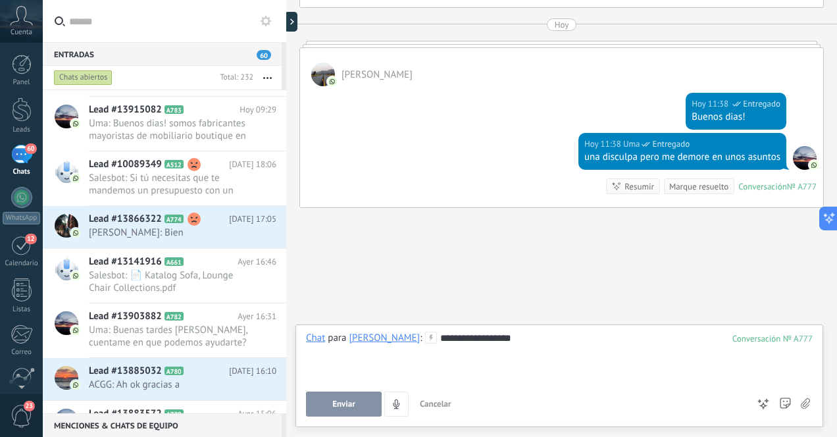
click at [353, 403] on span "Enviar" at bounding box center [343, 403] width 23 height 9
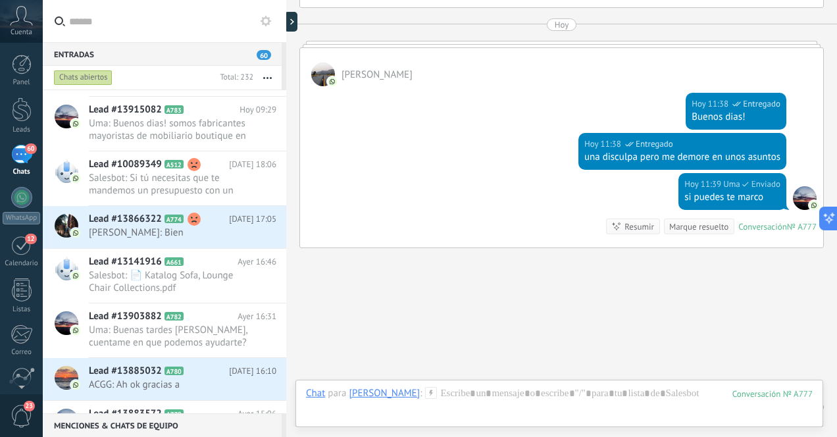
scroll to position [883, 0]
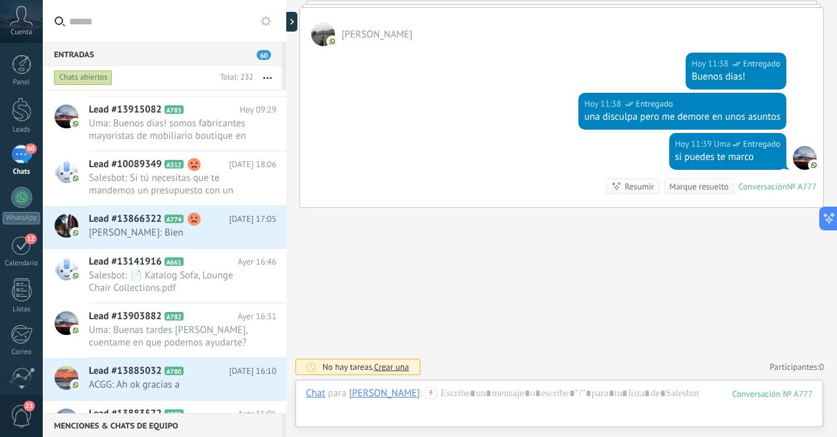
click at [26, 163] on div "60" at bounding box center [21, 154] width 21 height 19
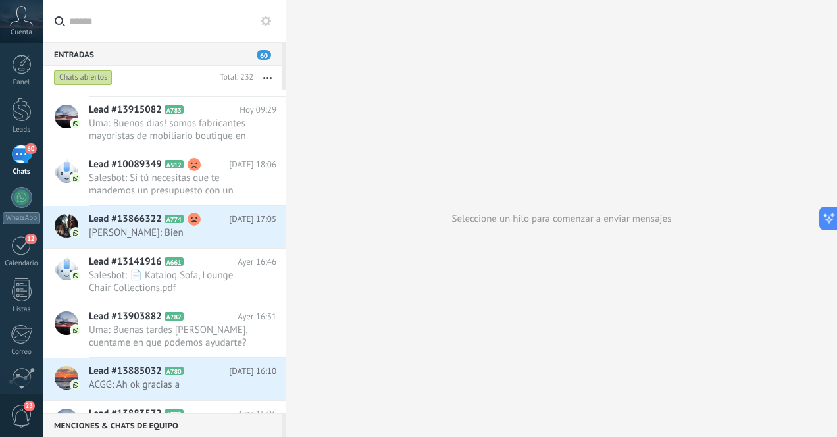
click at [26, 163] on div "60" at bounding box center [21, 154] width 21 height 19
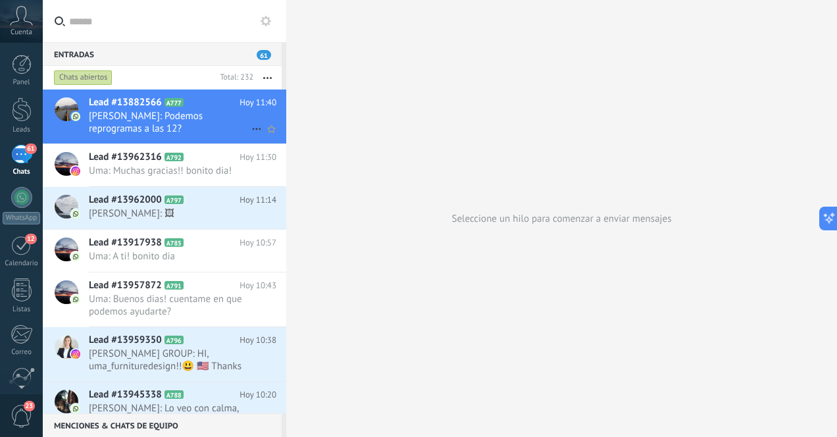
click at [200, 129] on span "Chris Mendoza: Podemos reprogramas a las 12?" at bounding box center [170, 122] width 163 height 25
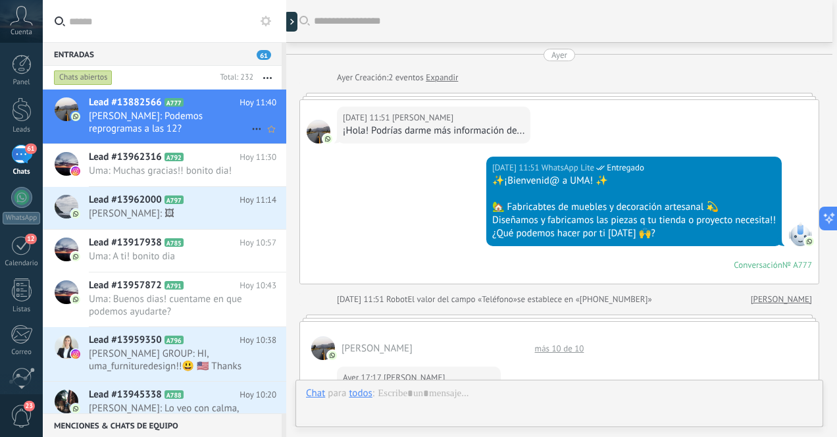
scroll to position [952, 0]
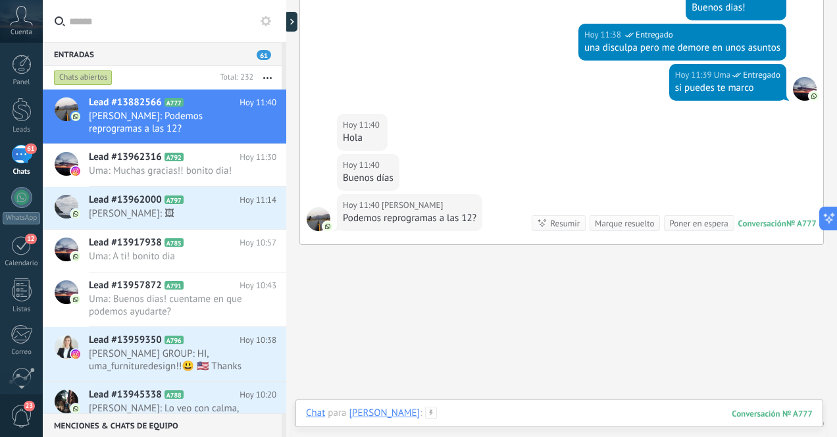
click at [562, 412] on div at bounding box center [559, 426] width 507 height 39
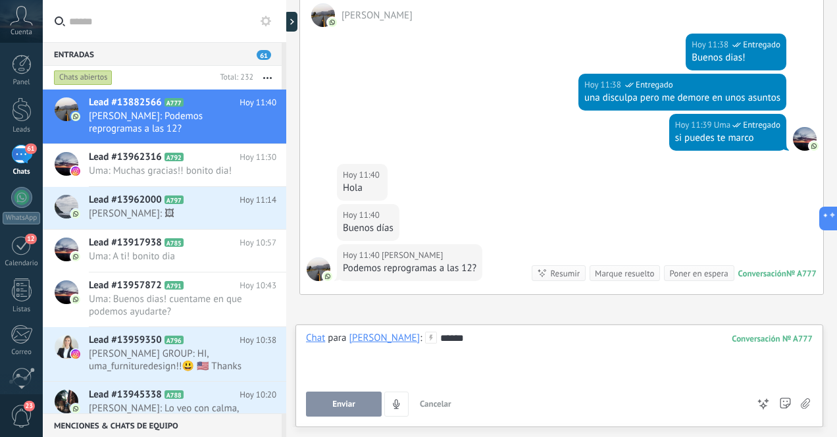
scroll to position [989, 0]
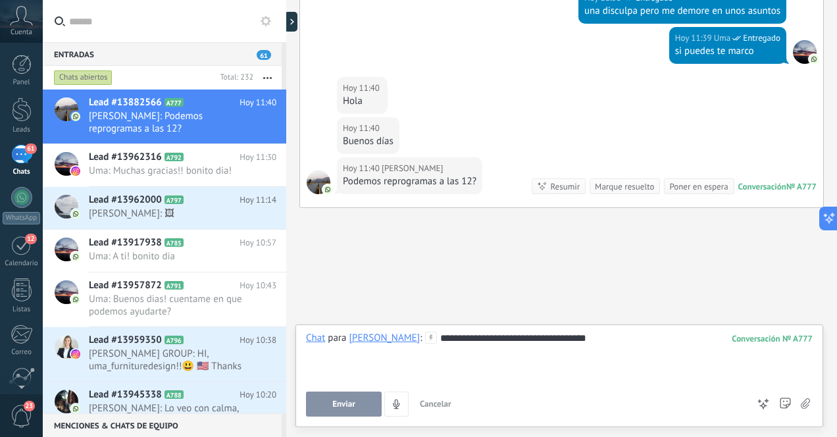
click at [336, 401] on span "Enviar" at bounding box center [343, 403] width 23 height 9
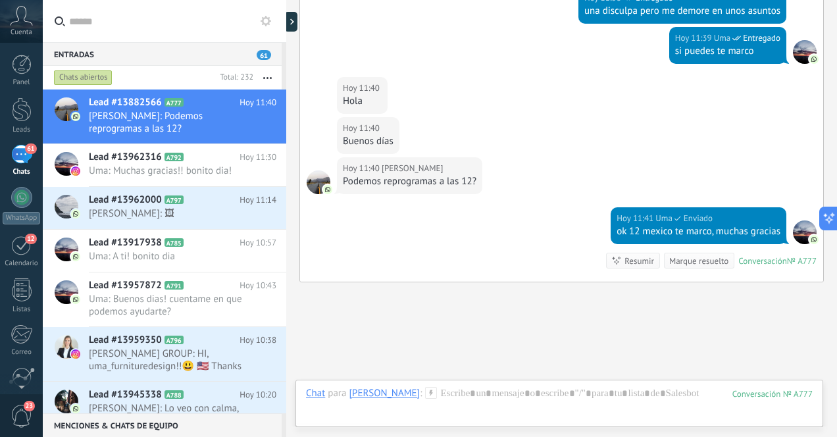
scroll to position [1063, 0]
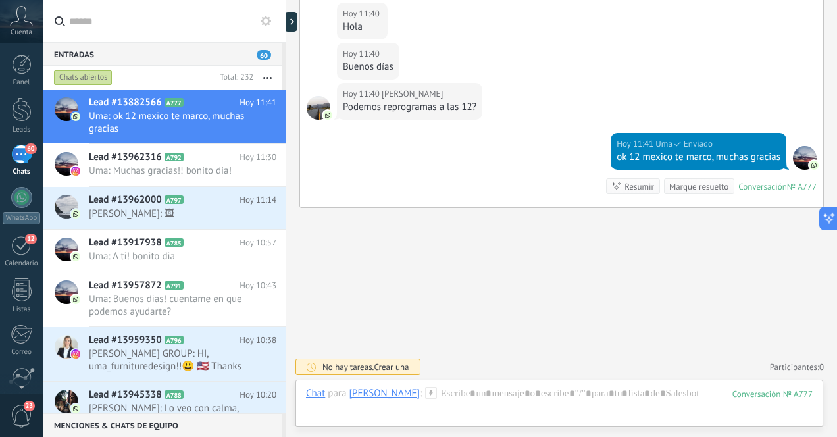
click at [21, 161] on div "60" at bounding box center [21, 154] width 21 height 19
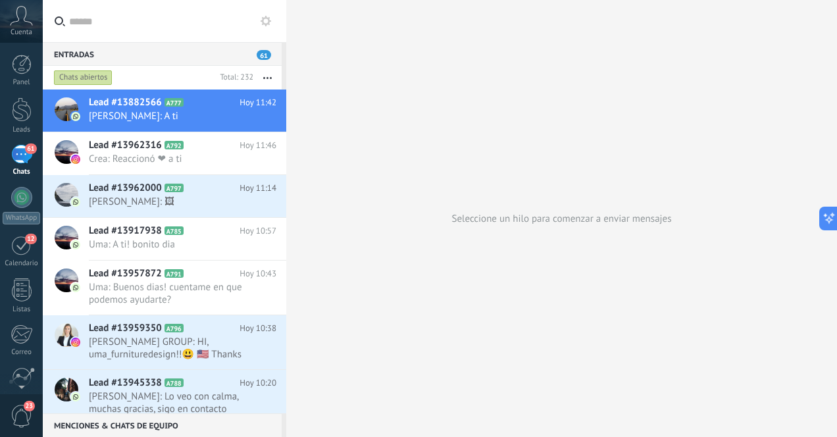
click at [17, 163] on div "61" at bounding box center [21, 154] width 21 height 19
click at [20, 121] on div at bounding box center [22, 109] width 20 height 24
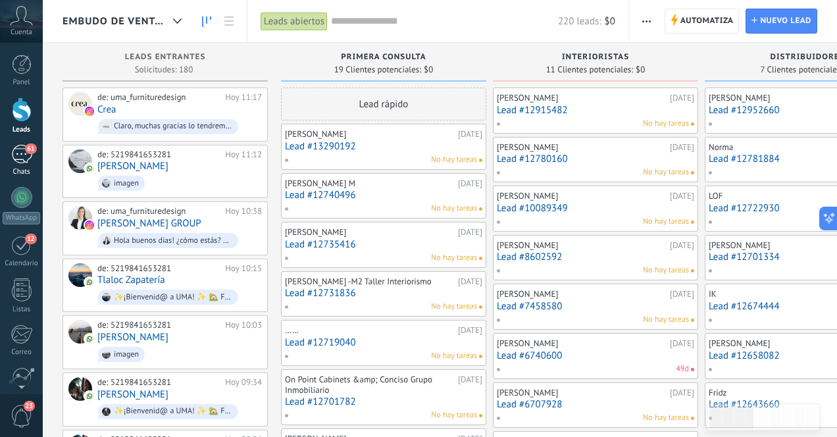
click at [24, 156] on div "61" at bounding box center [21, 154] width 21 height 19
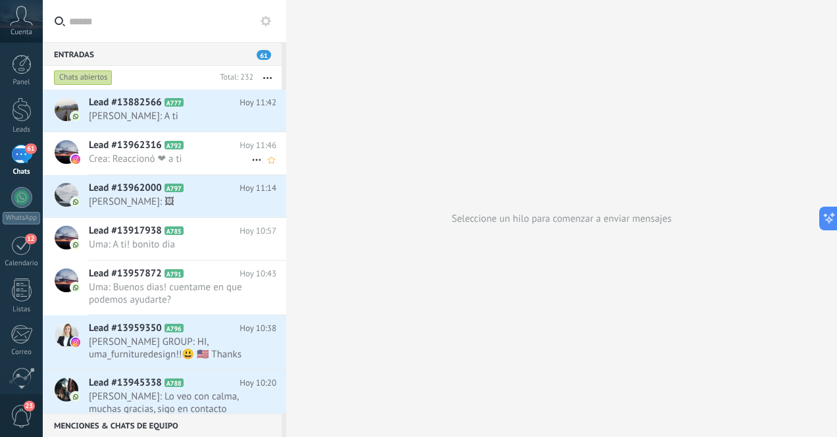
click at [202, 157] on span "Crea: Reaccionó ❤ a ti" at bounding box center [170, 159] width 163 height 13
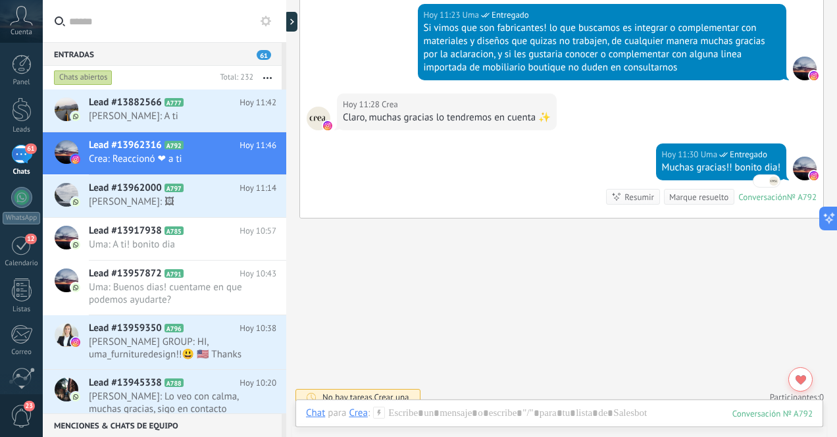
scroll to position [435, 0]
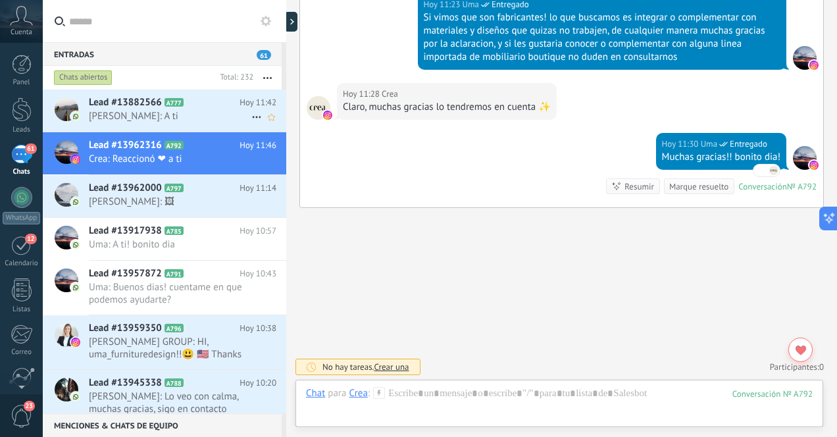
click at [171, 118] on span "Chris Mendoza: A ti" at bounding box center [170, 116] width 163 height 13
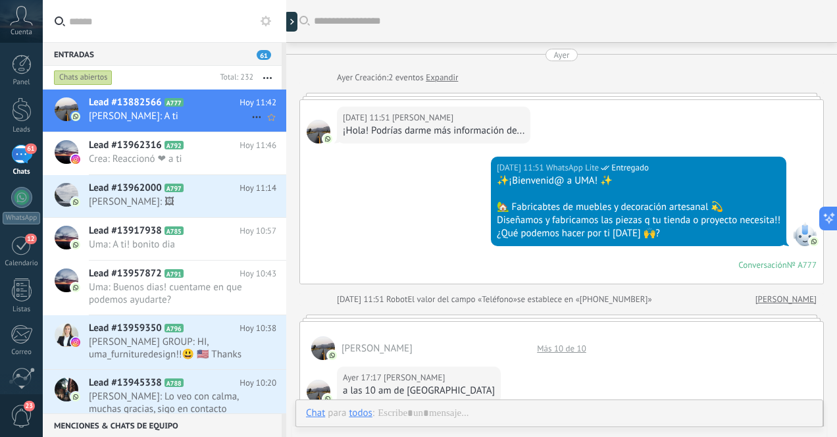
scroll to position [1052, 0]
